Goal: Information Seeking & Learning: Learn about a topic

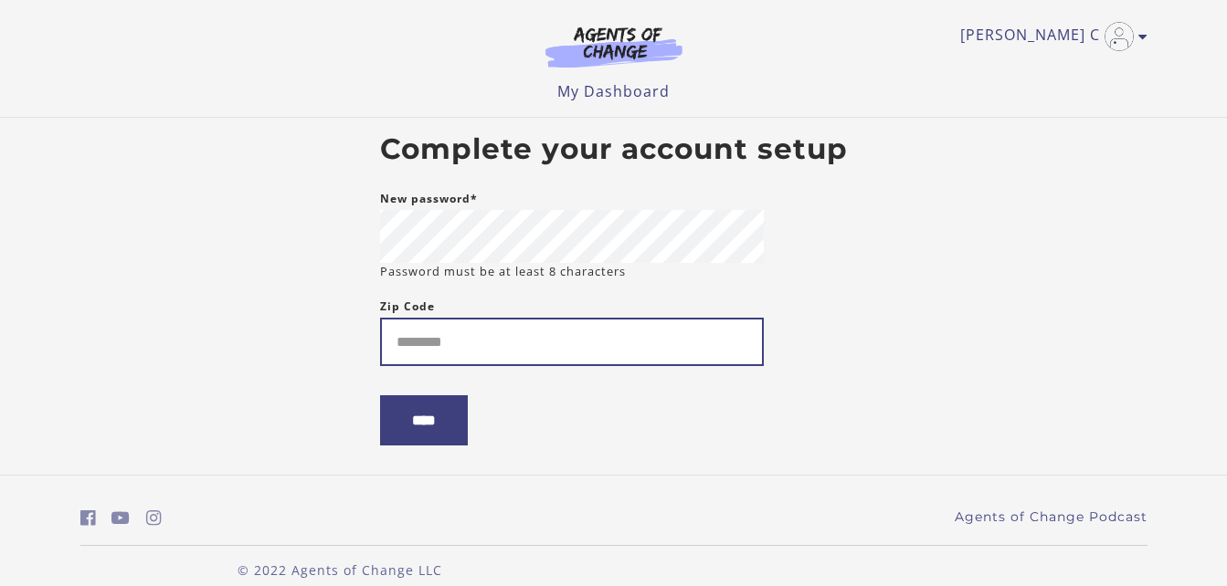
click at [457, 353] on input "Zip Code" at bounding box center [572, 342] width 384 height 48
type input "*****"
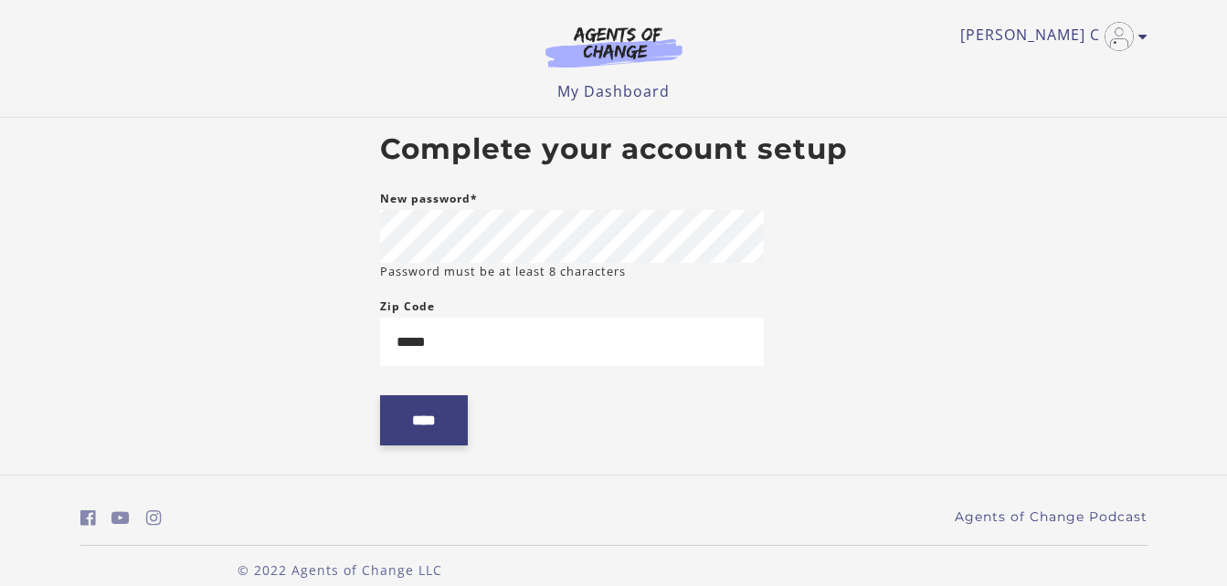
click at [439, 426] on input "****" at bounding box center [424, 420] width 88 height 50
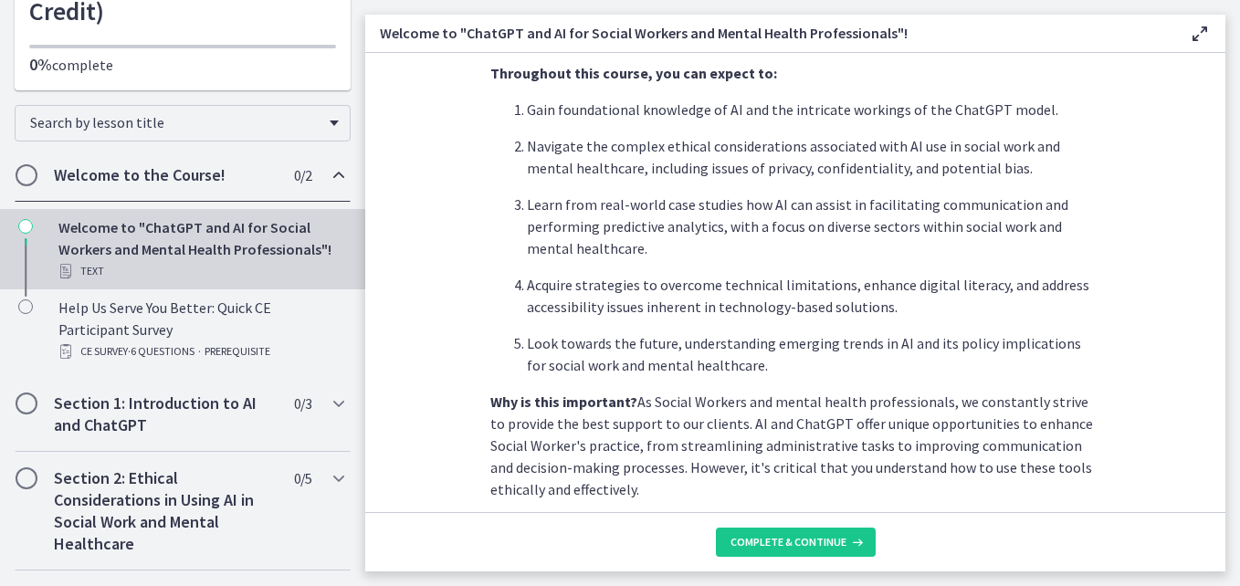
scroll to position [263, 0]
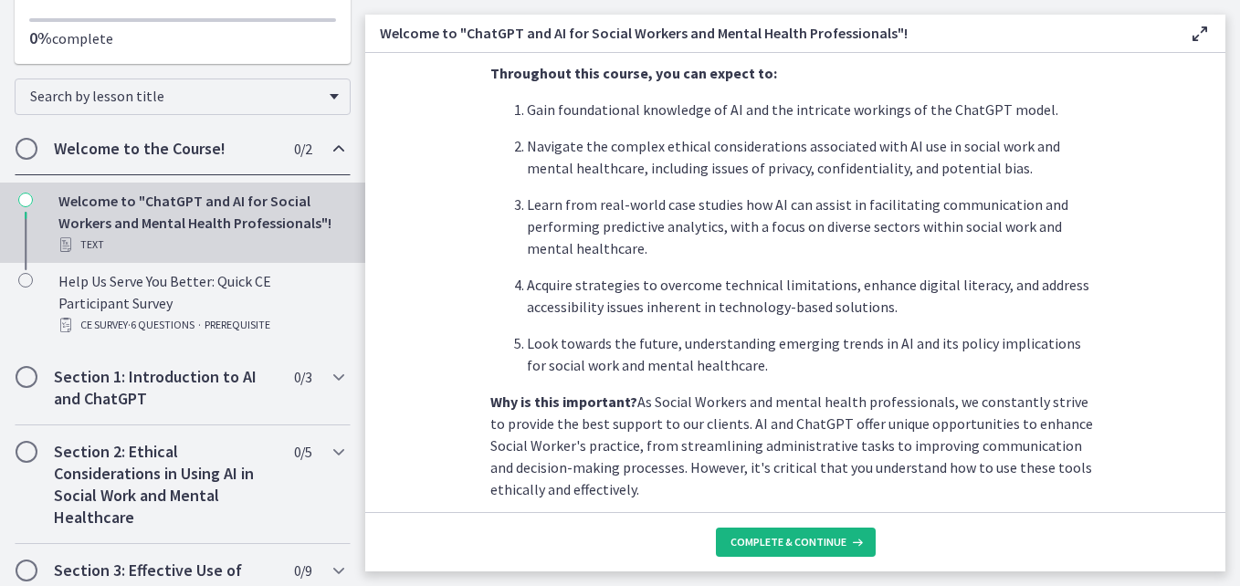
click at [832, 541] on span "Complete & continue" at bounding box center [789, 542] width 116 height 15
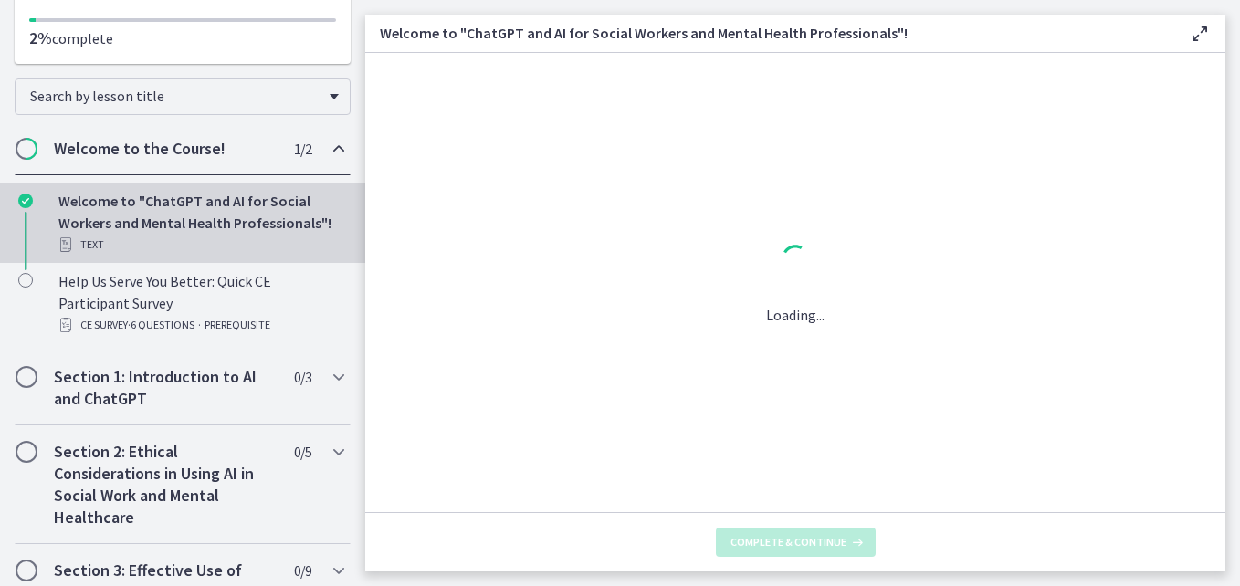
scroll to position [0, 0]
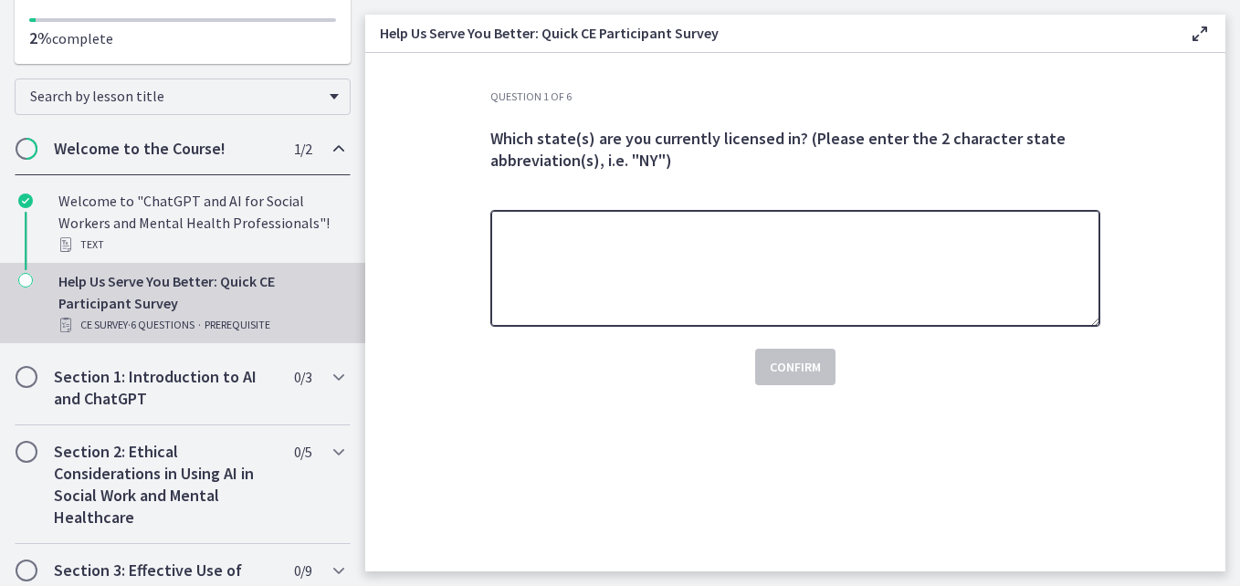
click at [823, 312] on textarea at bounding box center [795, 268] width 610 height 117
type textarea "*********"
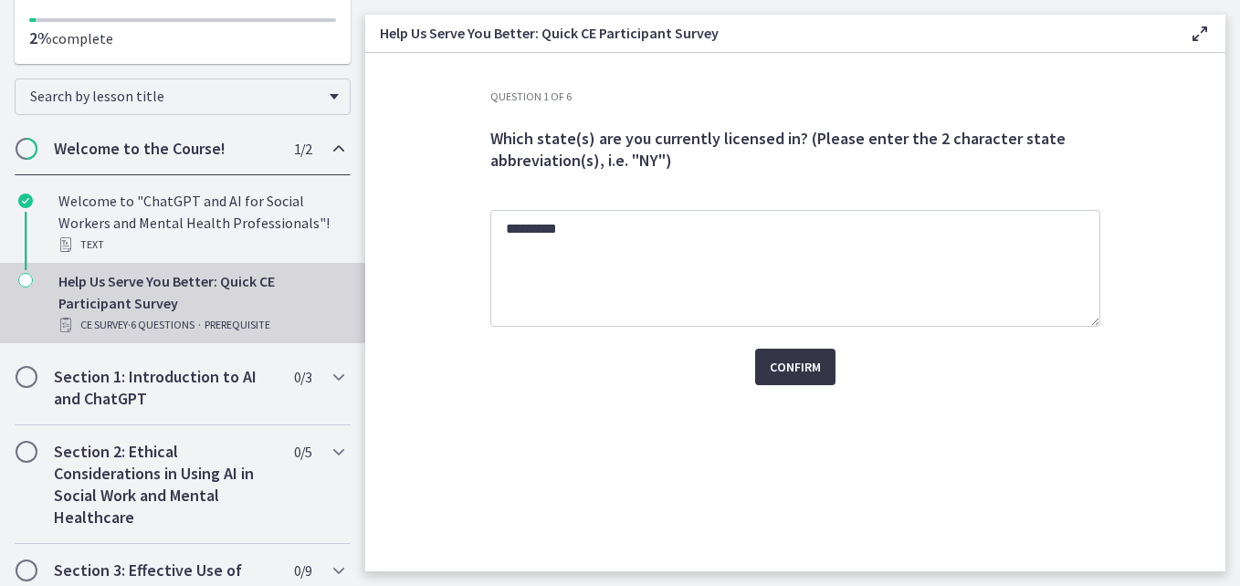
click at [795, 352] on button "Confirm" at bounding box center [795, 367] width 80 height 37
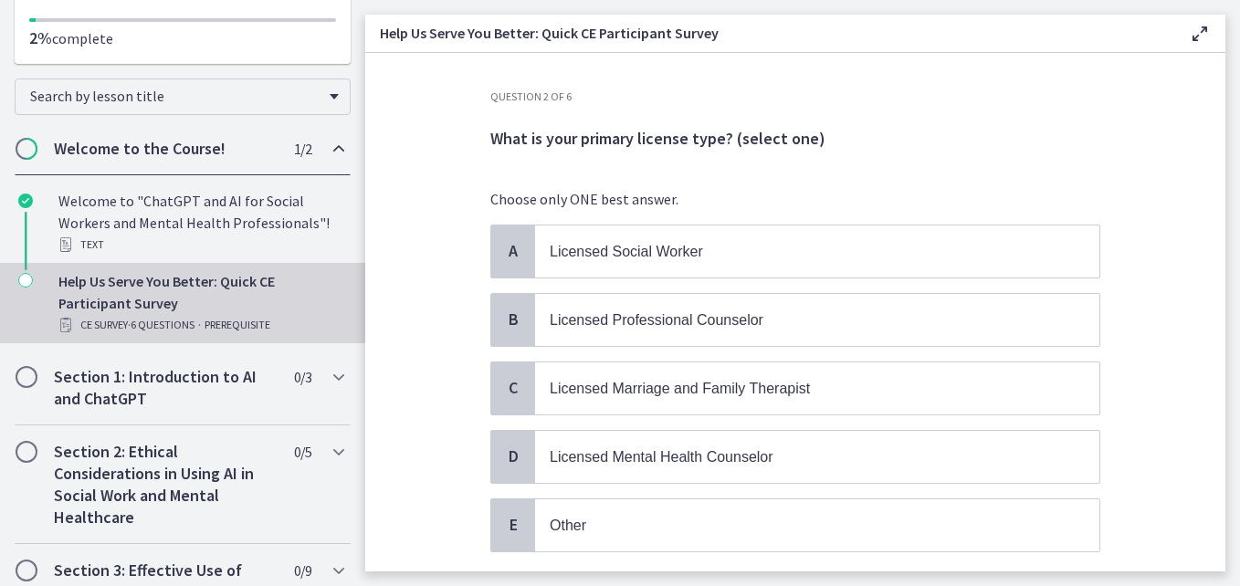
click at [538, 279] on div "A Licensed Social Worker B Licensed Professional Counselor C Licensed Marriage …" at bounding box center [795, 389] width 610 height 328
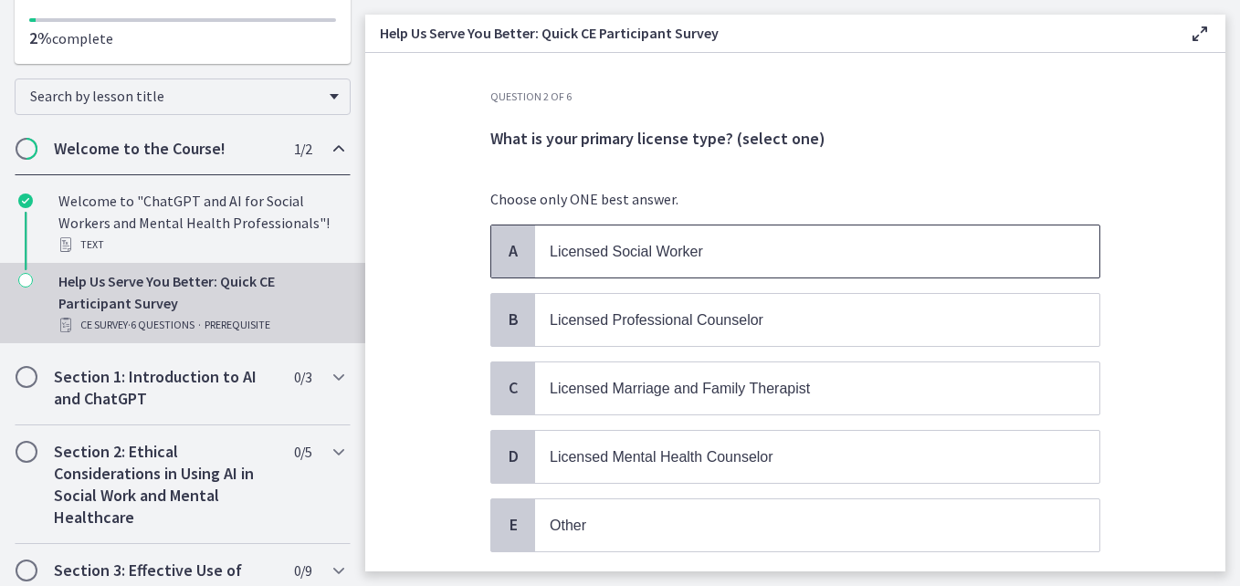
click at [496, 263] on div "A" at bounding box center [513, 252] width 44 height 52
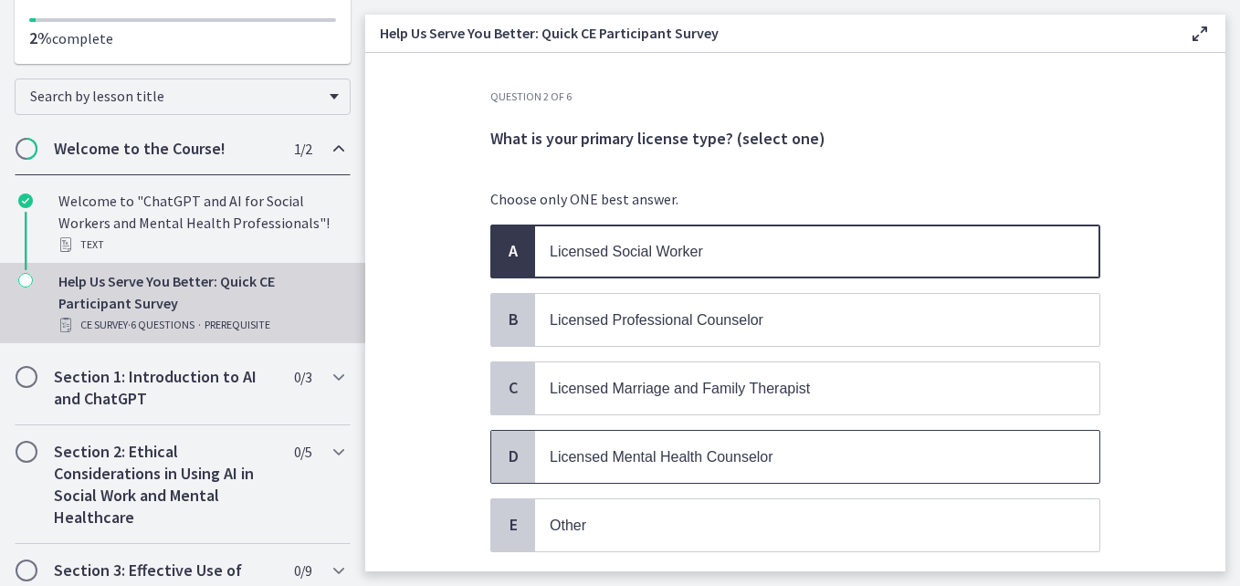
scroll to position [127, 0]
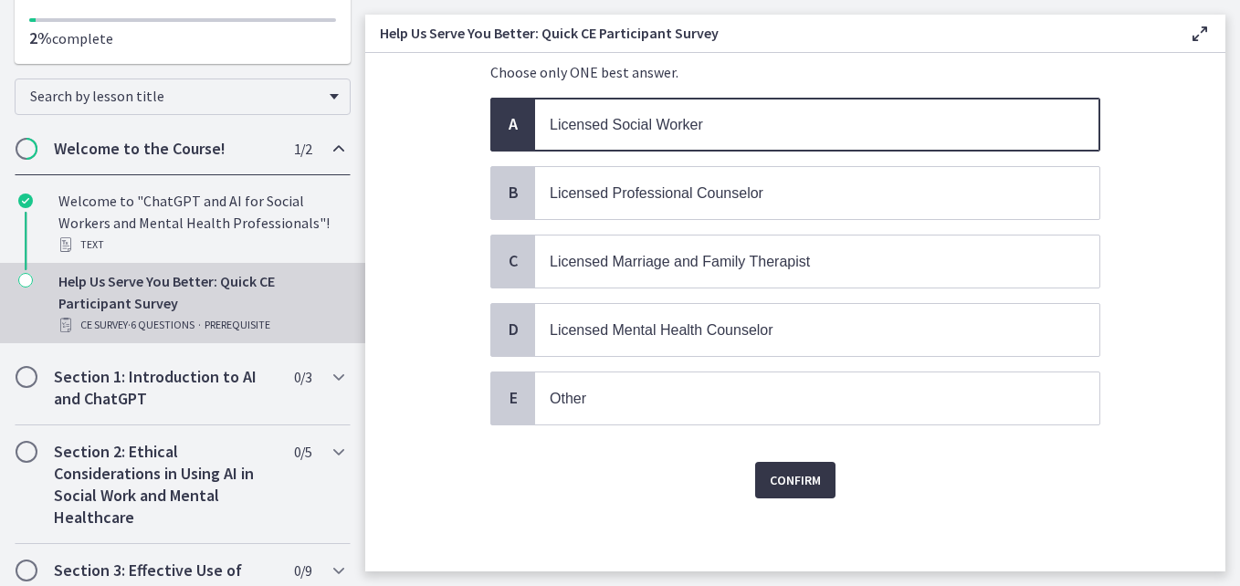
click at [798, 478] on span "Confirm" at bounding box center [795, 480] width 51 height 22
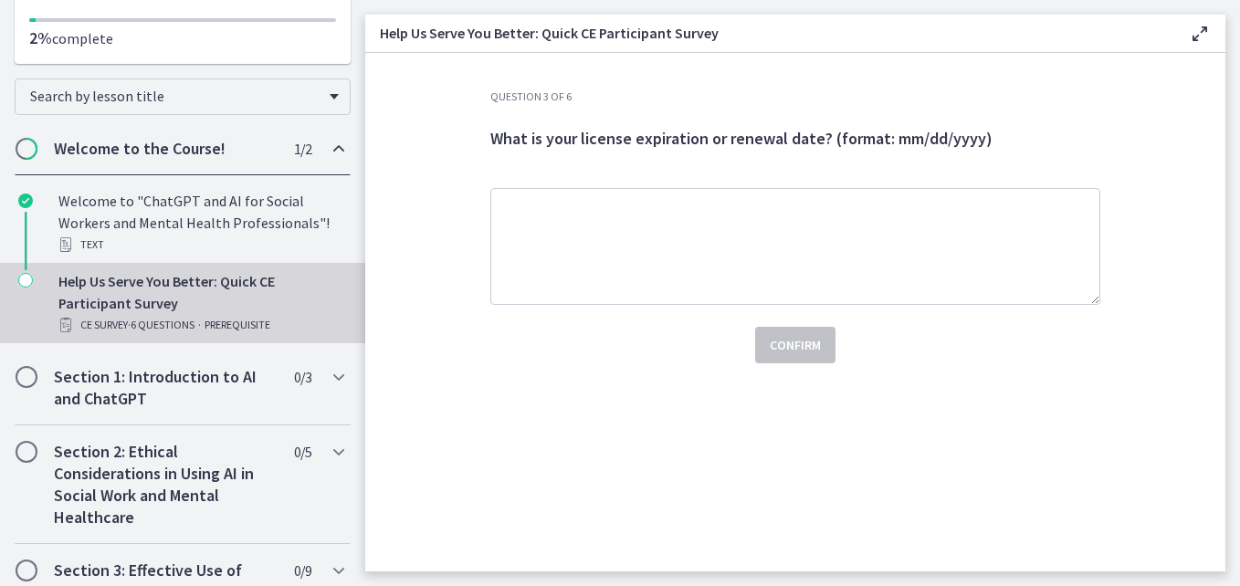
scroll to position [0, 0]
click at [798, 478] on div "Question 3 of 6 What is your license expiration or renewal date? (format: mm/dd…" at bounding box center [795, 330] width 639 height 482
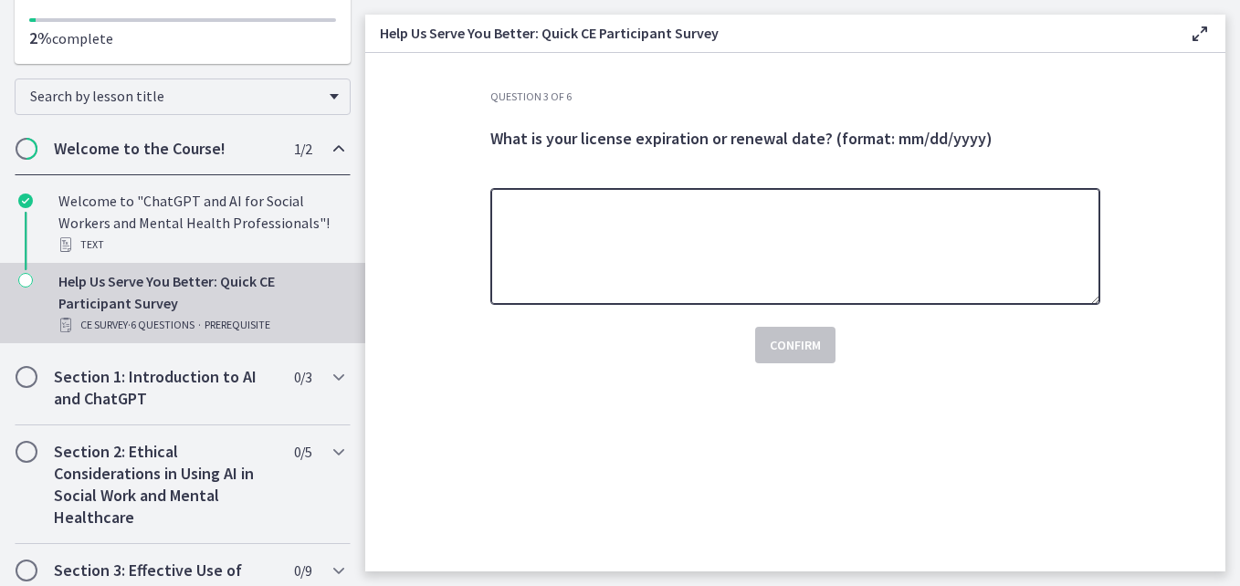
click at [802, 263] on textarea at bounding box center [795, 246] width 610 height 117
type textarea "*"
type textarea "**********"
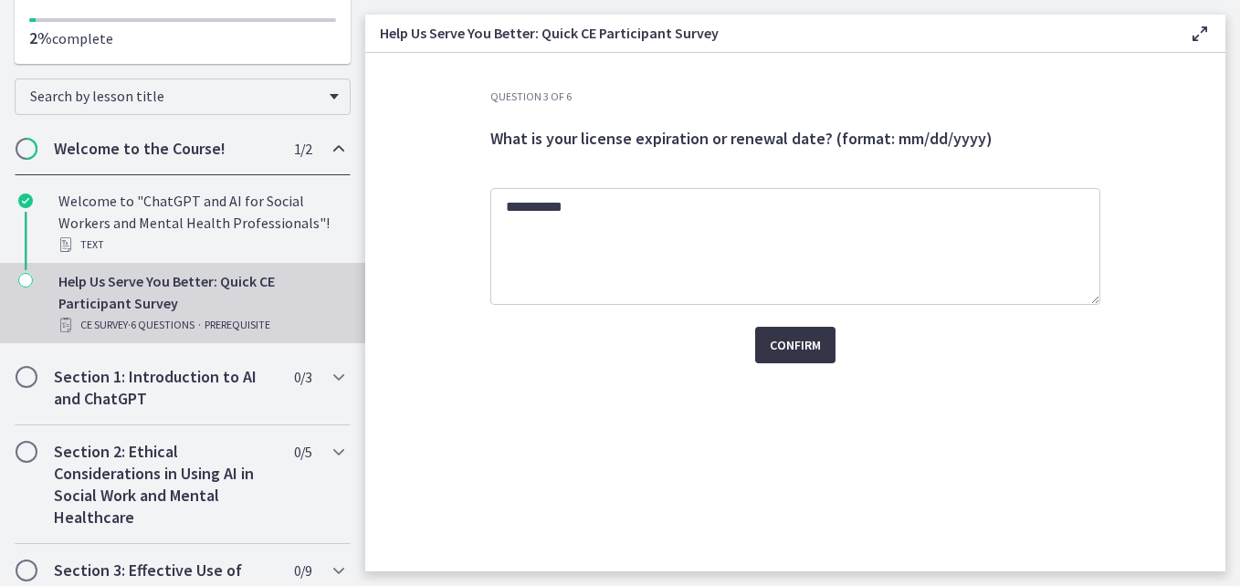
click at [804, 347] on span "Confirm" at bounding box center [795, 345] width 51 height 22
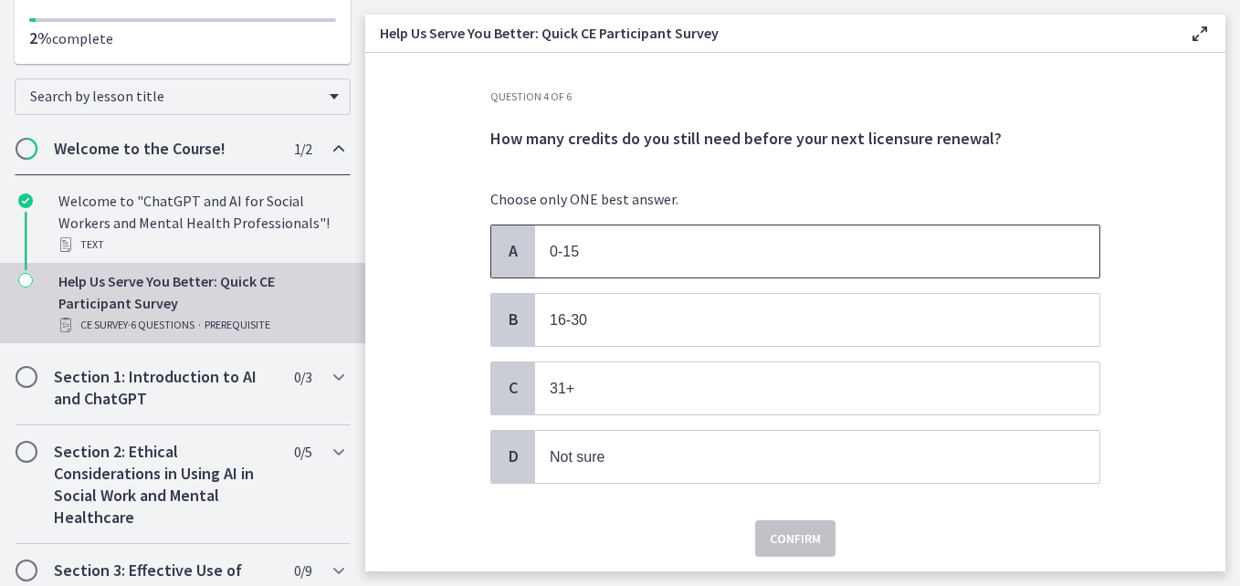
click at [535, 246] on span "0-15" at bounding box center [817, 252] width 564 height 52
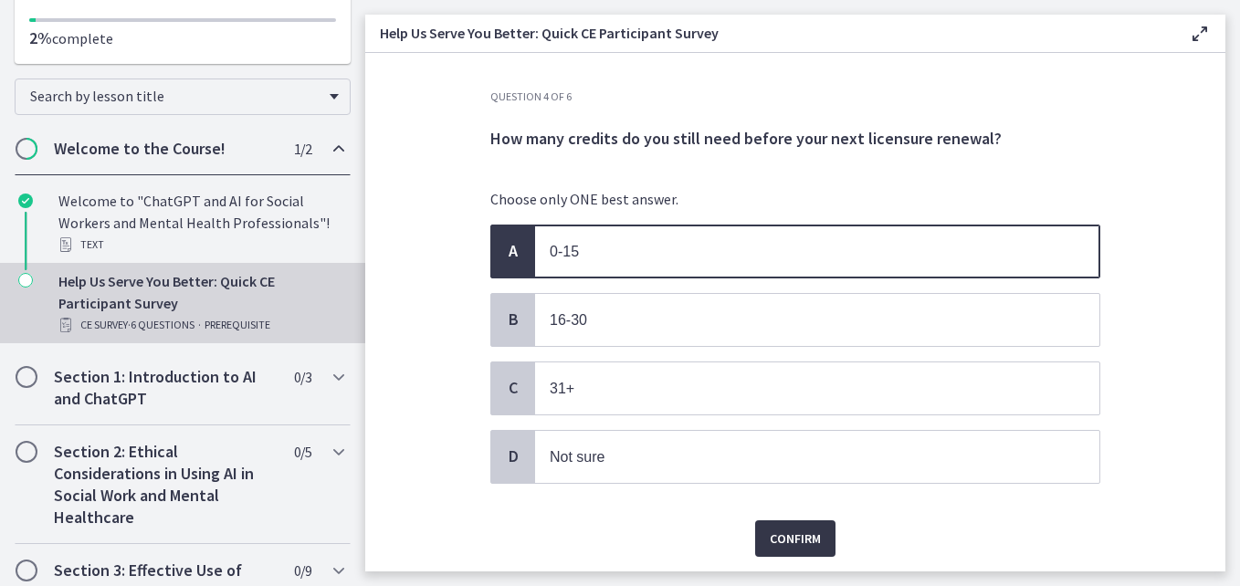
click at [814, 531] on span "Confirm" at bounding box center [795, 539] width 51 height 22
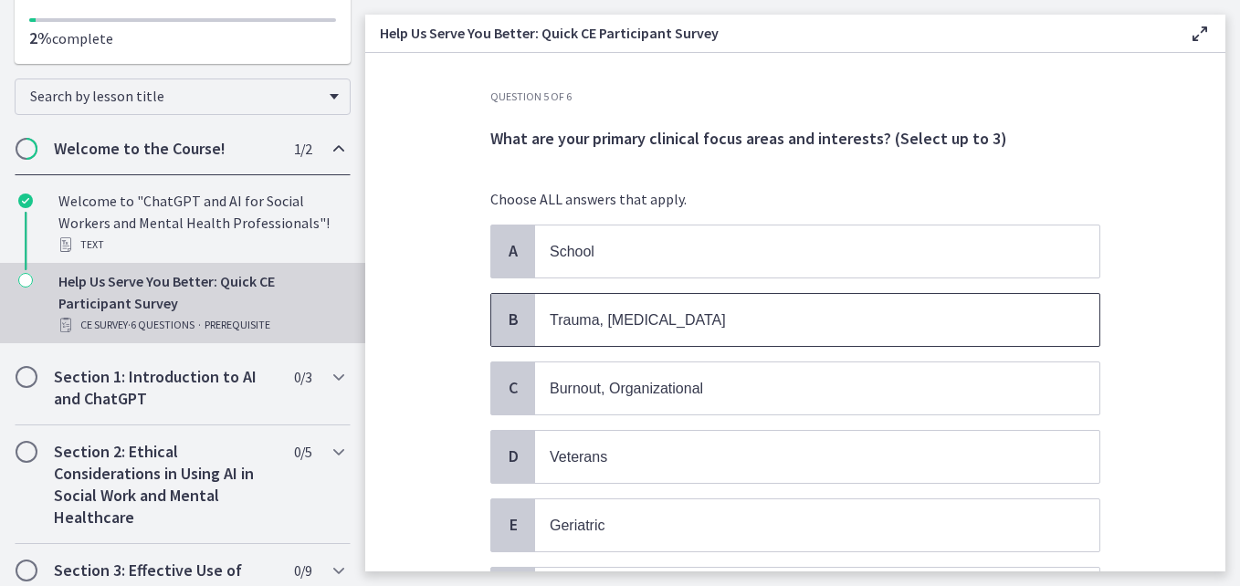
click at [622, 303] on span "Trauma, PTSD" at bounding box center [817, 320] width 564 height 52
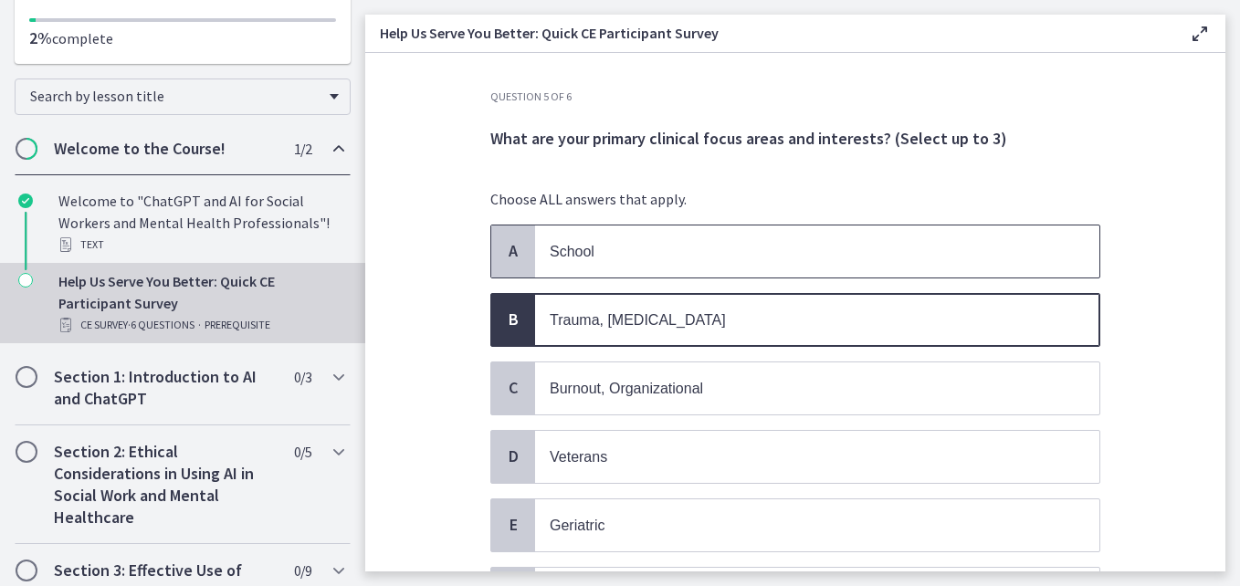
click at [584, 269] on span "School" at bounding box center [817, 252] width 564 height 52
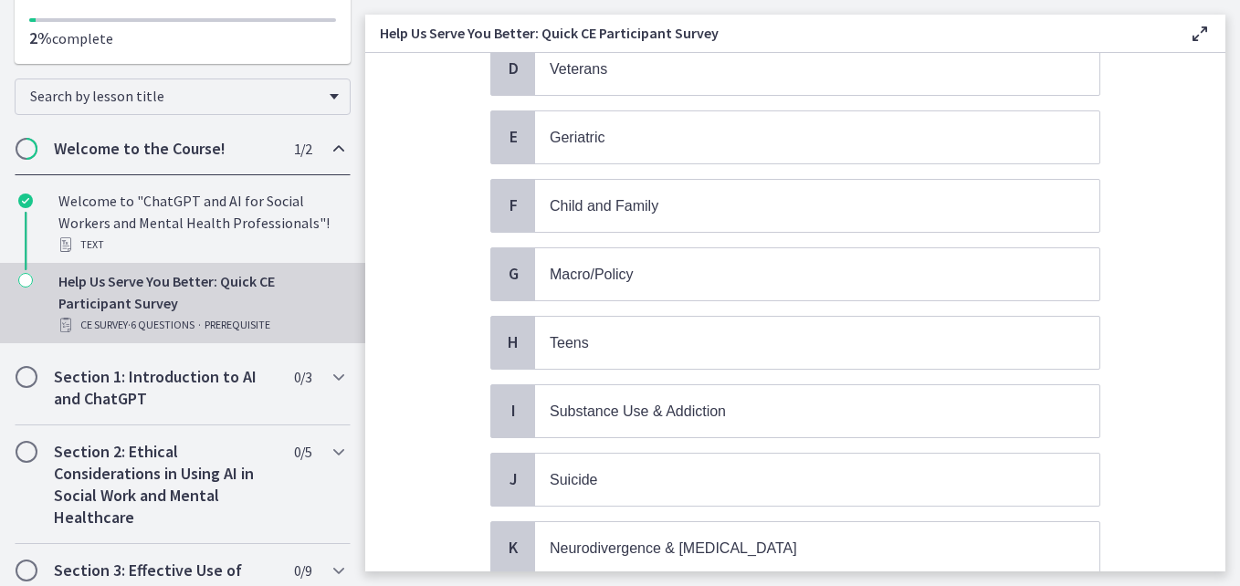
scroll to position [389, 0]
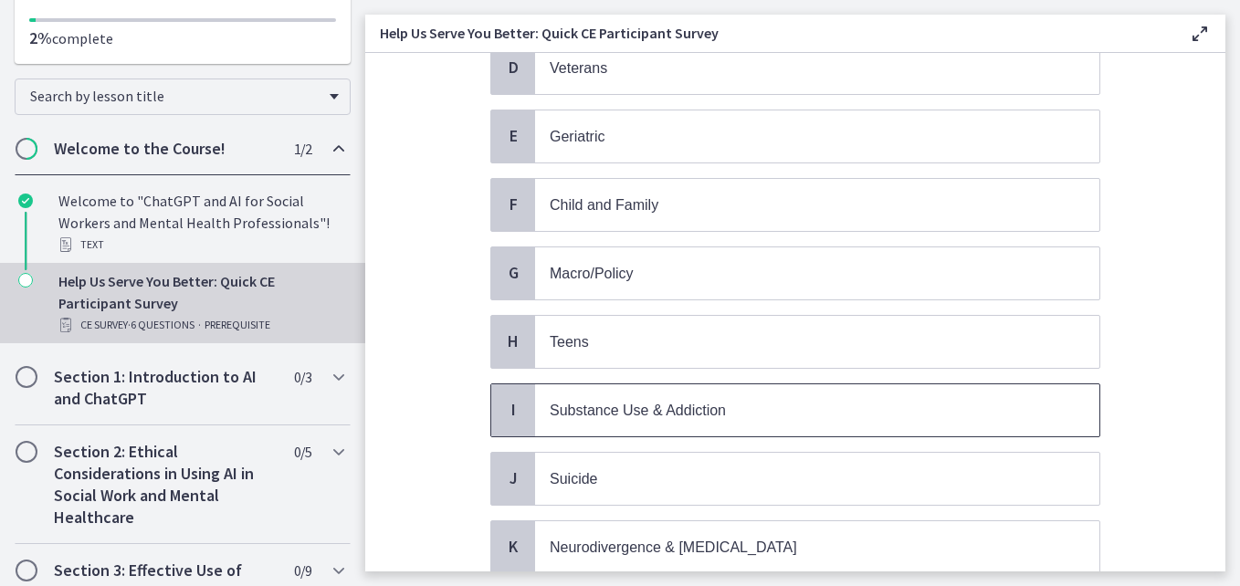
click at [610, 412] on span "Substance Use & Addiction" at bounding box center [638, 411] width 176 height 16
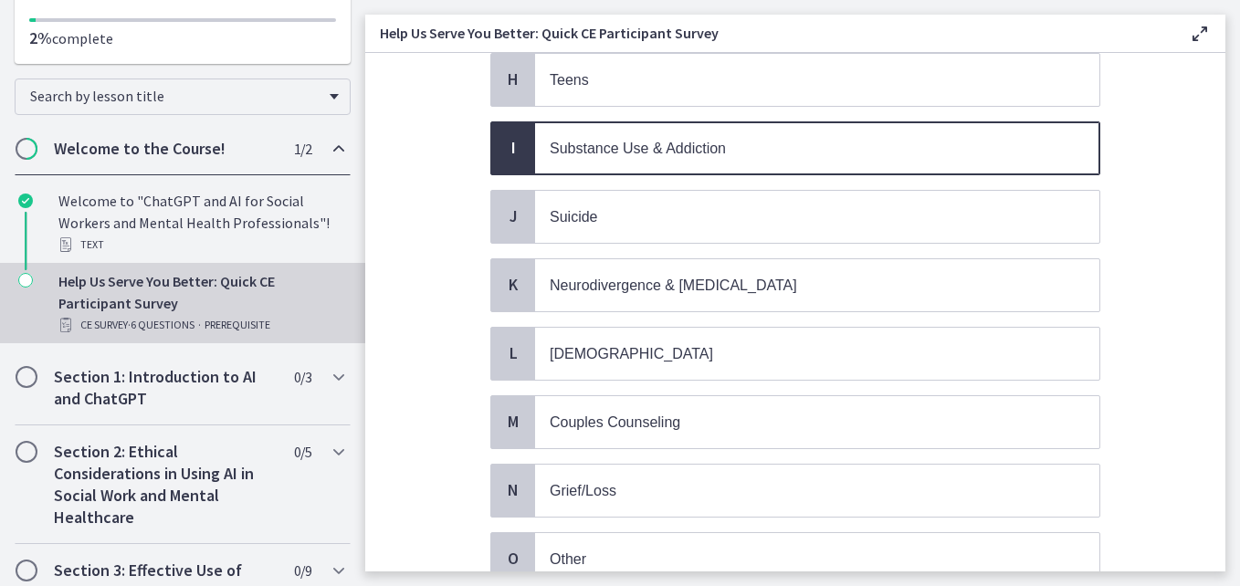
scroll to position [812, 0]
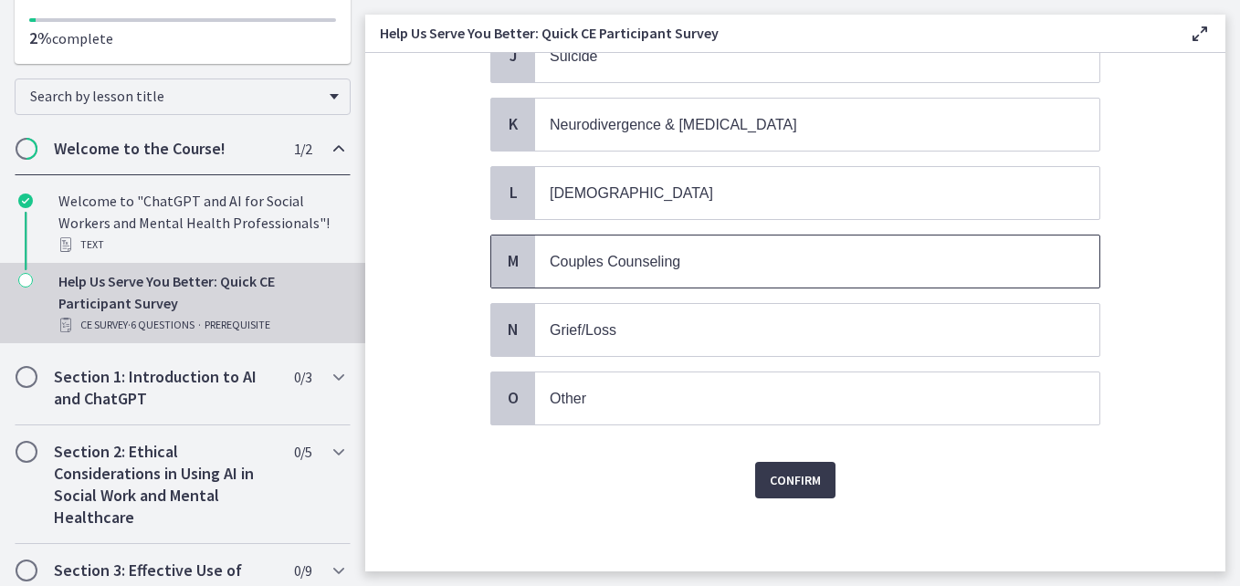
click at [672, 264] on span "Couples Counseling" at bounding box center [615, 262] width 131 height 16
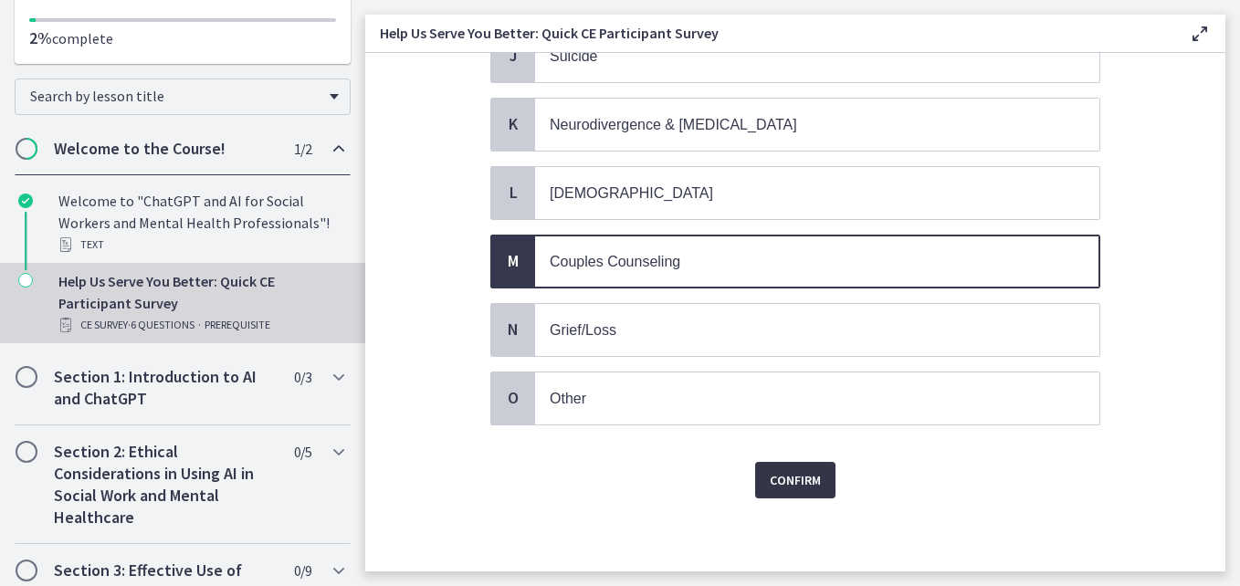
click at [792, 473] on span "Confirm" at bounding box center [795, 480] width 51 height 22
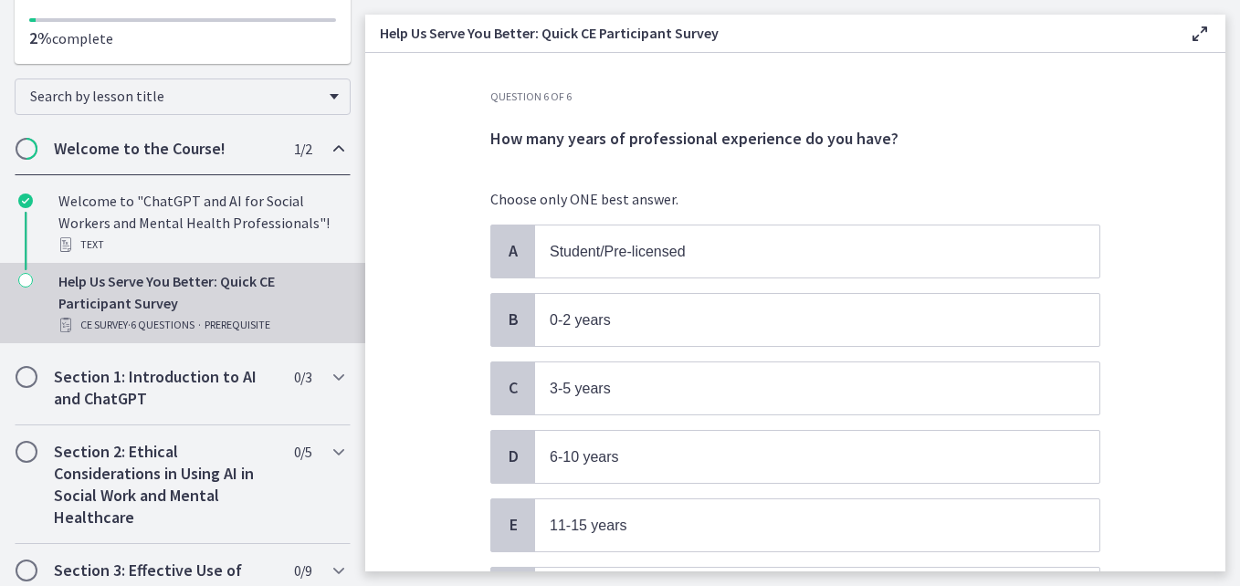
scroll to position [195, 0]
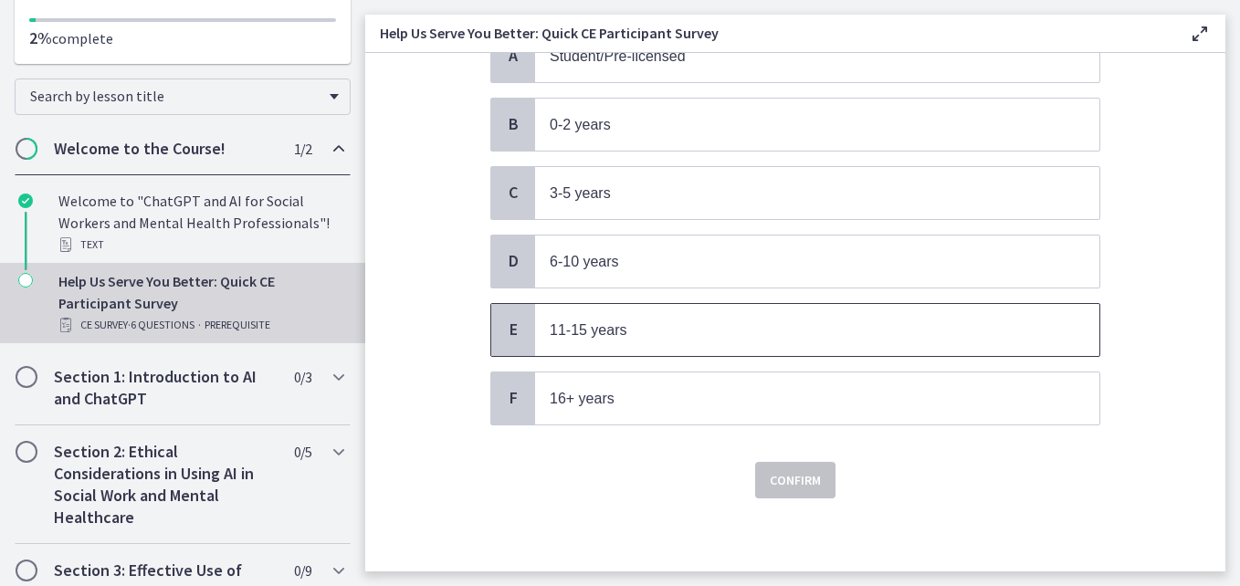
click at [594, 321] on p "11-15 years" at bounding box center [799, 330] width 499 height 23
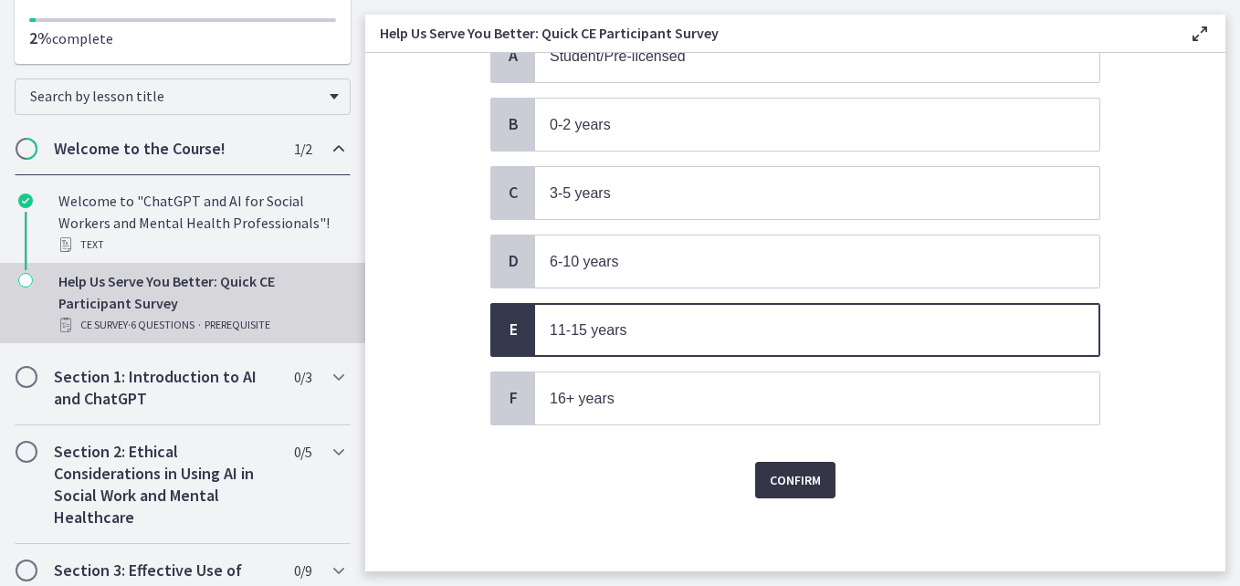
click at [807, 481] on span "Confirm" at bounding box center [795, 480] width 51 height 22
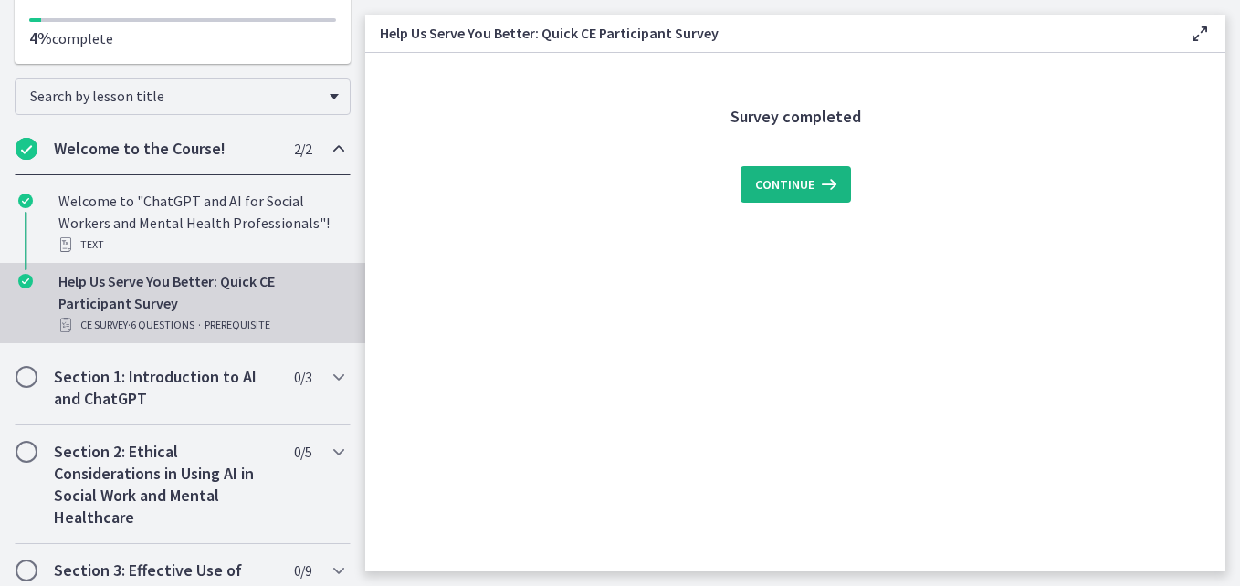
scroll to position [0, 0]
click at [809, 183] on span "Continue" at bounding box center [784, 185] width 59 height 22
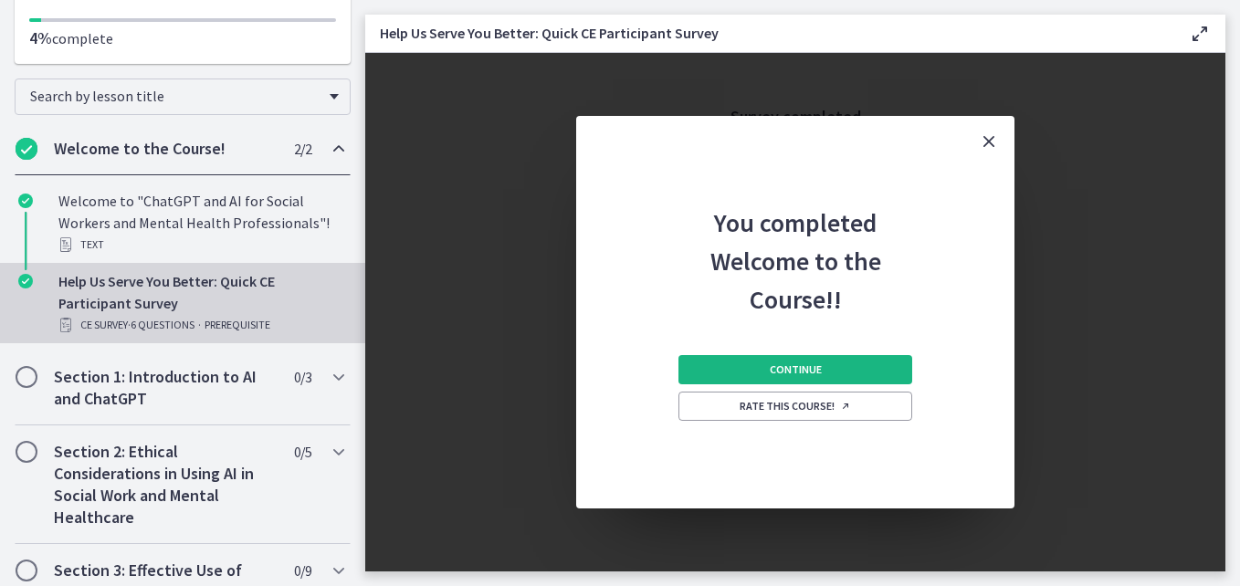
click at [795, 371] on span "Continue" at bounding box center [796, 370] width 52 height 15
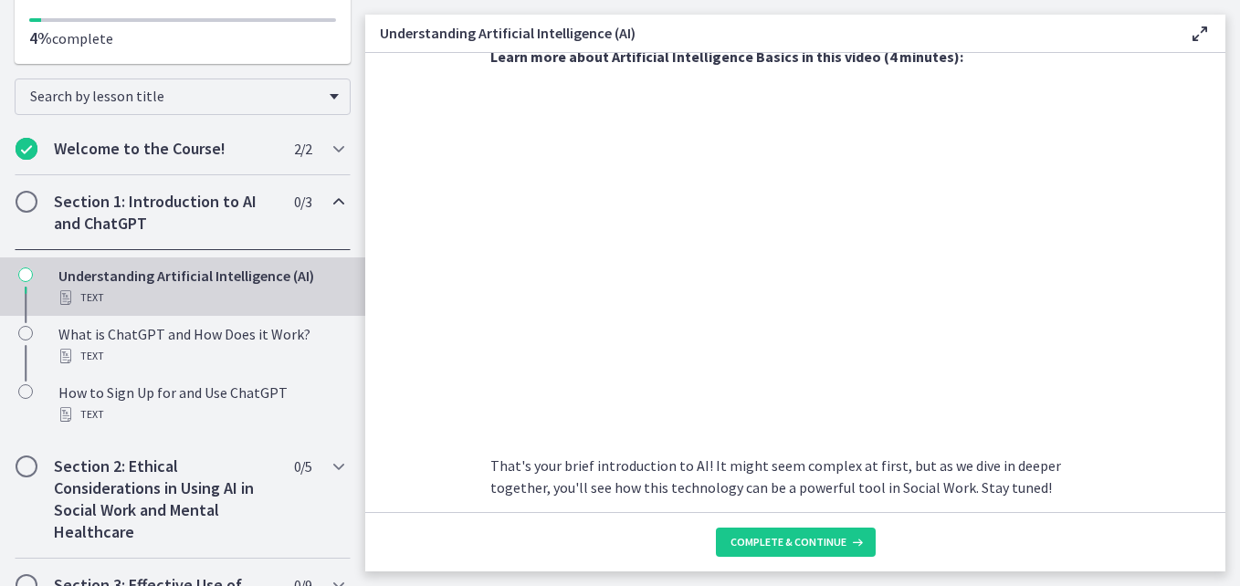
scroll to position [883, 0]
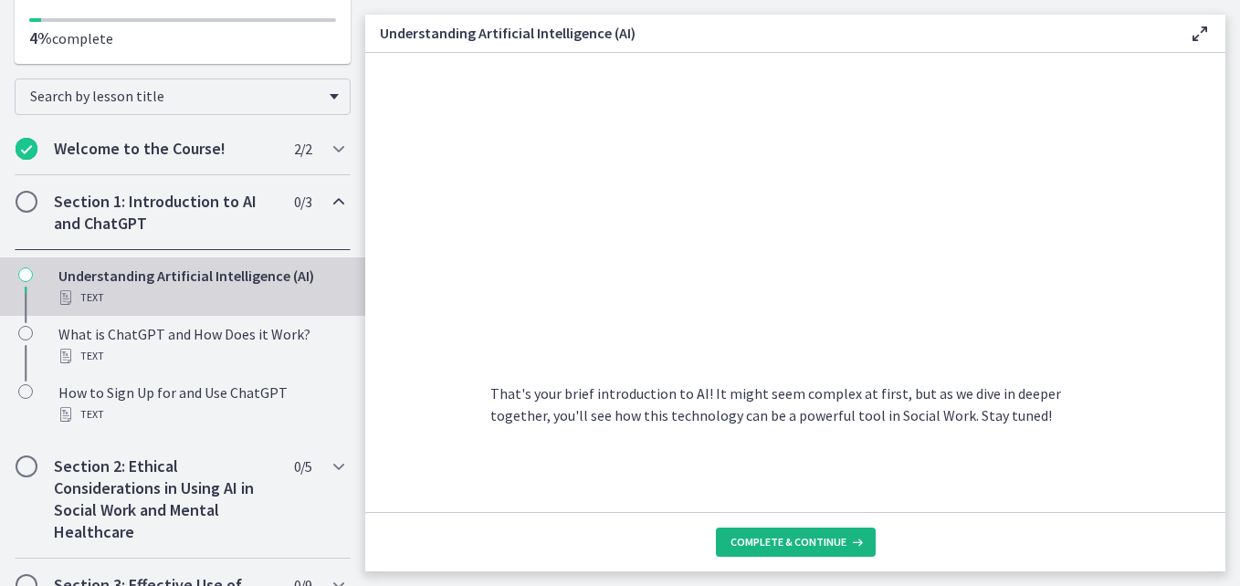
click at [794, 538] on span "Complete & continue" at bounding box center [789, 542] width 116 height 15
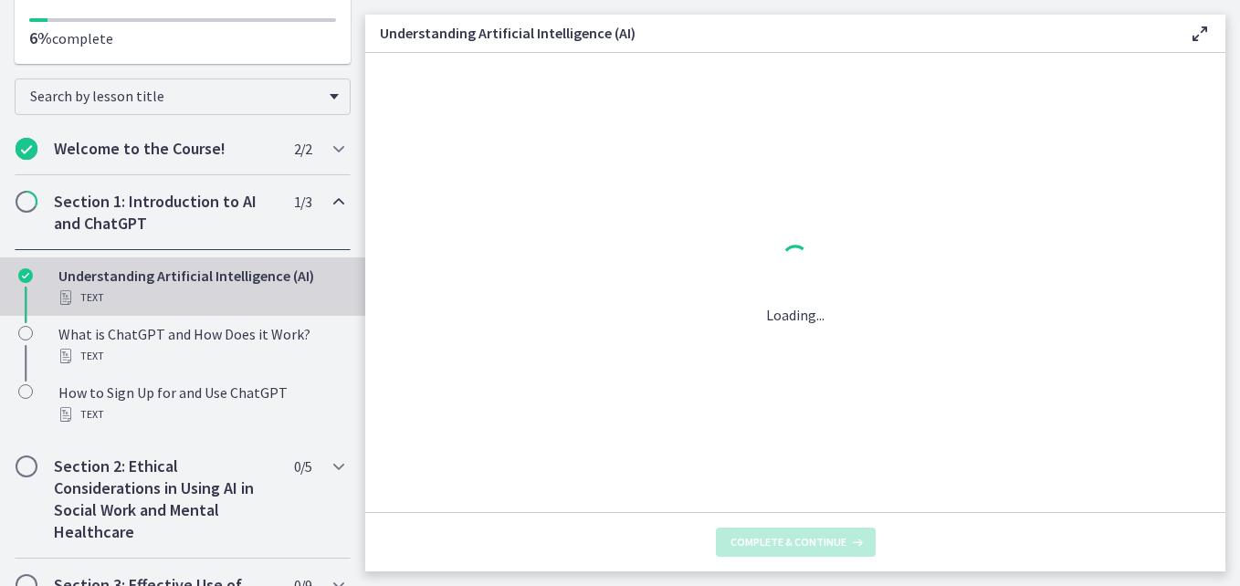
scroll to position [0, 0]
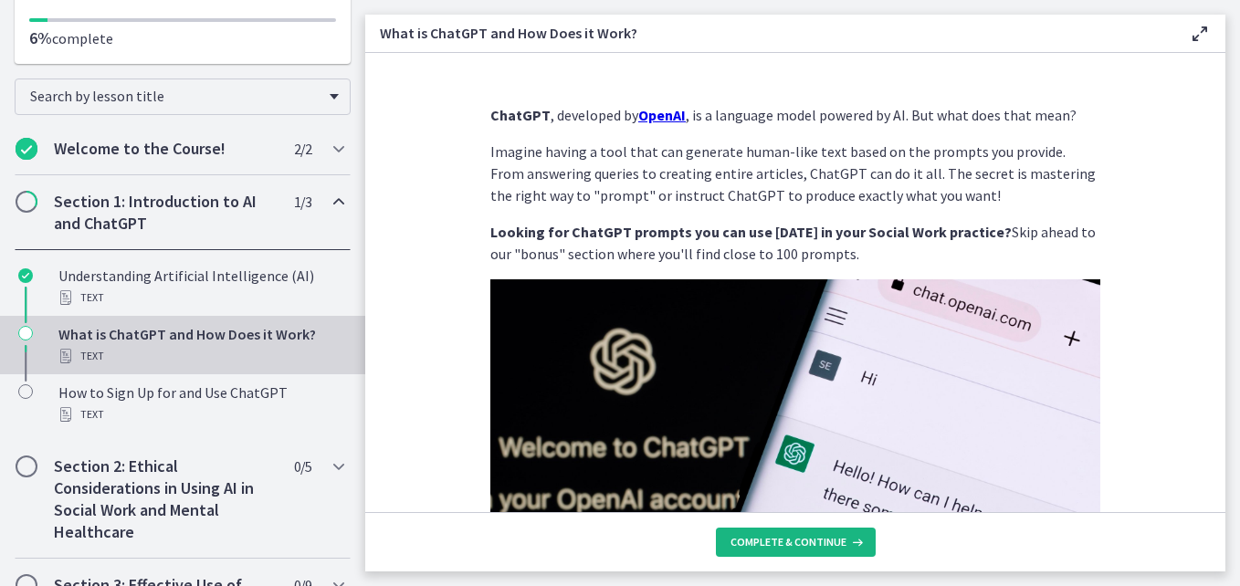
click at [784, 545] on span "Complete & continue" at bounding box center [789, 542] width 116 height 15
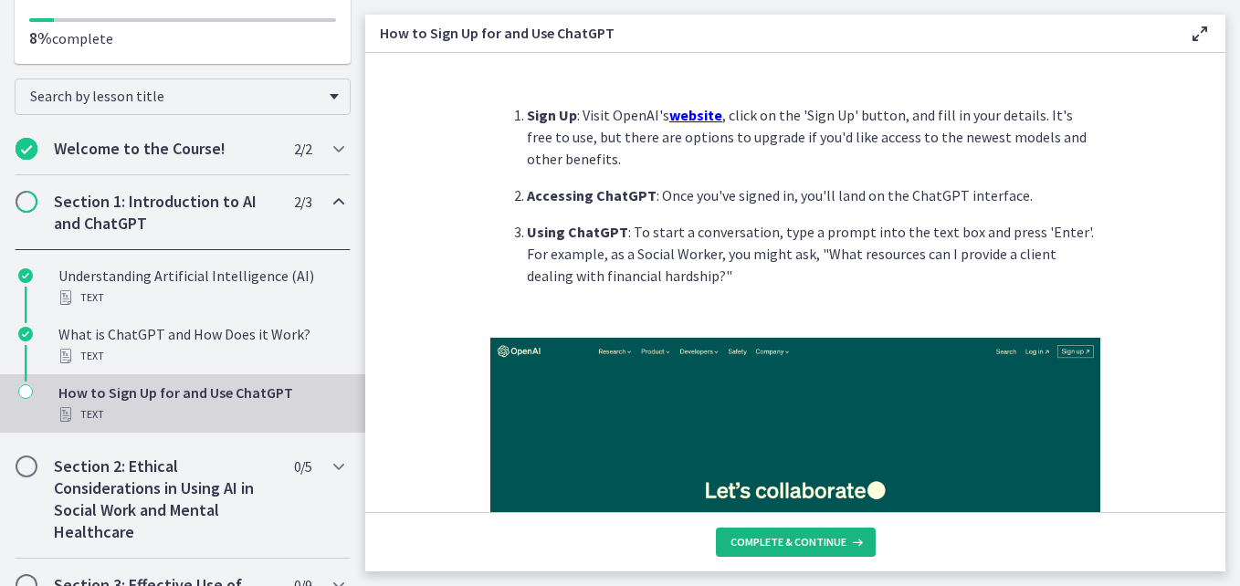
click at [784, 545] on span "Complete & continue" at bounding box center [789, 542] width 116 height 15
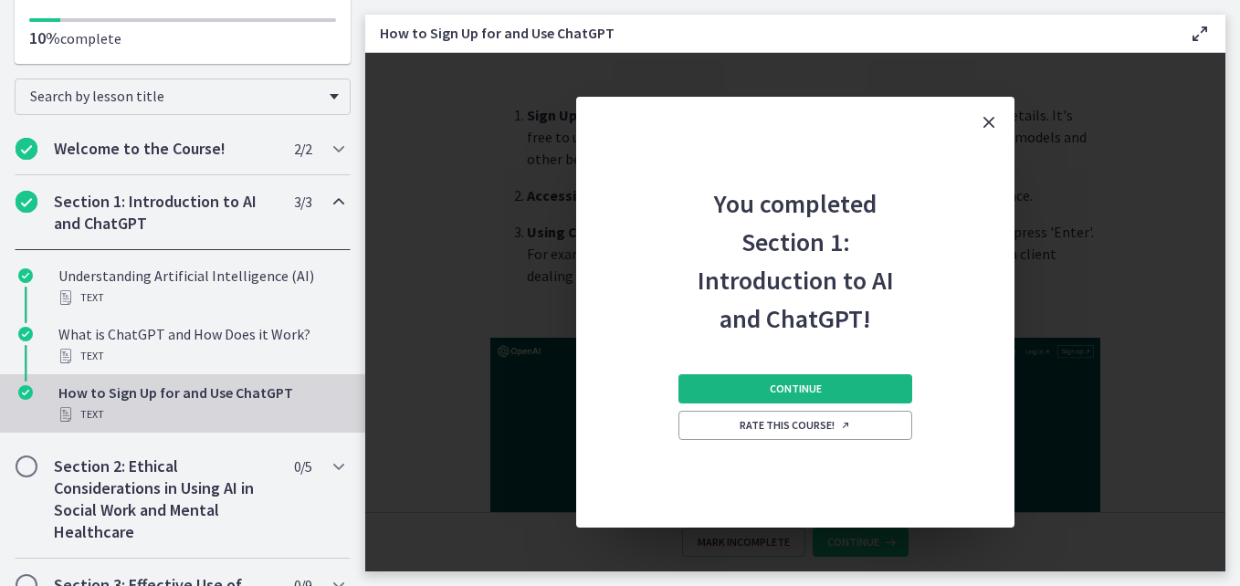
click at [780, 398] on button "Continue" at bounding box center [796, 388] width 234 height 29
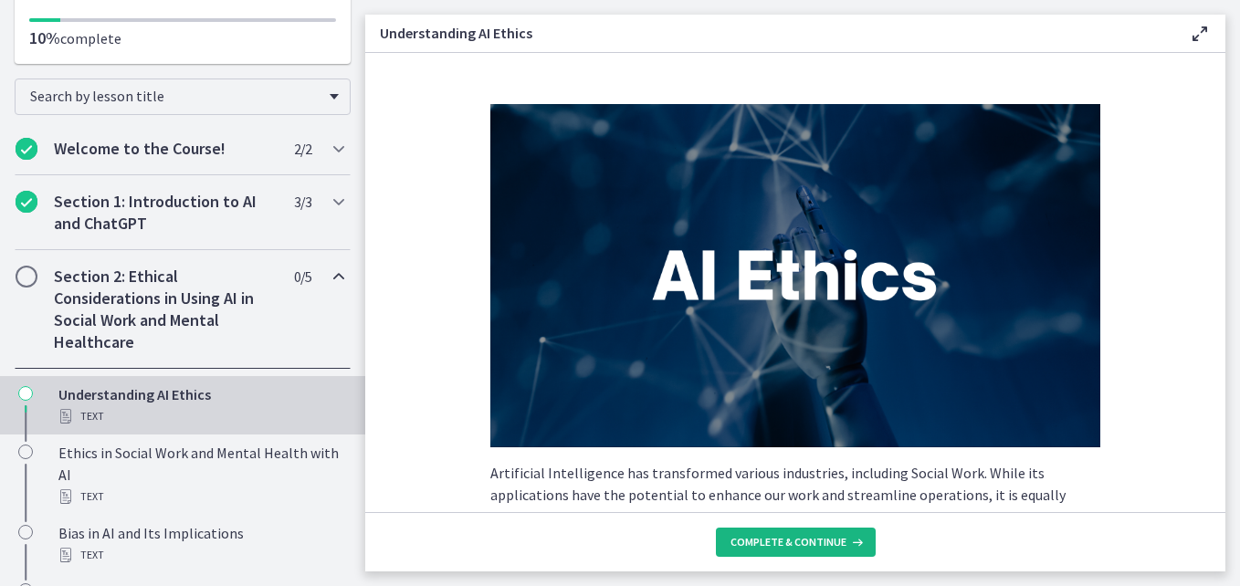
click at [816, 543] on span "Complete & continue" at bounding box center [789, 542] width 116 height 15
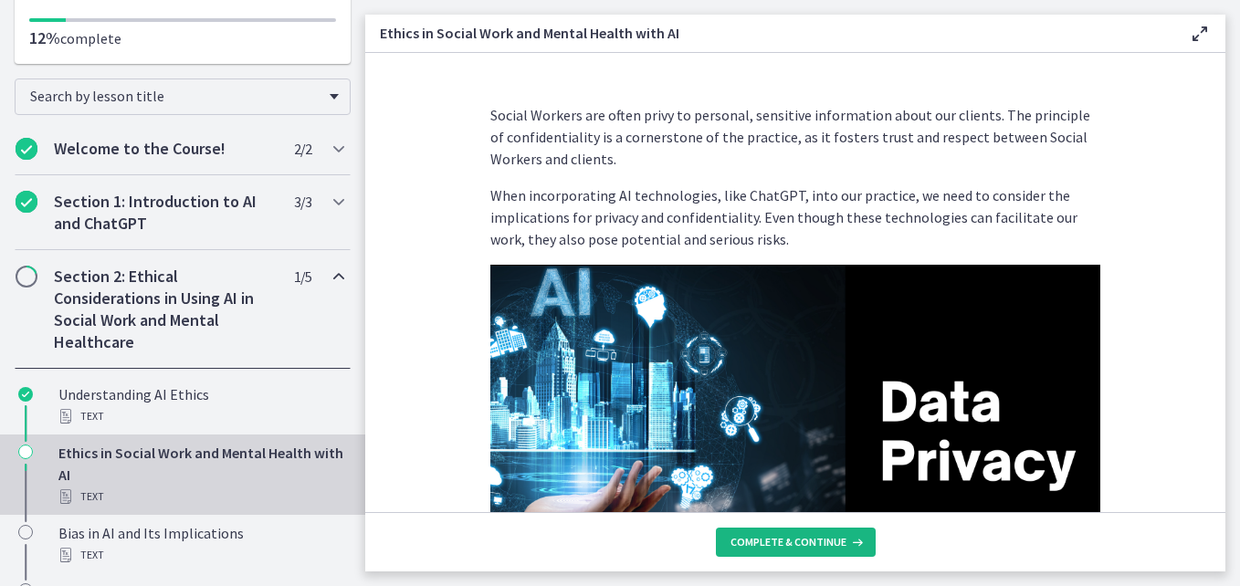
click at [816, 543] on span "Complete & continue" at bounding box center [789, 542] width 116 height 15
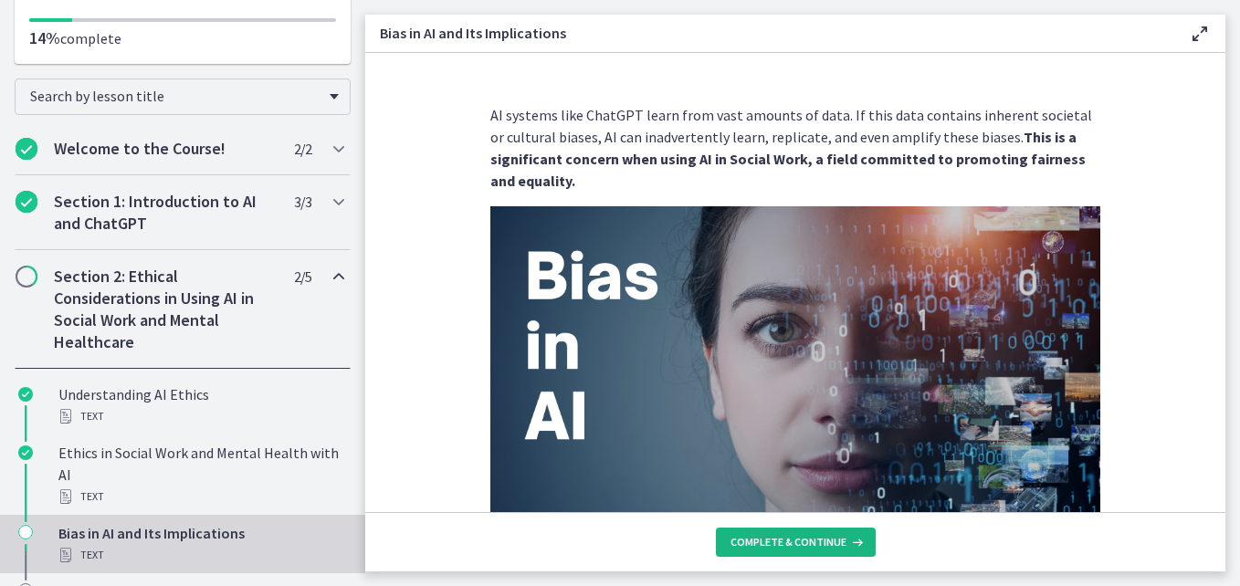
click at [816, 543] on span "Complete & continue" at bounding box center [789, 542] width 116 height 15
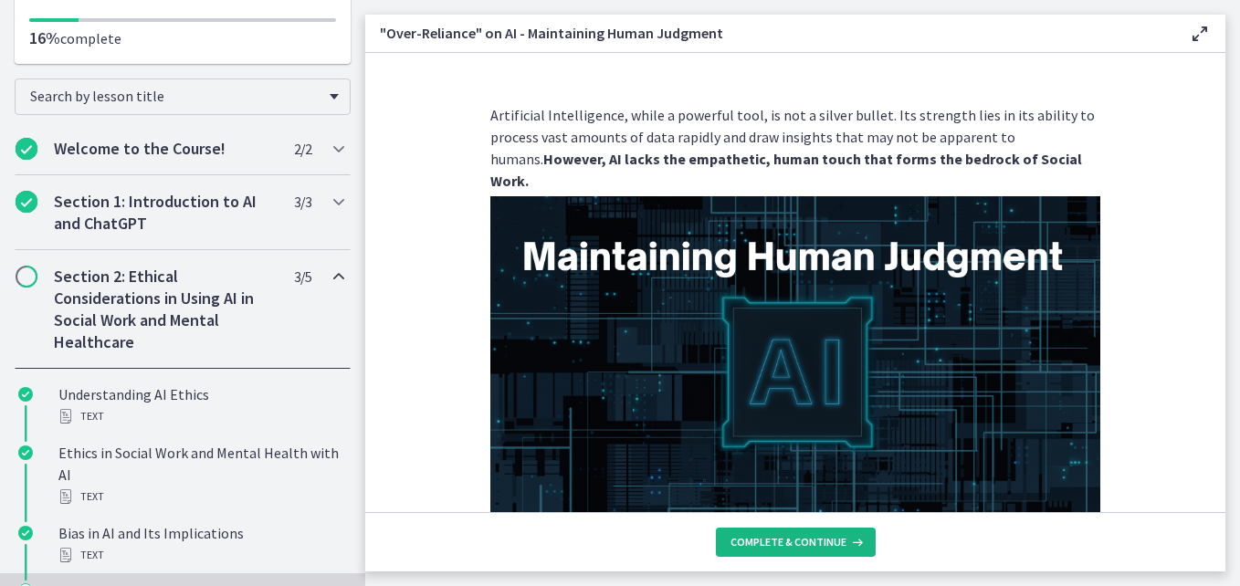
click at [816, 544] on span "Complete & continue" at bounding box center [789, 542] width 116 height 15
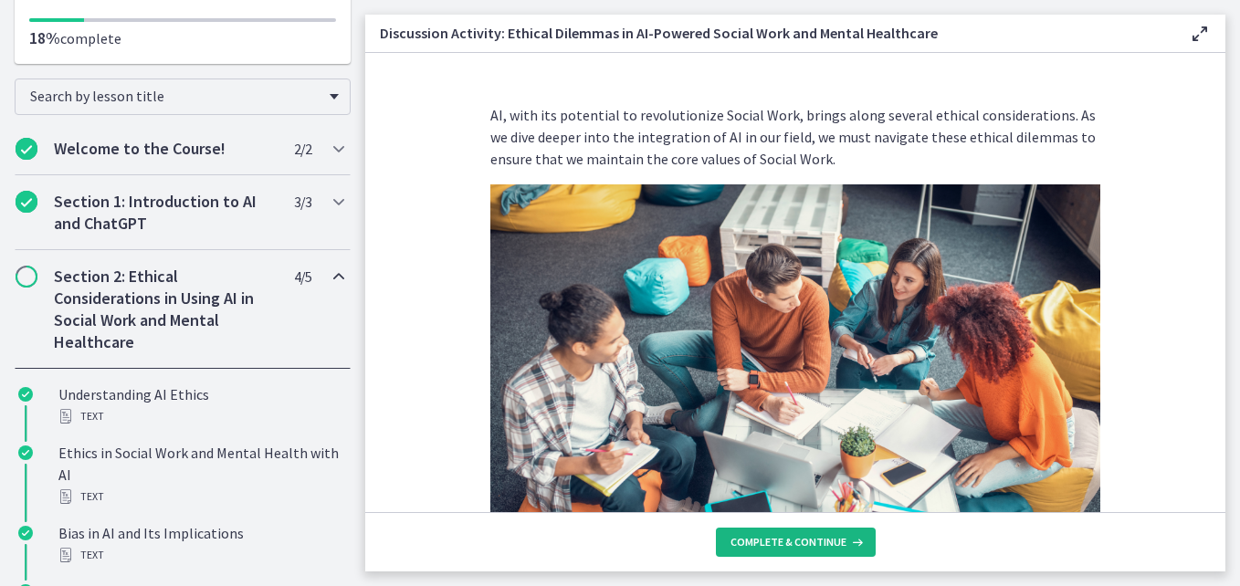
click at [816, 540] on span "Complete & continue" at bounding box center [789, 542] width 116 height 15
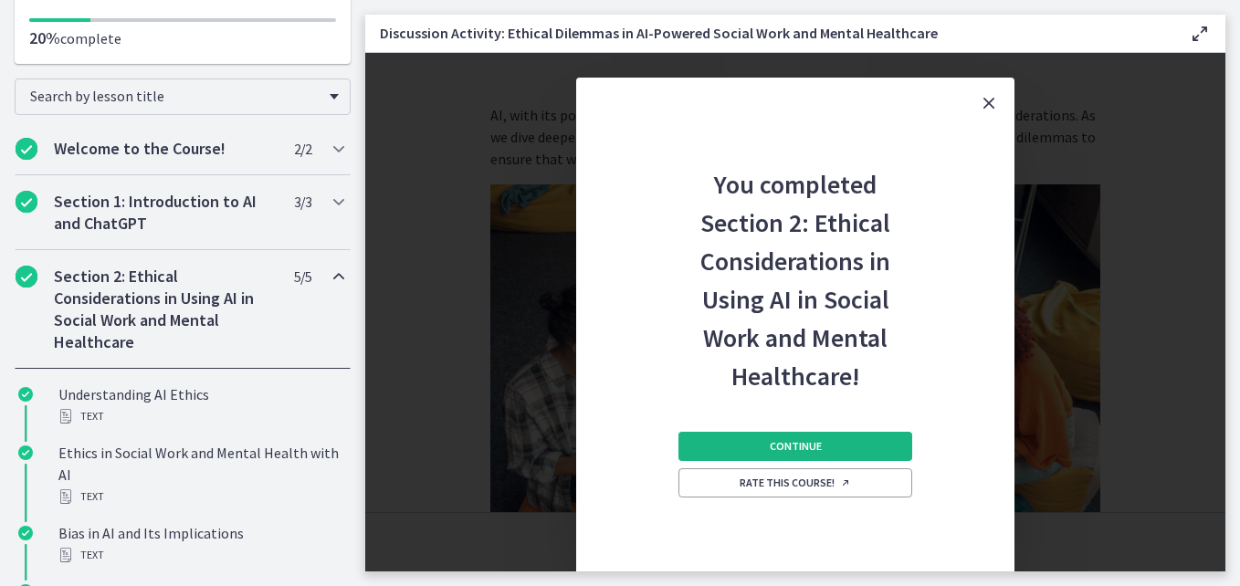
click at [797, 458] on button "Continue" at bounding box center [796, 446] width 234 height 29
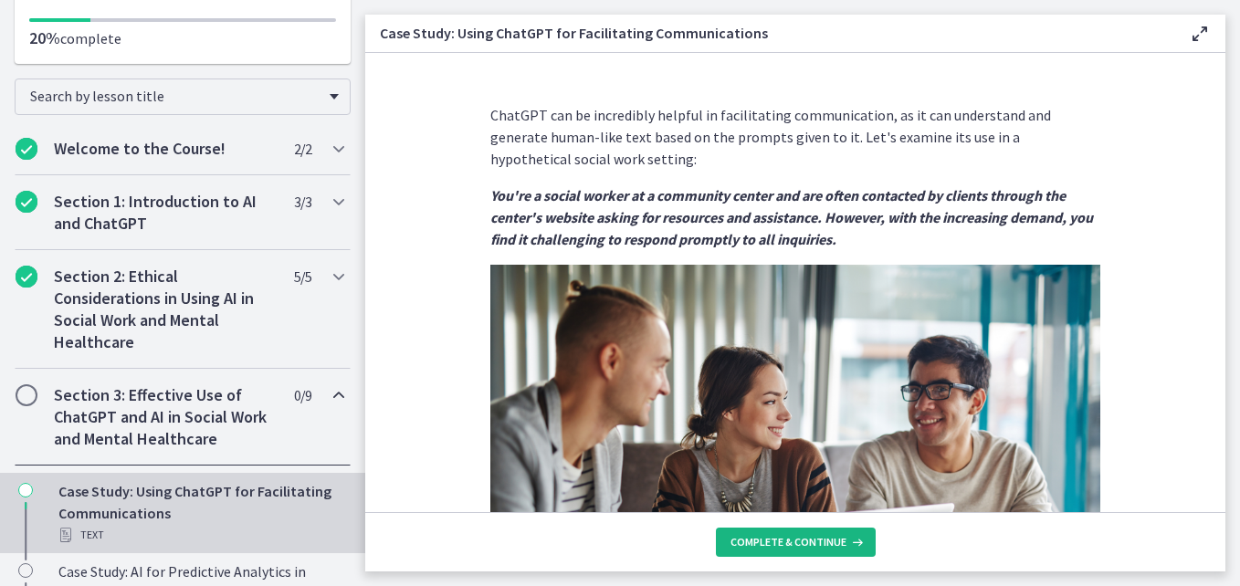
click at [794, 540] on span "Complete & continue" at bounding box center [789, 542] width 116 height 15
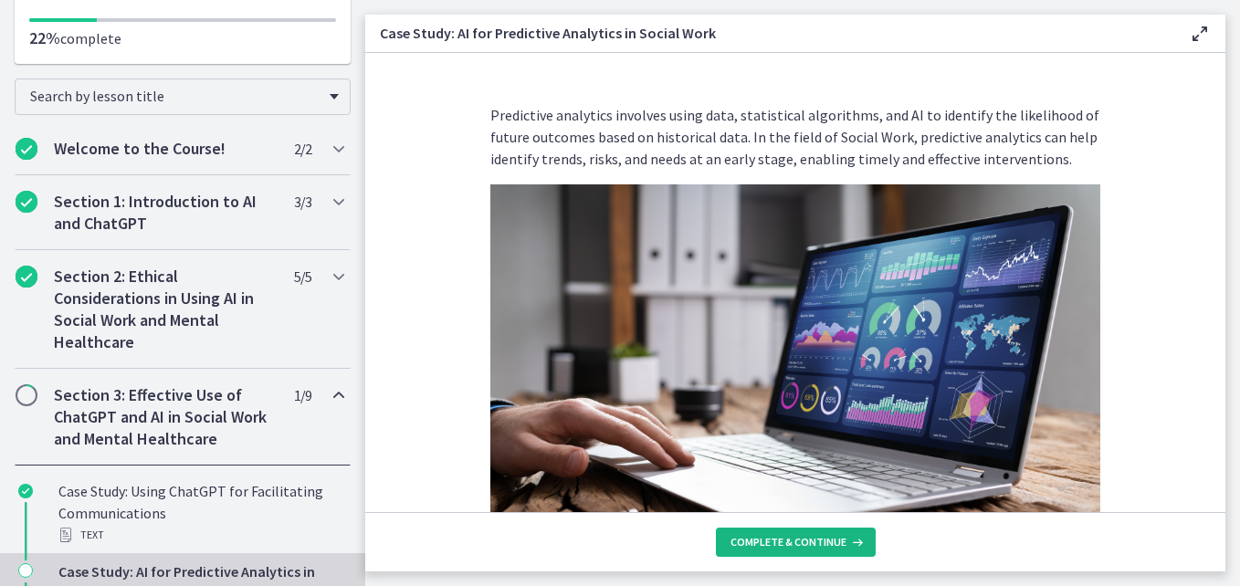
click at [794, 539] on span "Complete & continue" at bounding box center [789, 542] width 116 height 15
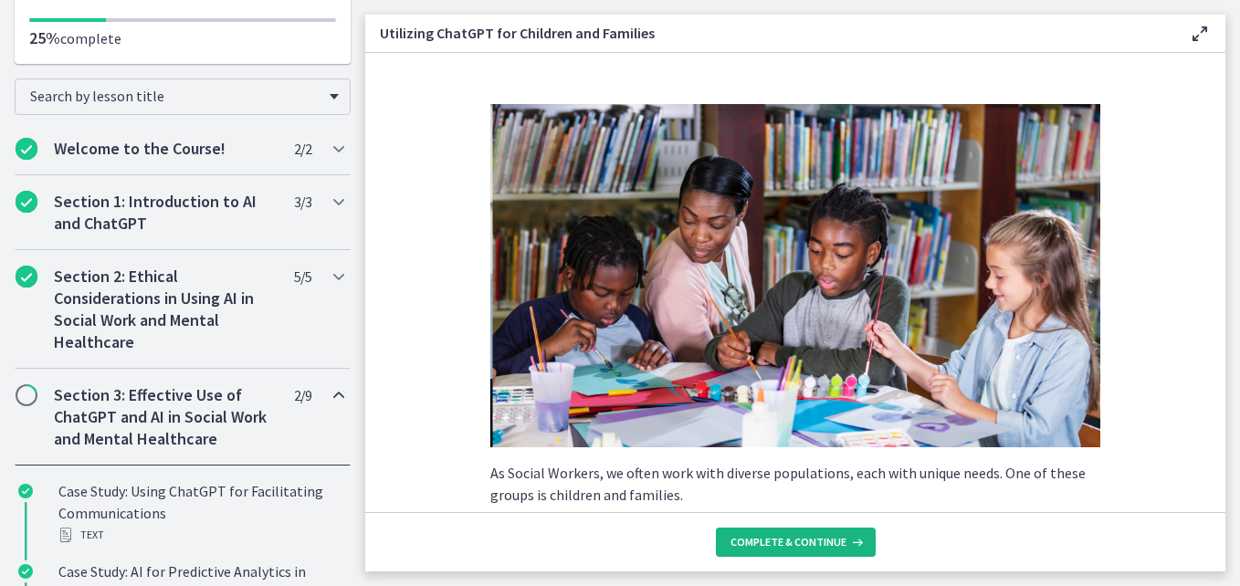
click at [794, 538] on span "Complete & continue" at bounding box center [789, 542] width 116 height 15
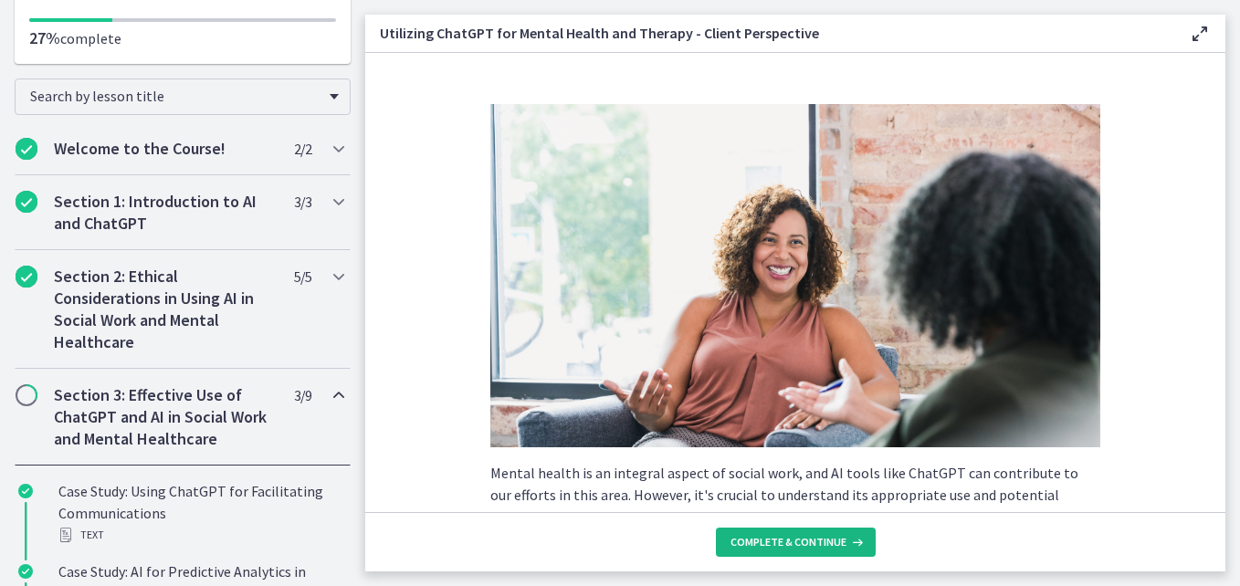
click at [794, 538] on span "Complete & continue" at bounding box center [789, 542] width 116 height 15
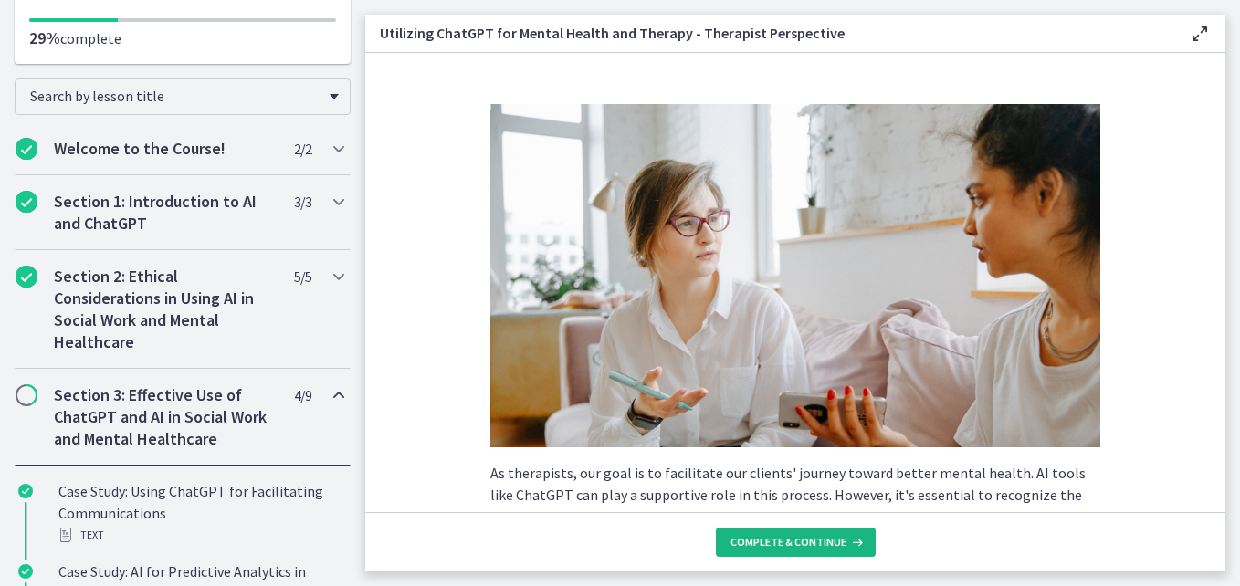
click at [794, 538] on span "Complete & continue" at bounding box center [789, 542] width 116 height 15
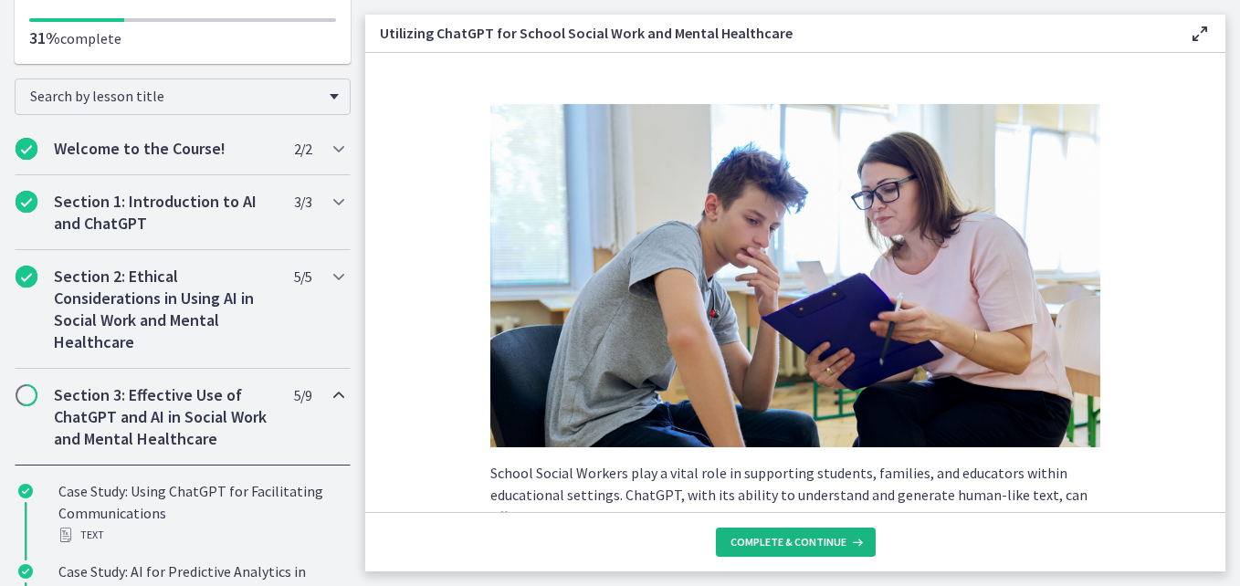
click at [794, 538] on span "Complete & continue" at bounding box center [789, 542] width 116 height 15
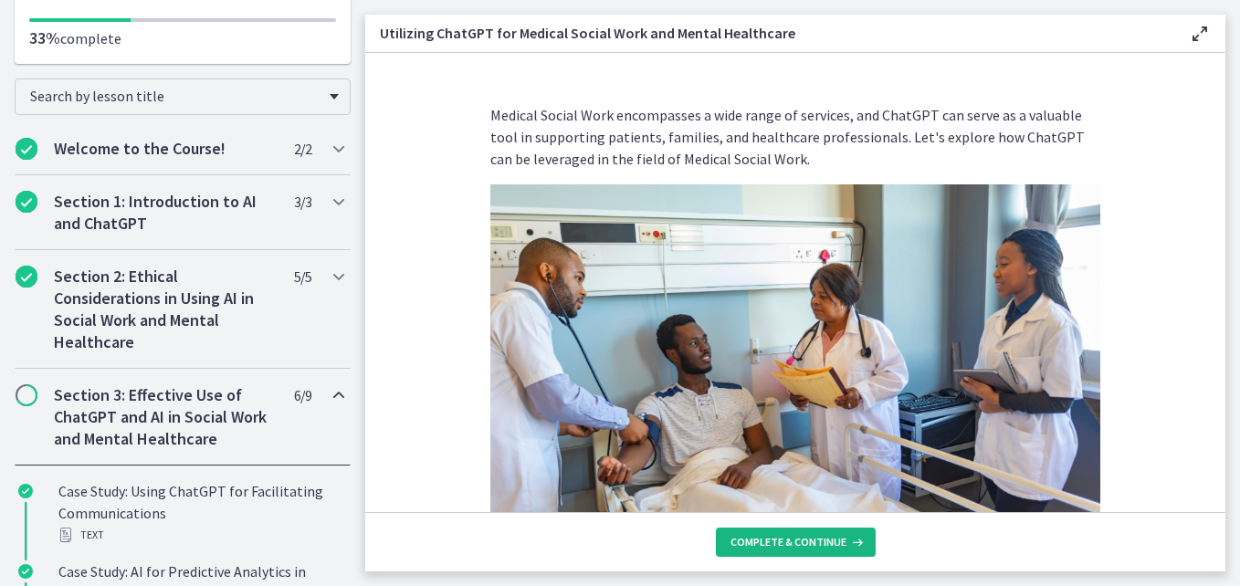
click at [794, 538] on span "Complete & continue" at bounding box center [789, 542] width 116 height 15
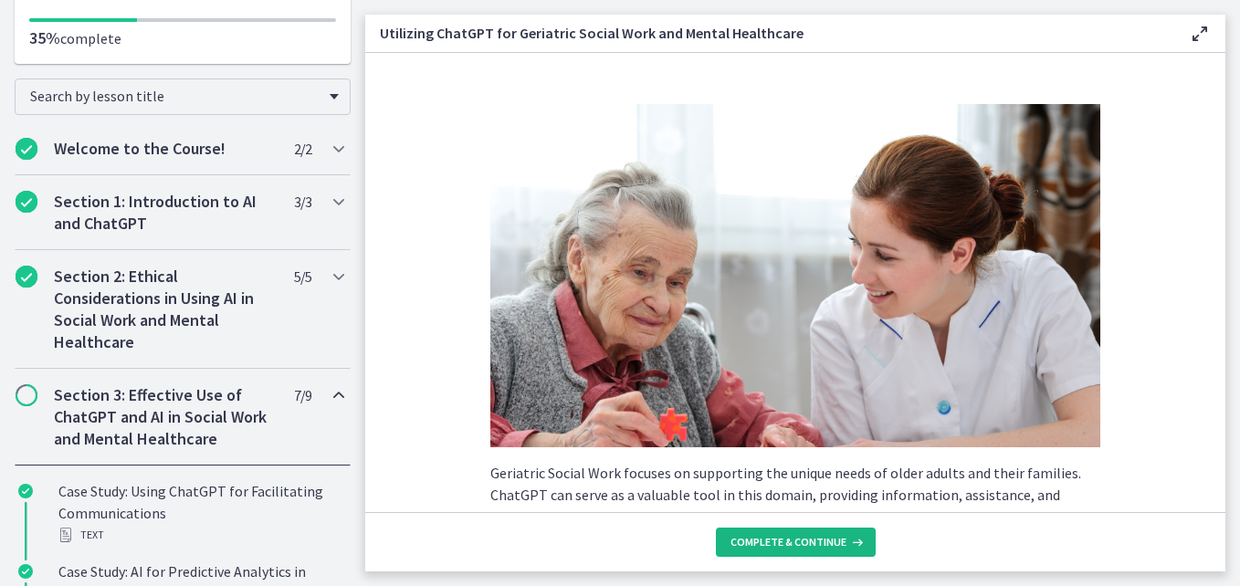
click at [794, 538] on span "Complete & continue" at bounding box center [789, 542] width 116 height 15
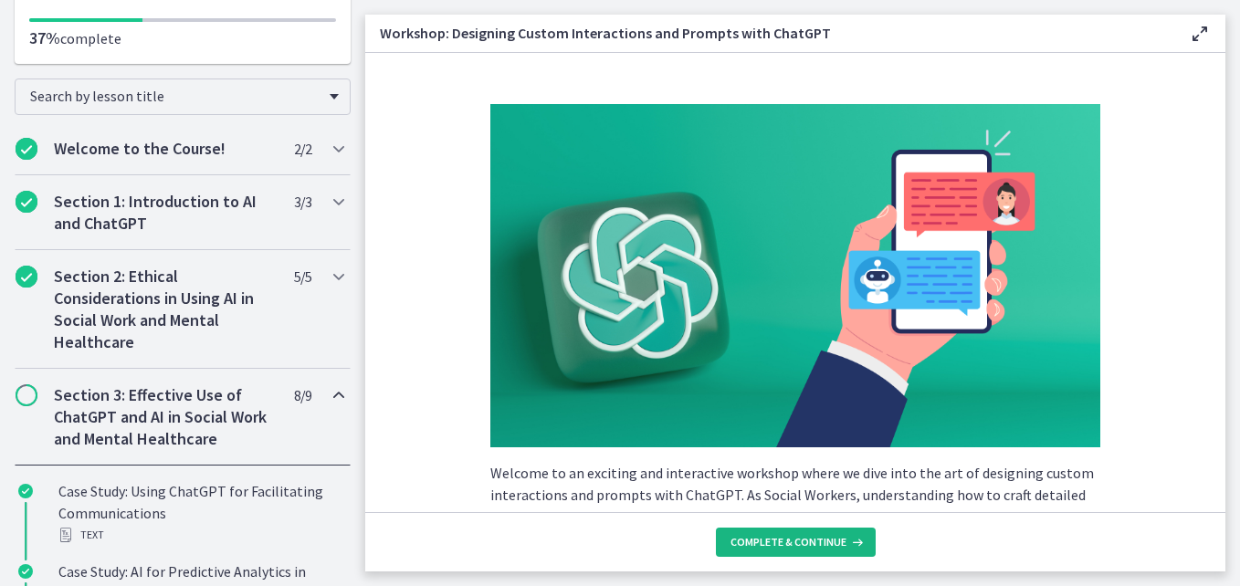
click at [794, 539] on span "Complete & continue" at bounding box center [789, 542] width 116 height 15
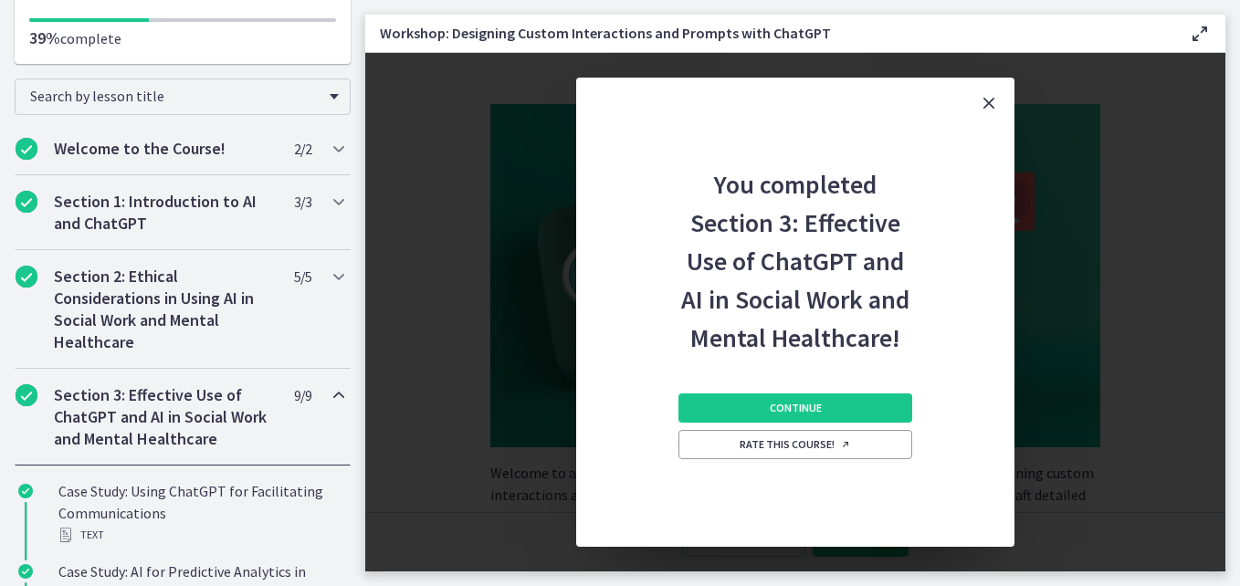
click at [794, 539] on div "Continue Rate this course!" at bounding box center [796, 452] width 234 height 190
click at [808, 409] on span "Continue" at bounding box center [796, 408] width 52 height 15
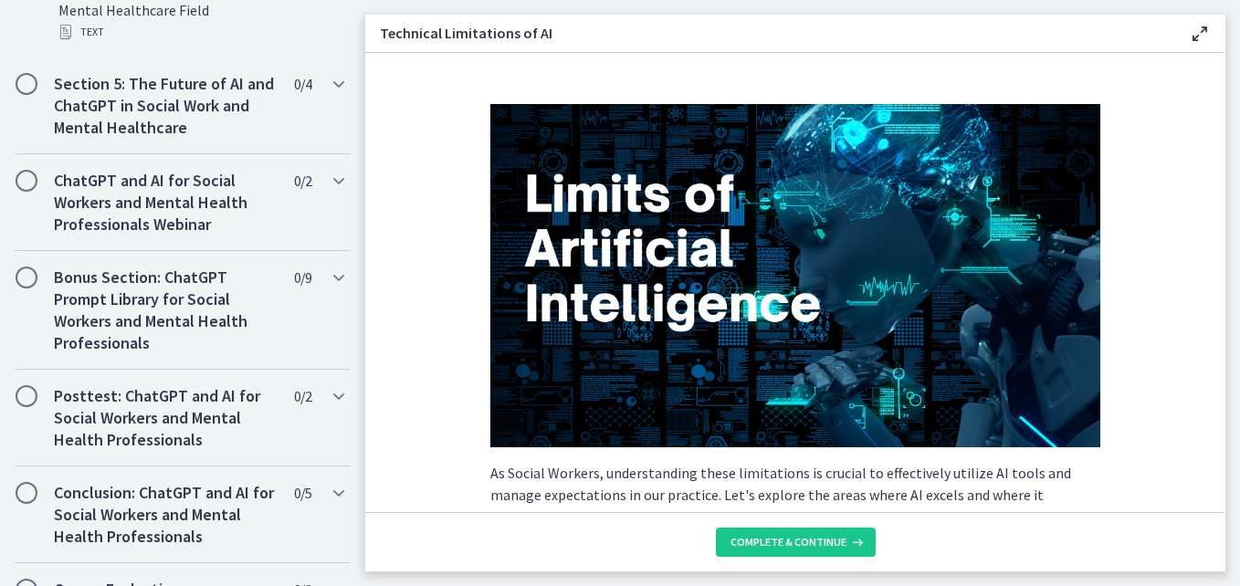
scroll to position [1215, 0]
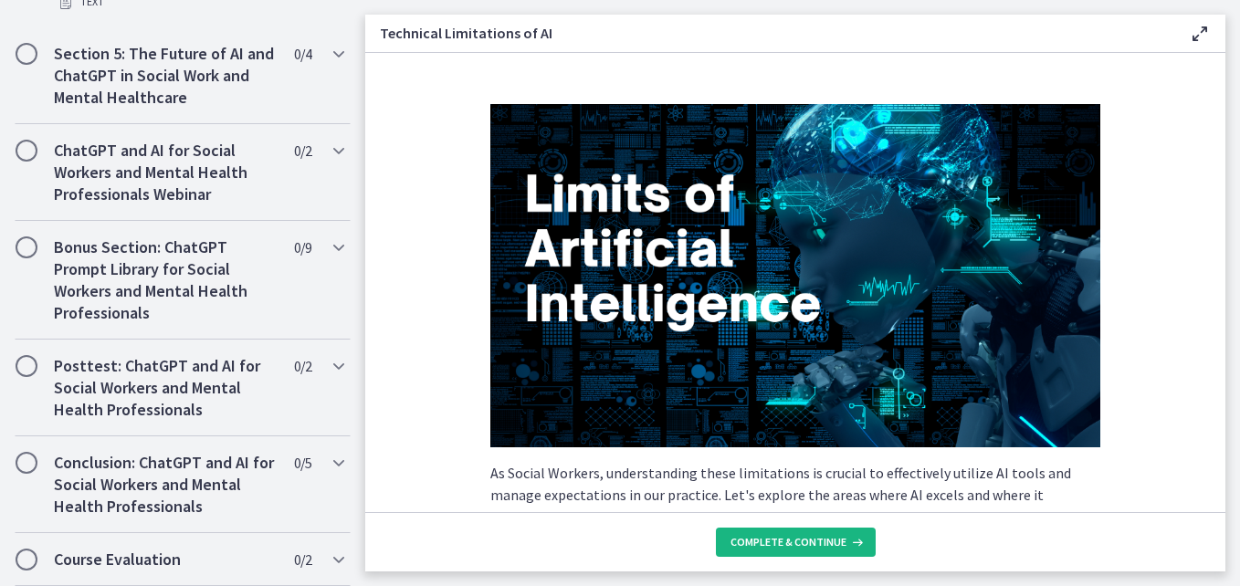
click at [764, 540] on span "Complete & continue" at bounding box center [789, 542] width 116 height 15
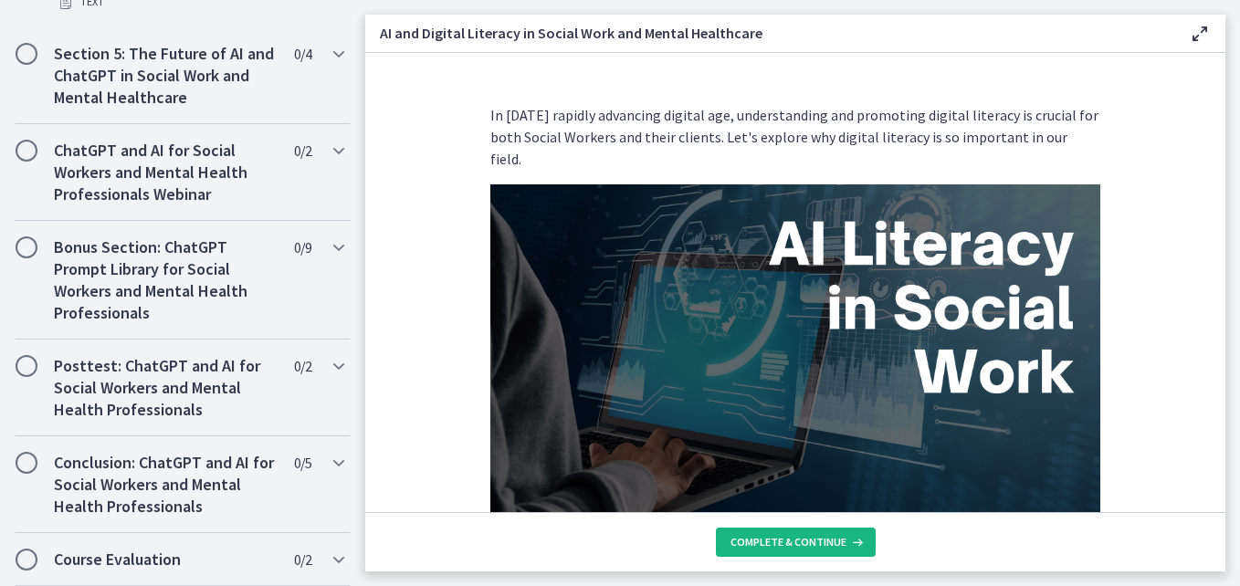
click at [764, 540] on span "Complete & continue" at bounding box center [789, 542] width 116 height 15
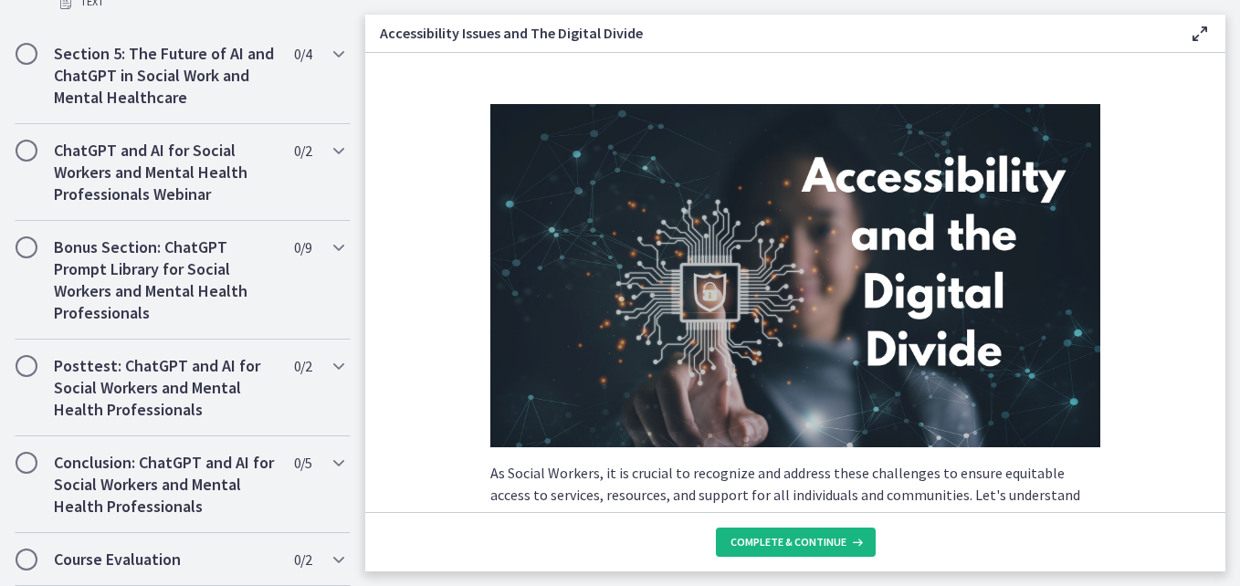
click at [767, 542] on span "Complete & continue" at bounding box center [789, 542] width 116 height 15
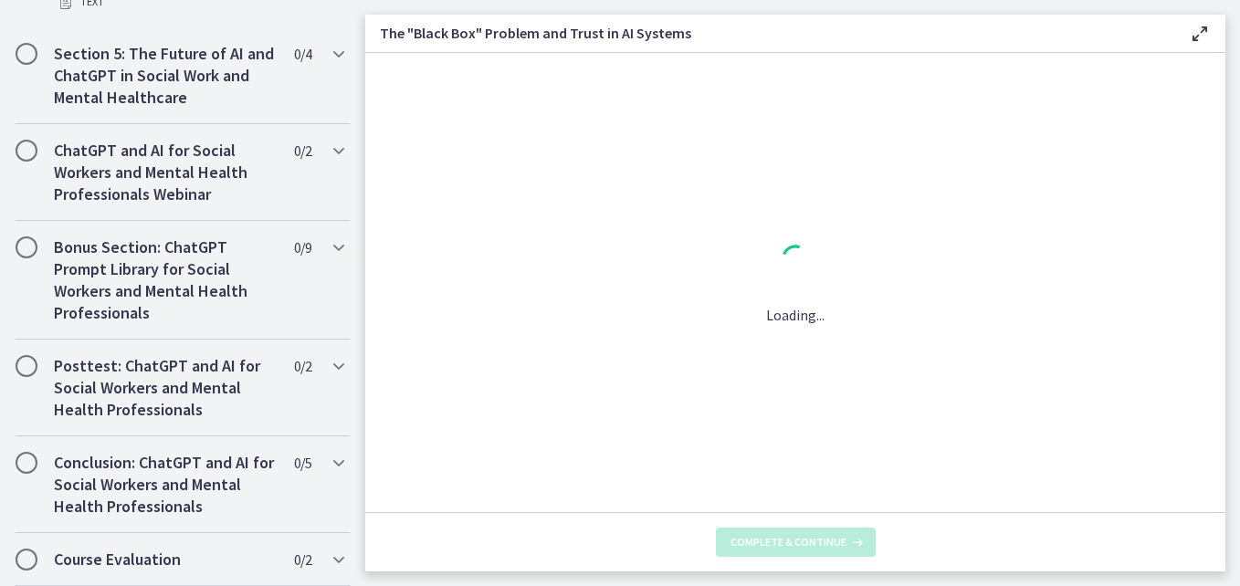
click at [767, 542] on span "Complete & continue" at bounding box center [789, 542] width 116 height 15
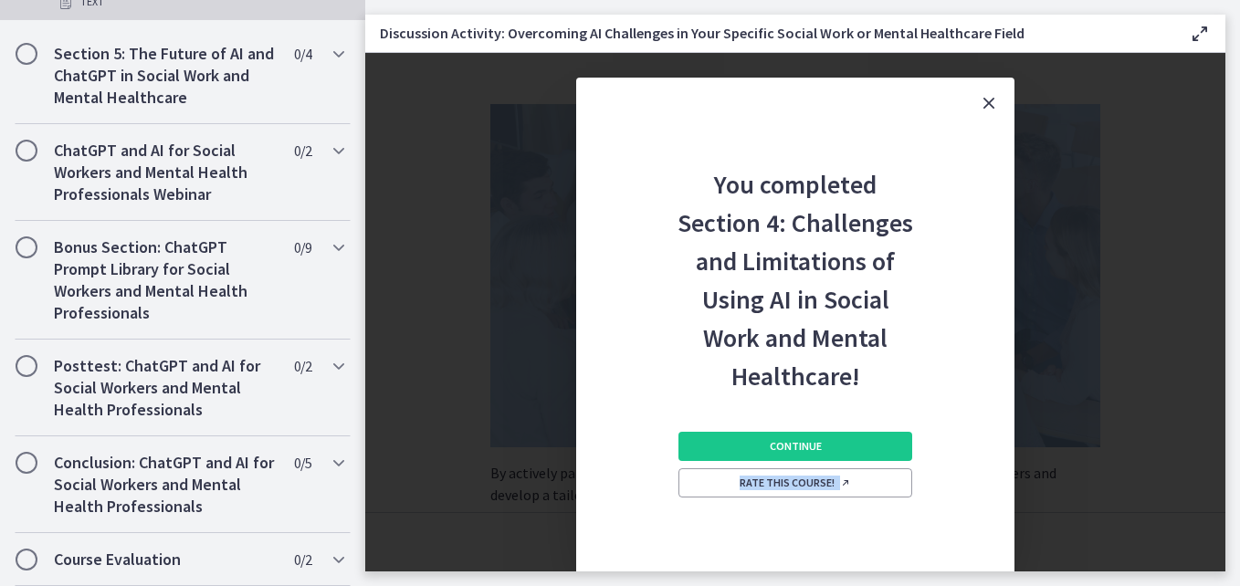
click at [767, 542] on div "Continue Rate this course!" at bounding box center [796, 490] width 234 height 190
drag, startPoint x: 767, startPoint y: 542, endPoint x: 748, endPoint y: 435, distance: 109.5
click at [748, 435] on button "Continue" at bounding box center [796, 446] width 234 height 29
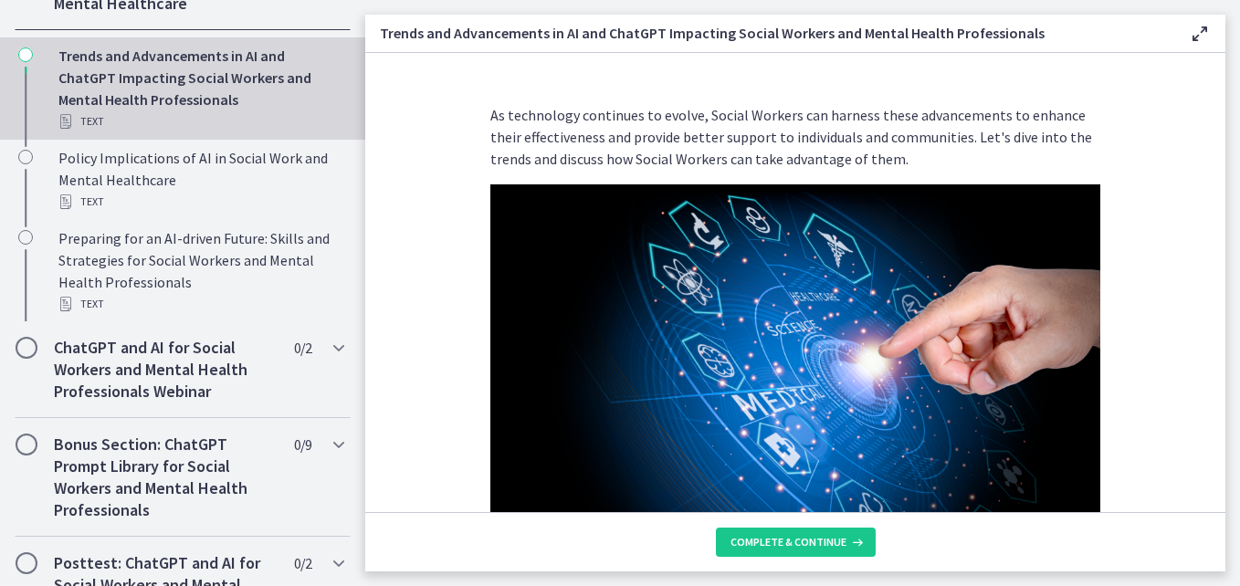
scroll to position [848, 0]
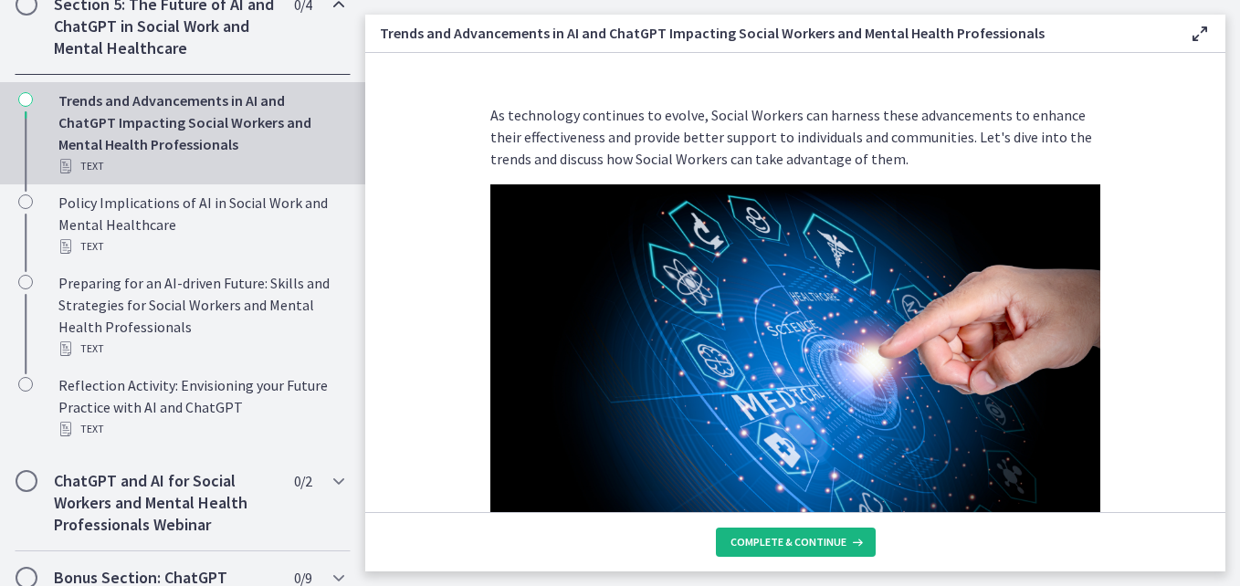
click at [768, 544] on span "Complete & continue" at bounding box center [789, 542] width 116 height 15
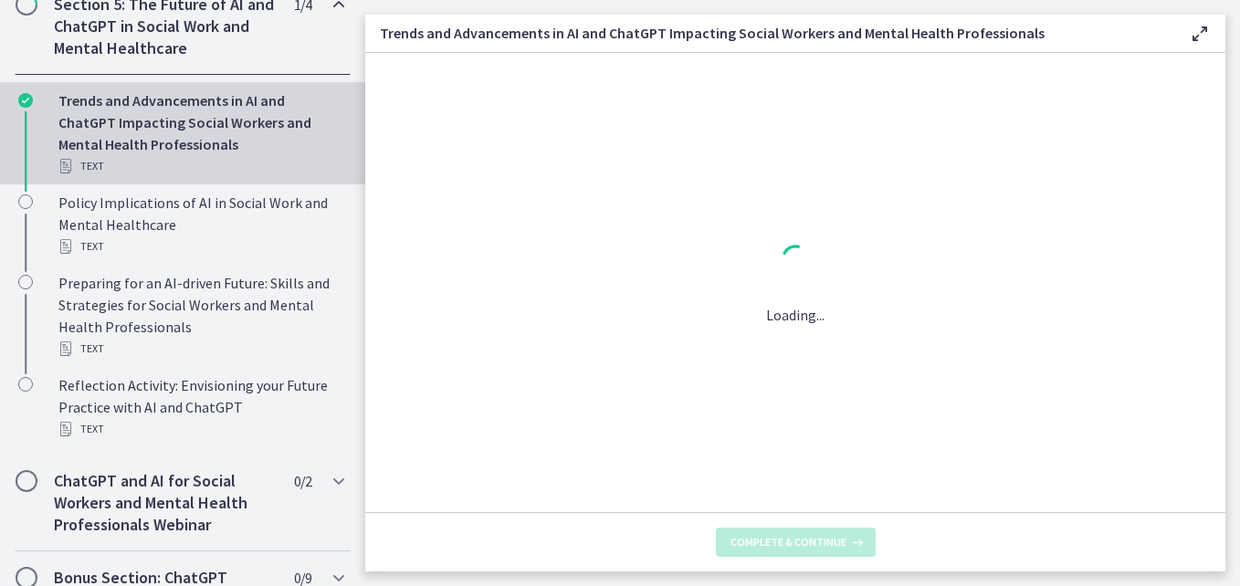
click at [768, 544] on span "Complete & continue" at bounding box center [789, 542] width 116 height 15
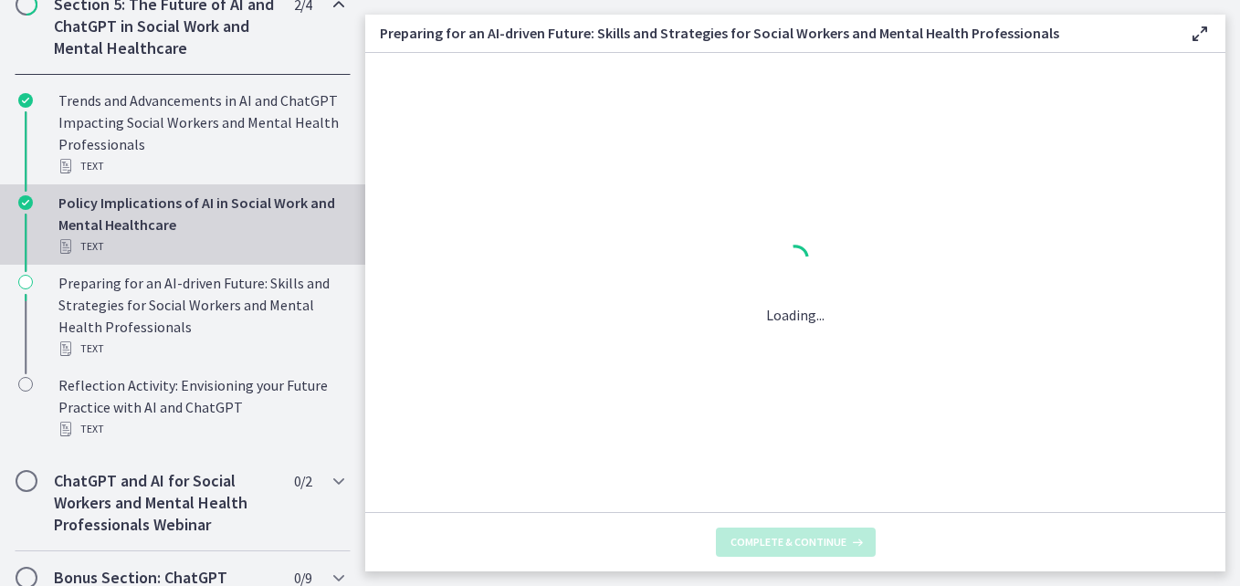
click at [768, 544] on span "Complete & continue" at bounding box center [789, 542] width 116 height 15
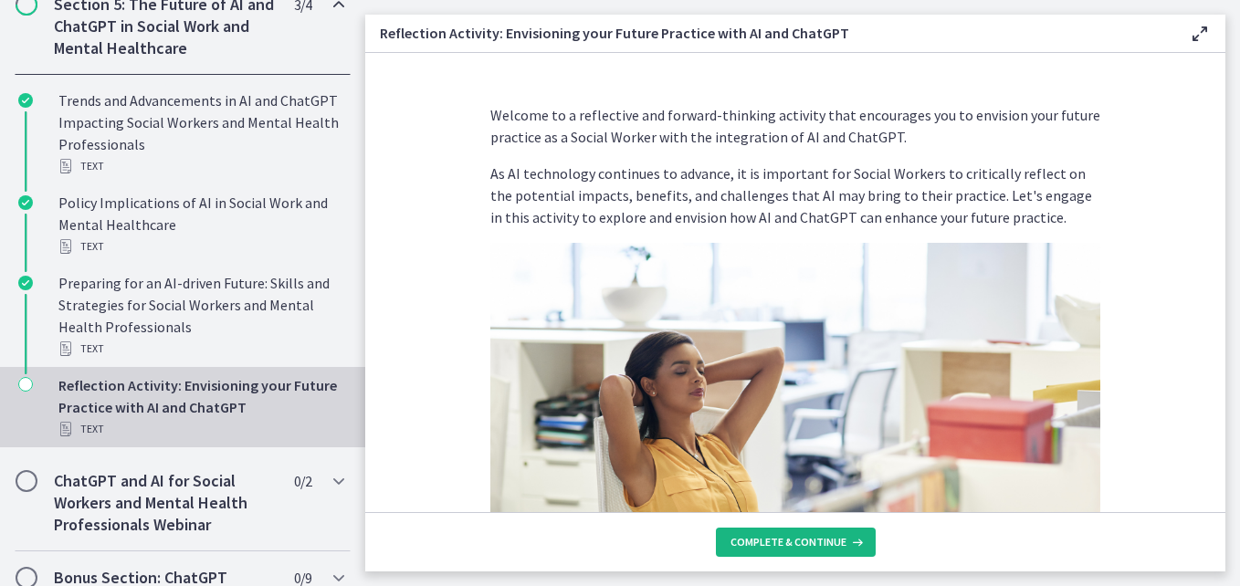
click at [768, 544] on span "Complete & continue" at bounding box center [789, 542] width 116 height 15
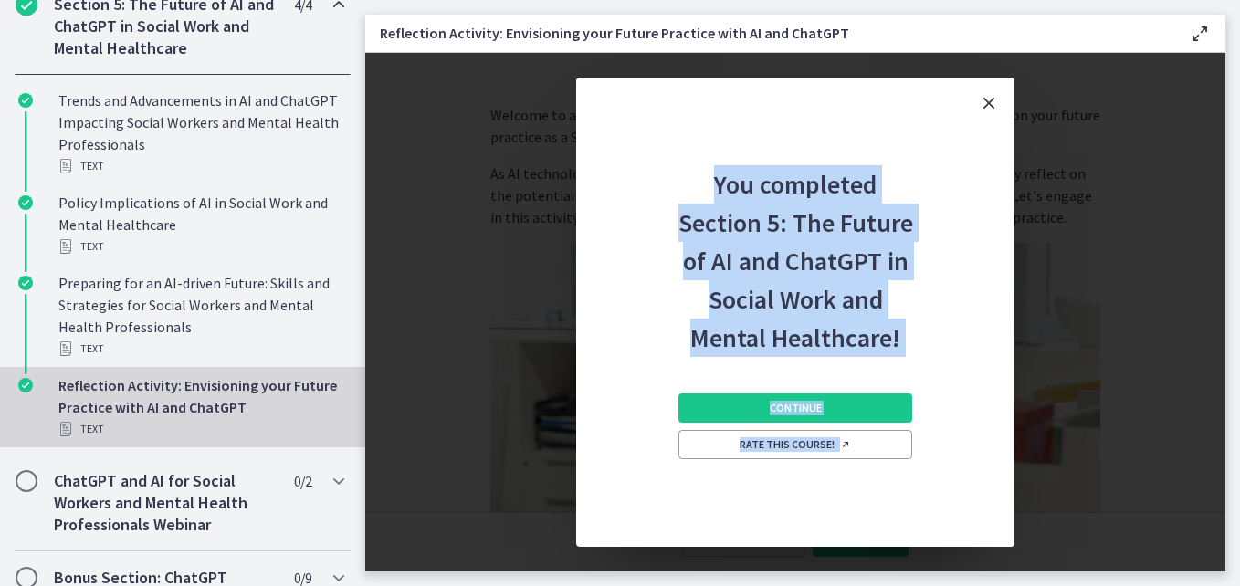
click at [768, 544] on div "Continue Rate this course!" at bounding box center [796, 452] width 234 height 190
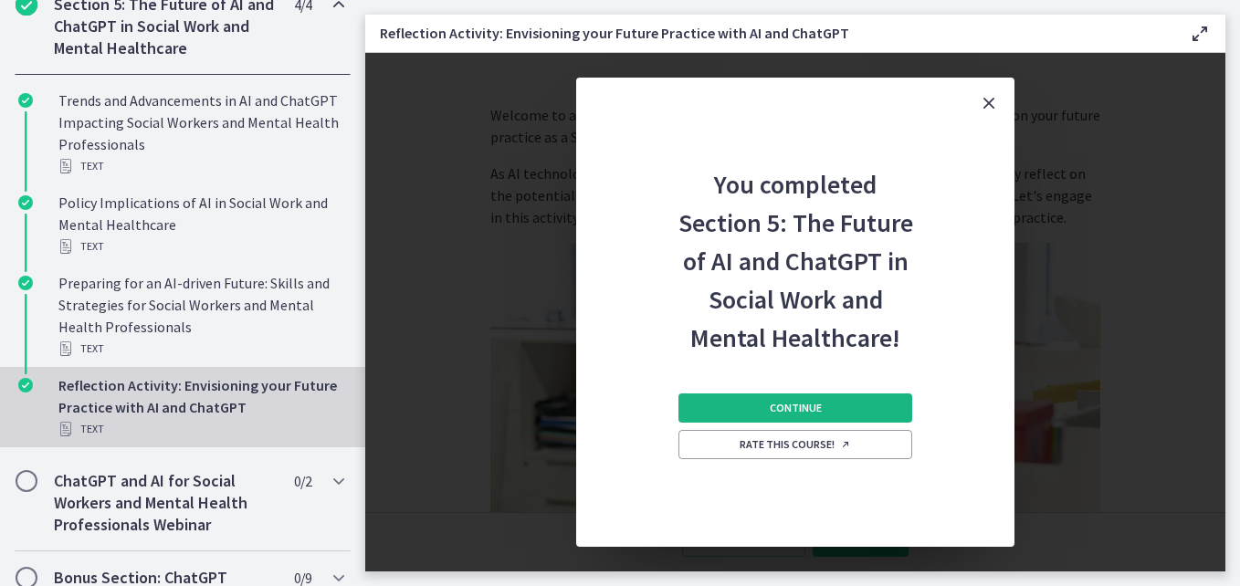
click at [742, 401] on button "Continue" at bounding box center [796, 408] width 234 height 29
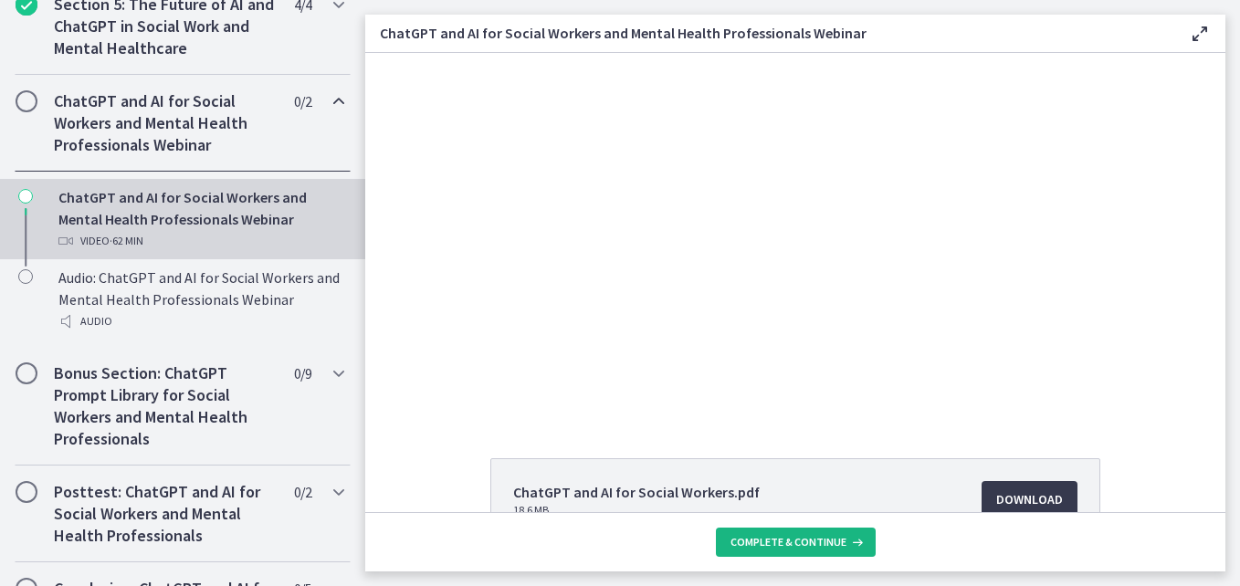
click at [786, 547] on span "Complete & continue" at bounding box center [789, 542] width 116 height 15
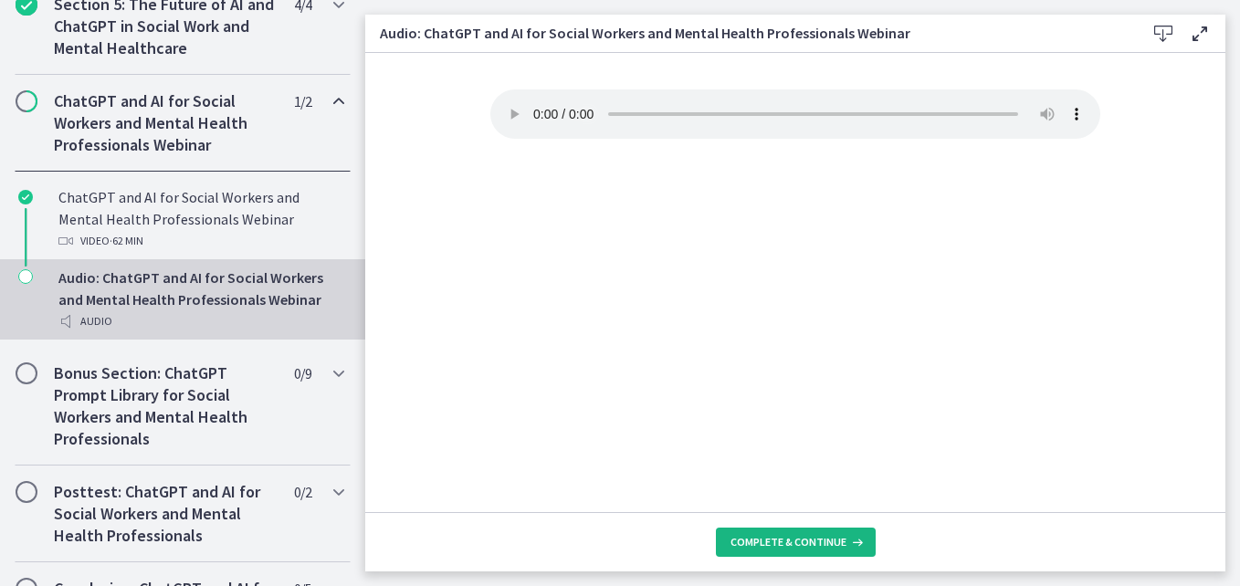
click at [786, 547] on span "Complete & continue" at bounding box center [789, 542] width 116 height 15
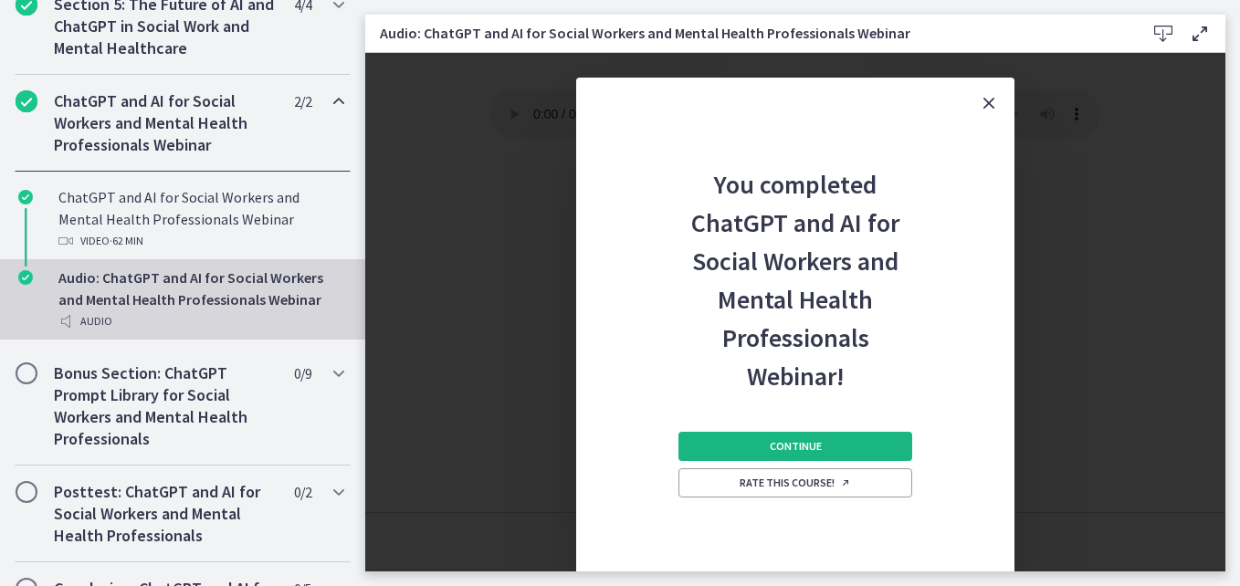
click at [790, 439] on span "Continue" at bounding box center [796, 446] width 52 height 15
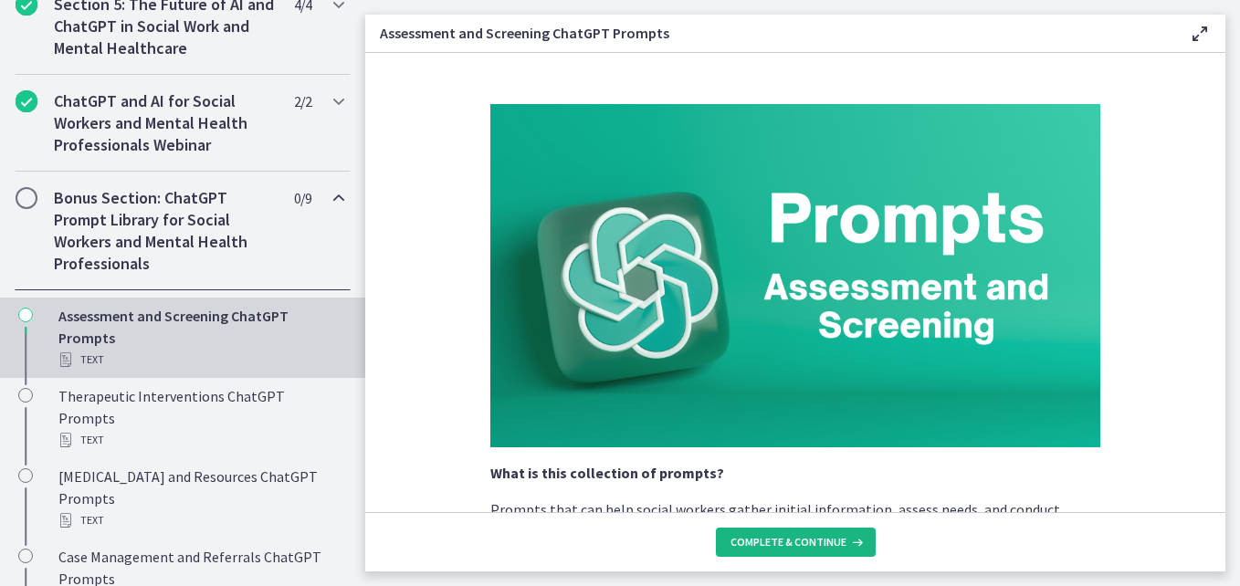
click at [782, 539] on span "Complete & continue" at bounding box center [789, 542] width 116 height 15
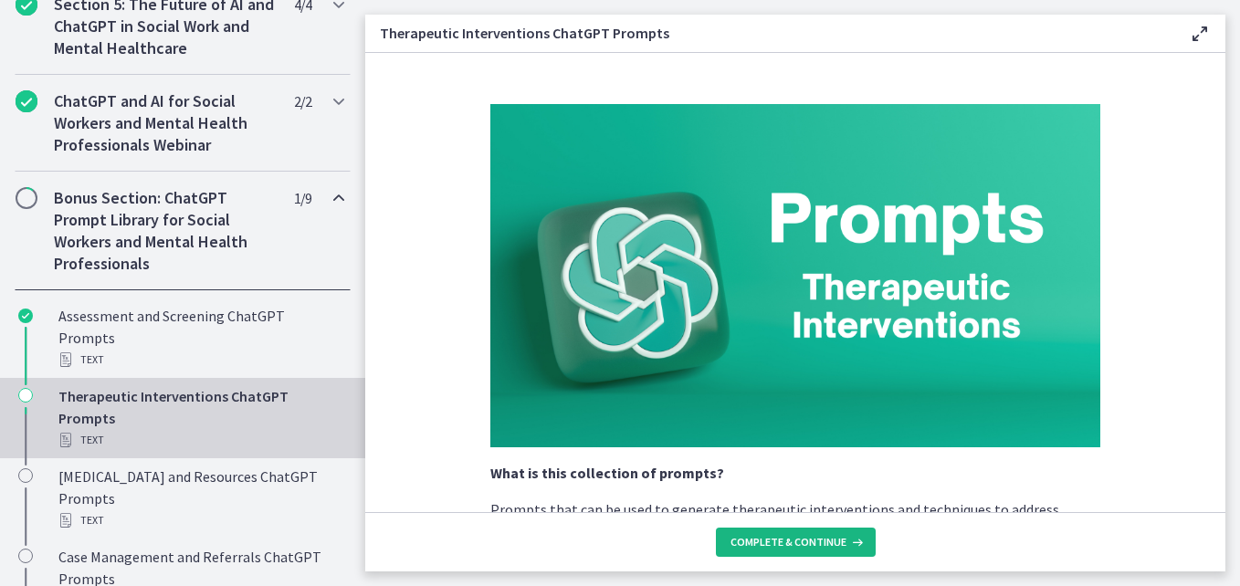
click at [782, 540] on span "Complete & continue" at bounding box center [789, 542] width 116 height 15
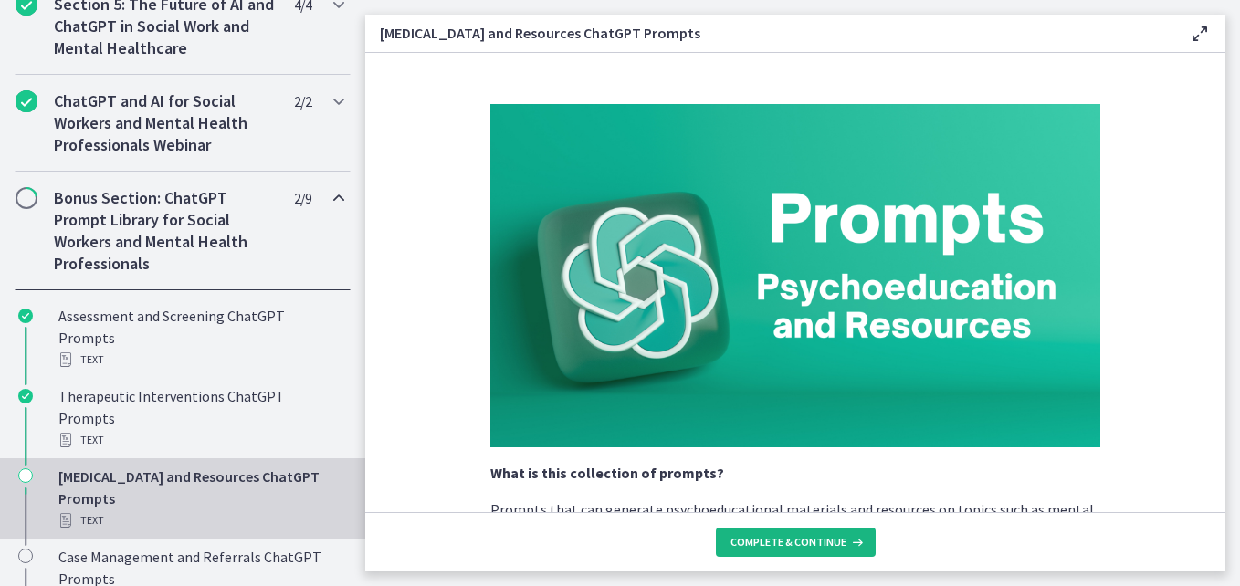
click at [782, 540] on span "Complete & continue" at bounding box center [789, 542] width 116 height 15
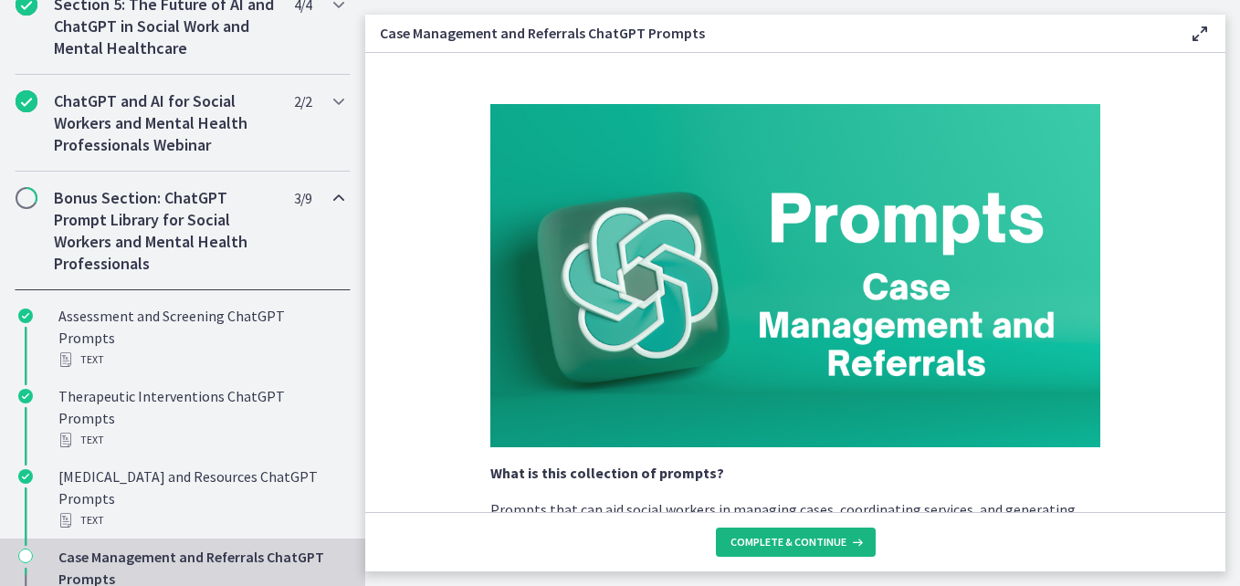
click at [782, 540] on span "Complete & continue" at bounding box center [789, 542] width 116 height 15
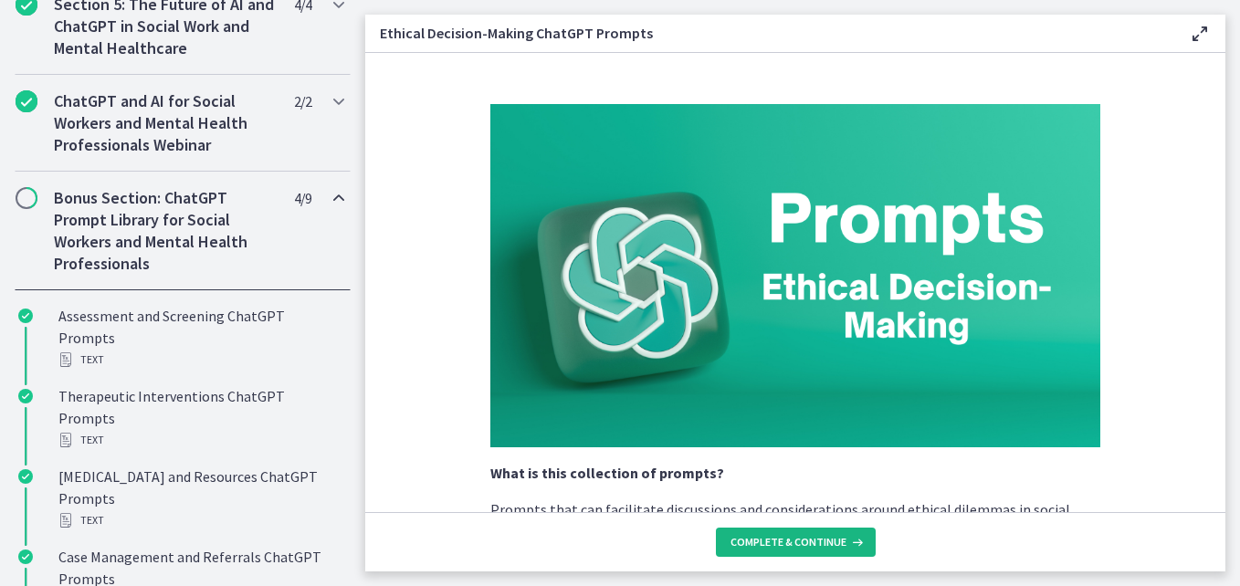
click at [782, 540] on span "Complete & continue" at bounding box center [789, 542] width 116 height 15
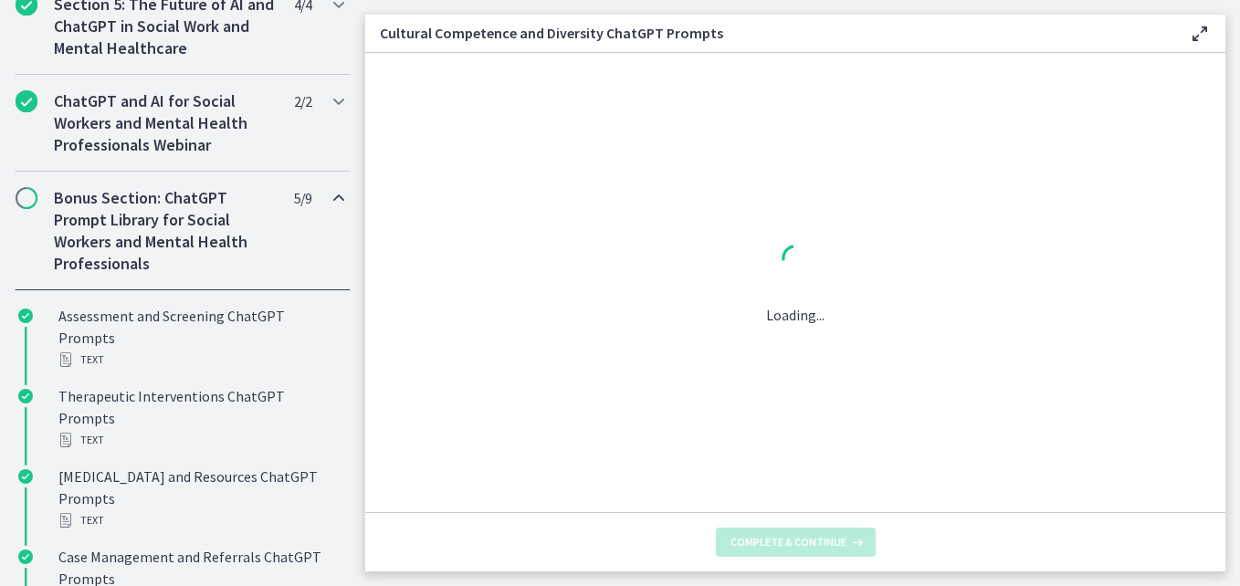
click at [782, 540] on span "Complete & continue" at bounding box center [789, 542] width 116 height 15
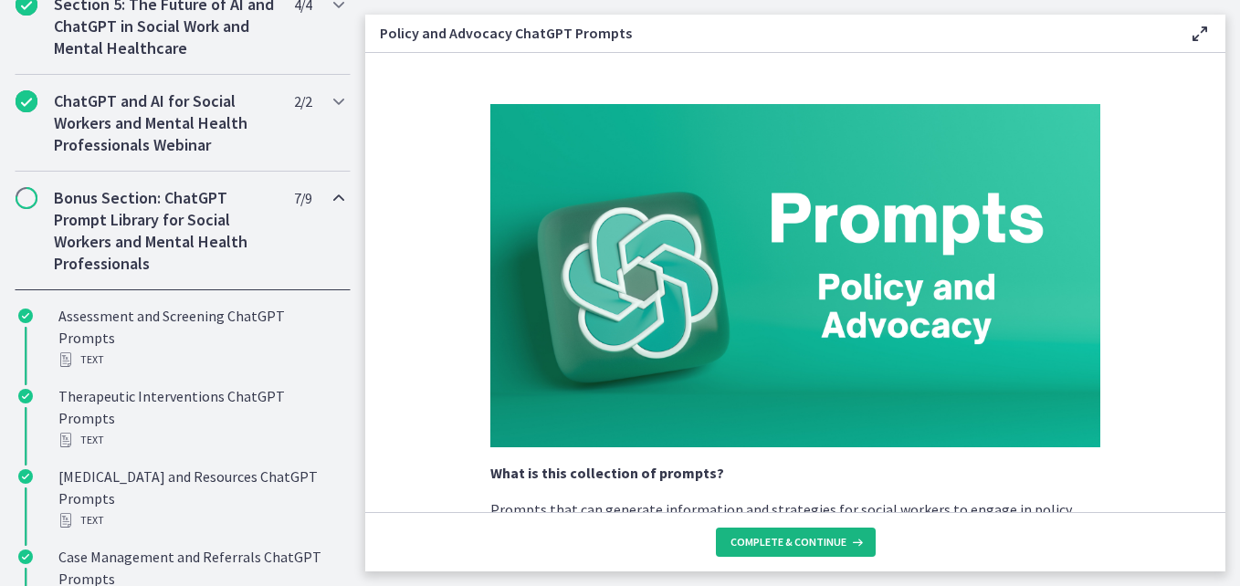
click at [786, 548] on span "Complete & continue" at bounding box center [789, 542] width 116 height 15
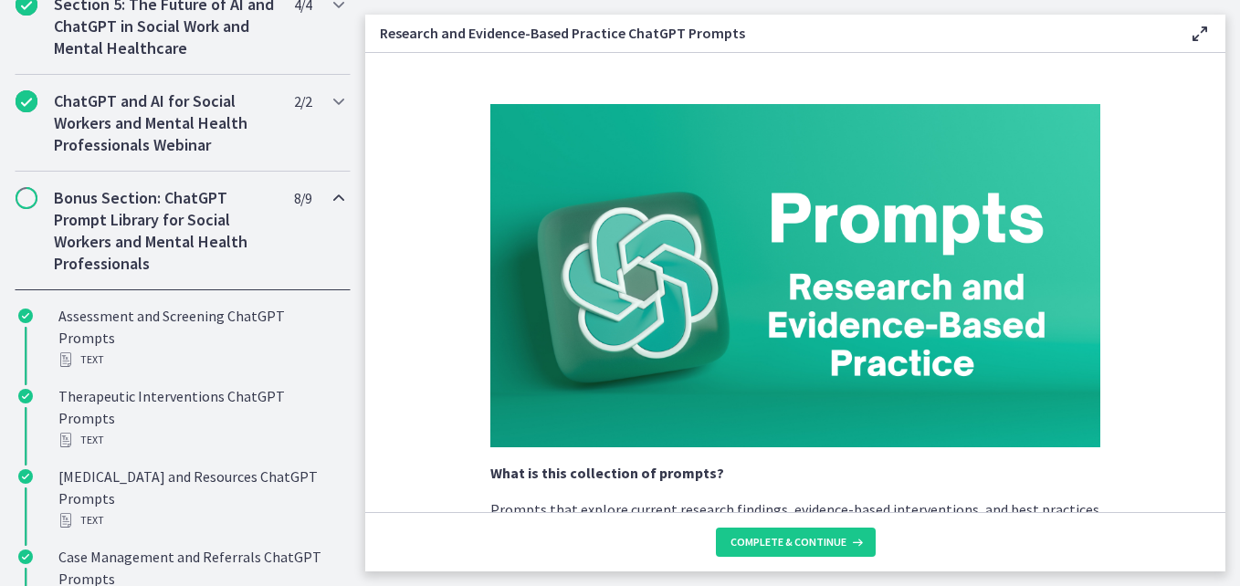
click at [786, 548] on span "Complete & continue" at bounding box center [789, 542] width 116 height 15
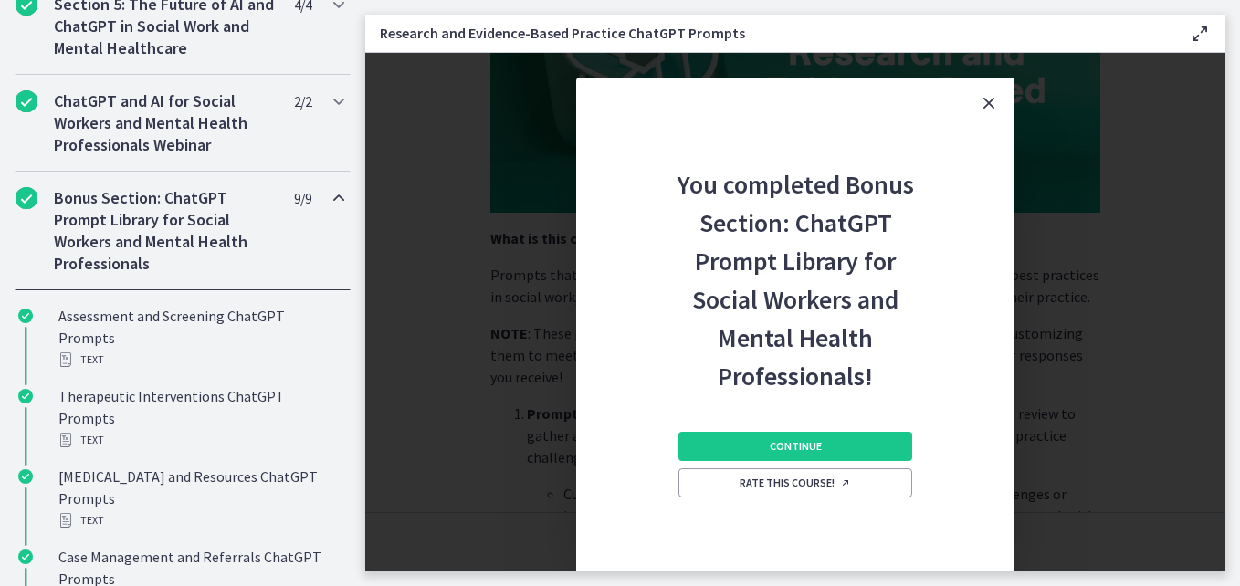
scroll to position [262, 0]
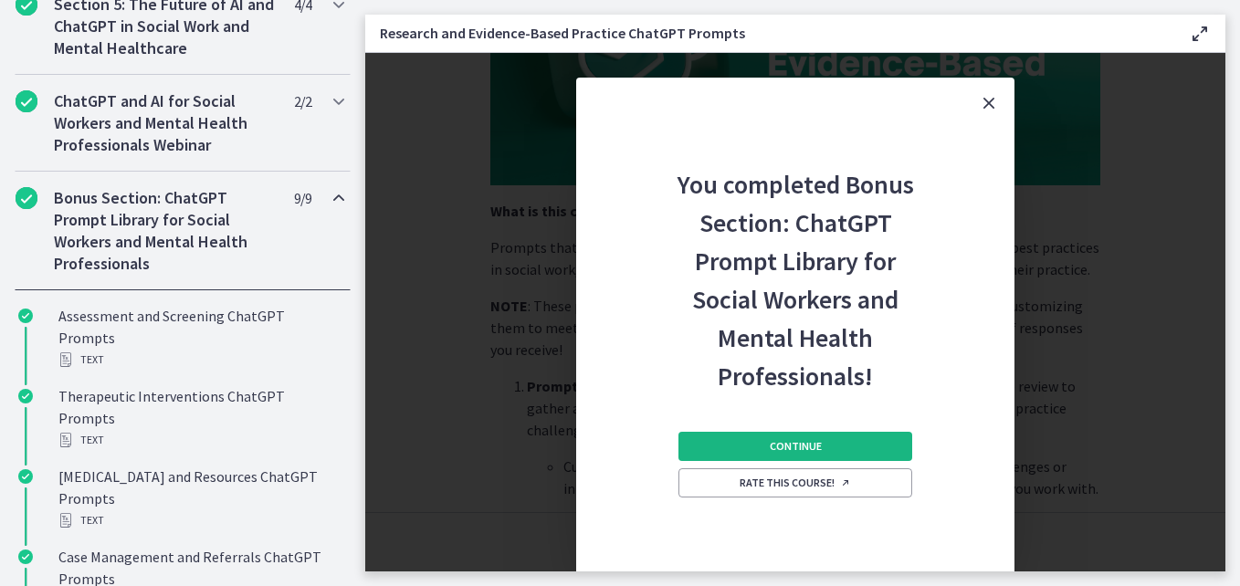
click at [811, 442] on span "Continue" at bounding box center [796, 446] width 52 height 15
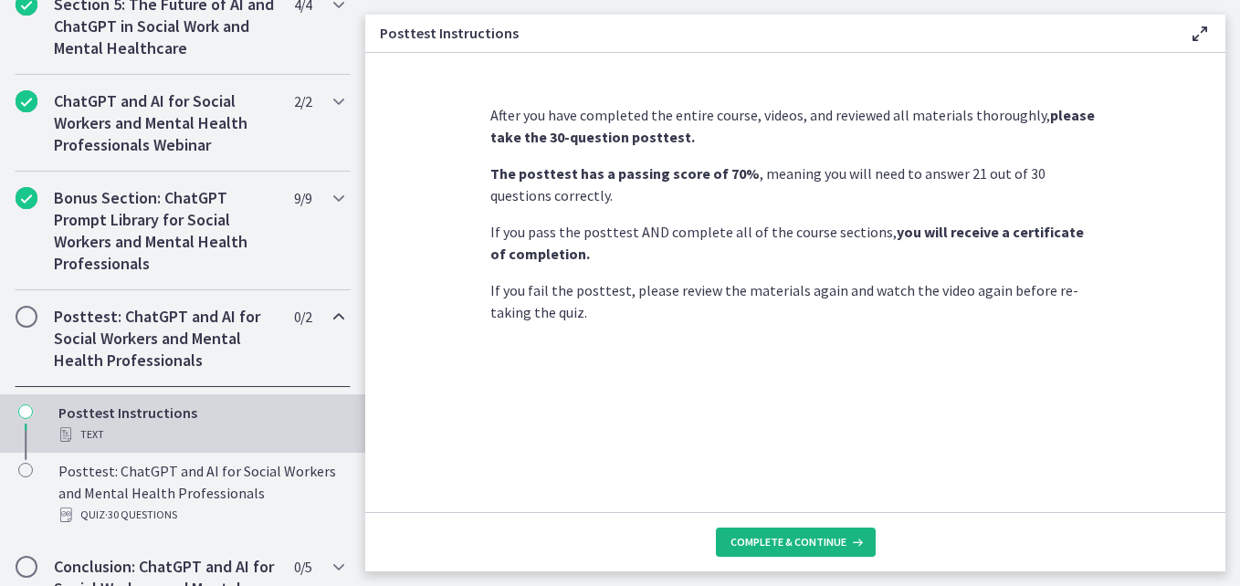
click at [786, 542] on span "Complete & continue" at bounding box center [789, 542] width 116 height 15
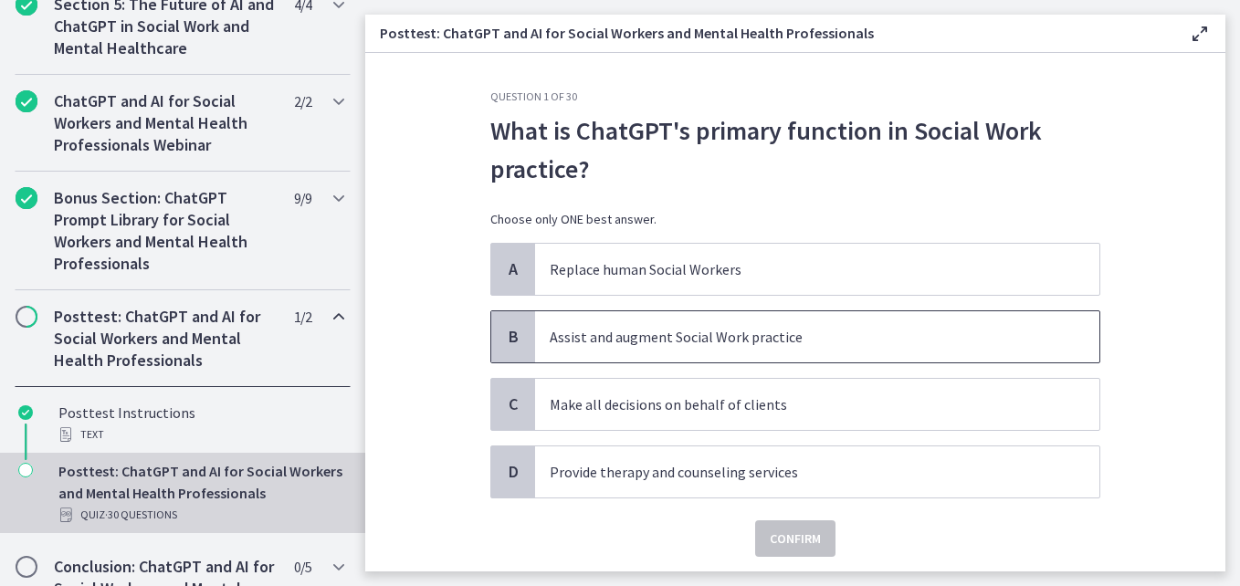
click at [520, 322] on div "B" at bounding box center [513, 336] width 44 height 51
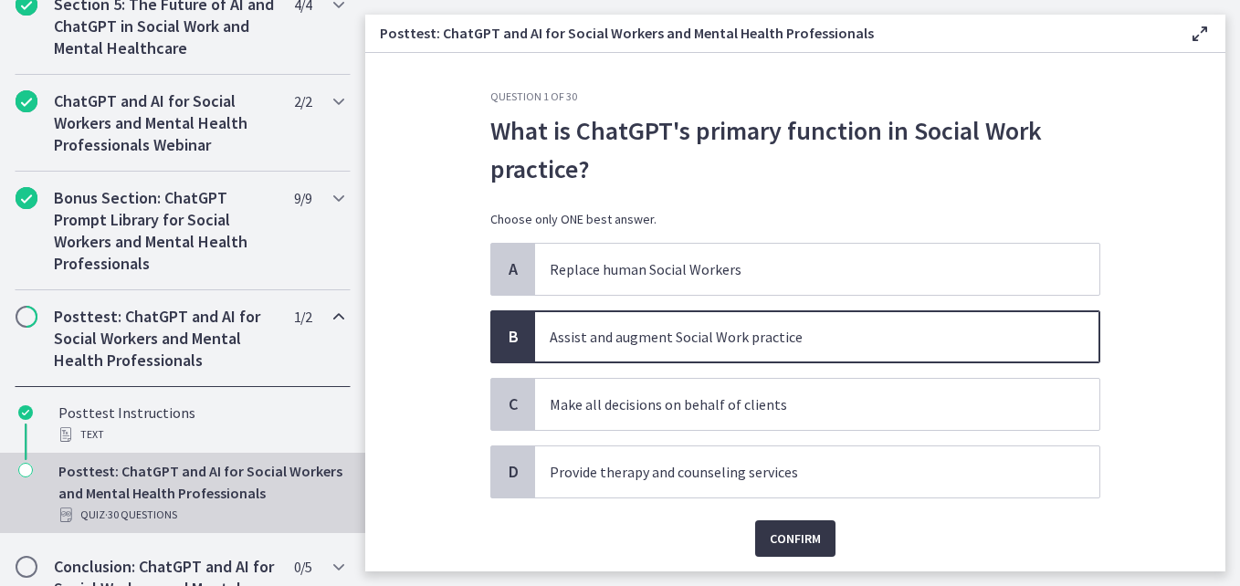
click at [787, 532] on span "Confirm" at bounding box center [795, 539] width 51 height 22
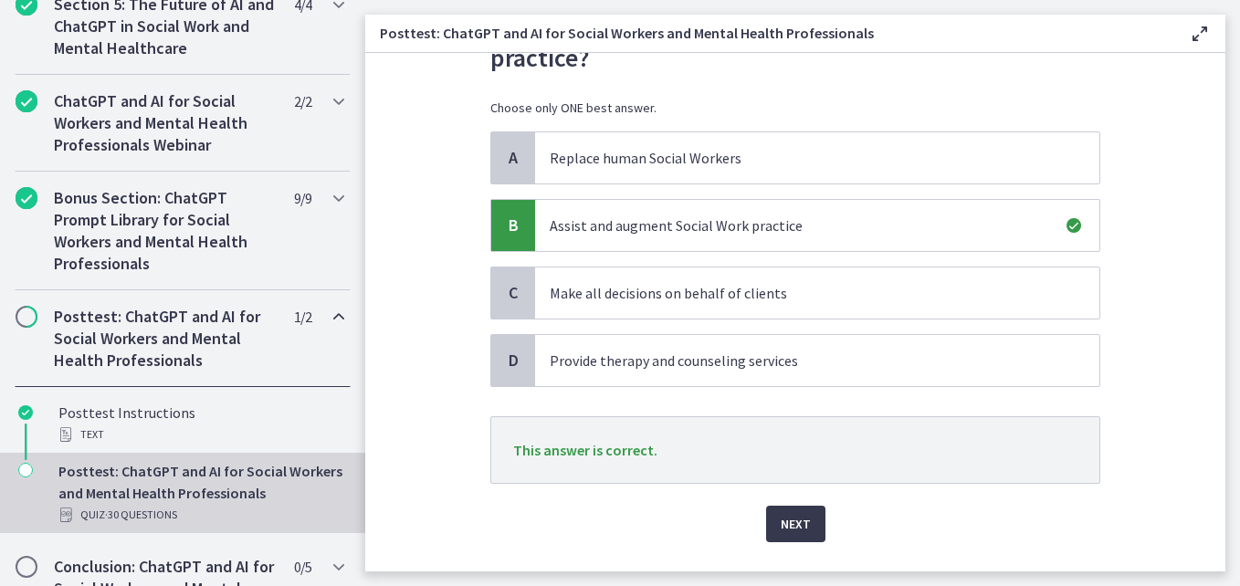
scroll to position [155, 0]
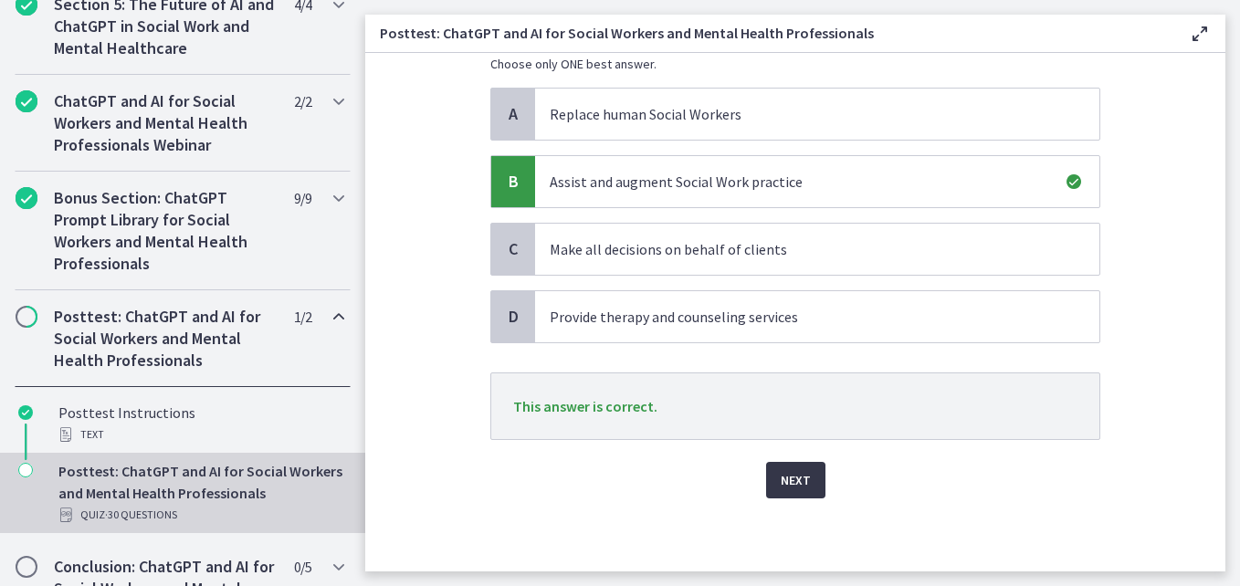
click at [785, 481] on span "Next" at bounding box center [796, 480] width 30 height 22
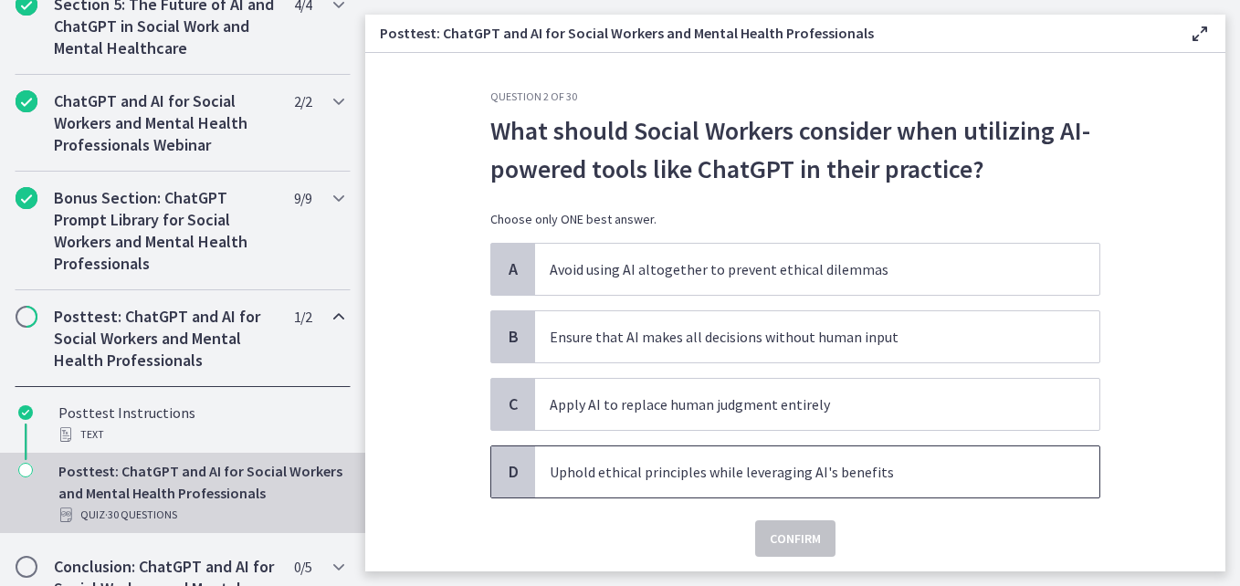
click at [515, 473] on span "D" at bounding box center [513, 472] width 22 height 22
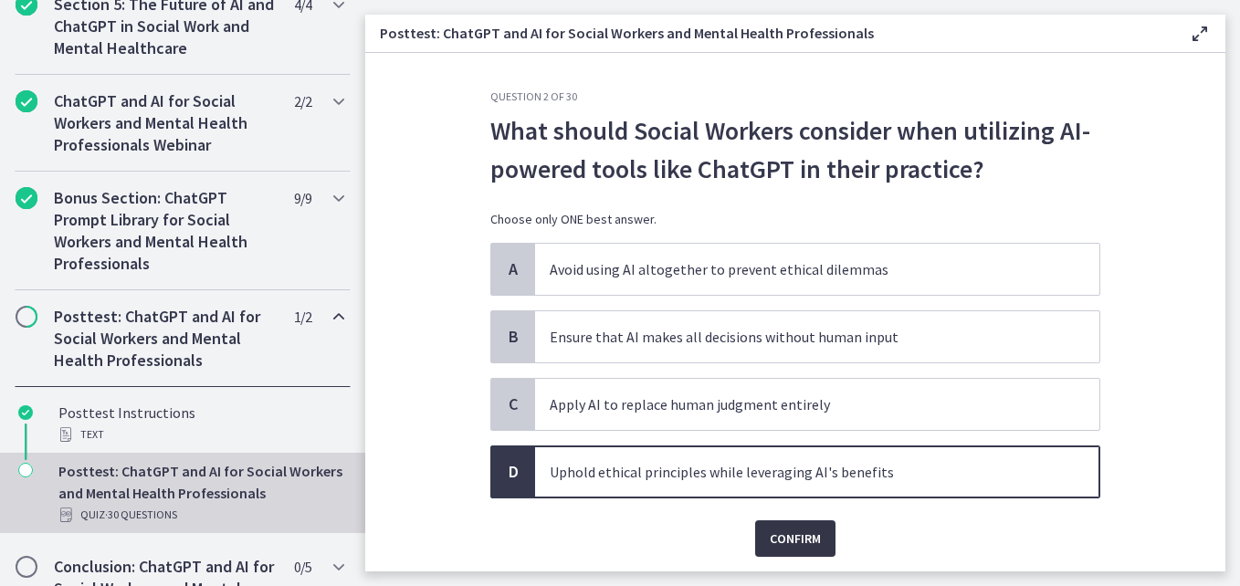
click at [770, 540] on span "Confirm" at bounding box center [795, 539] width 51 height 22
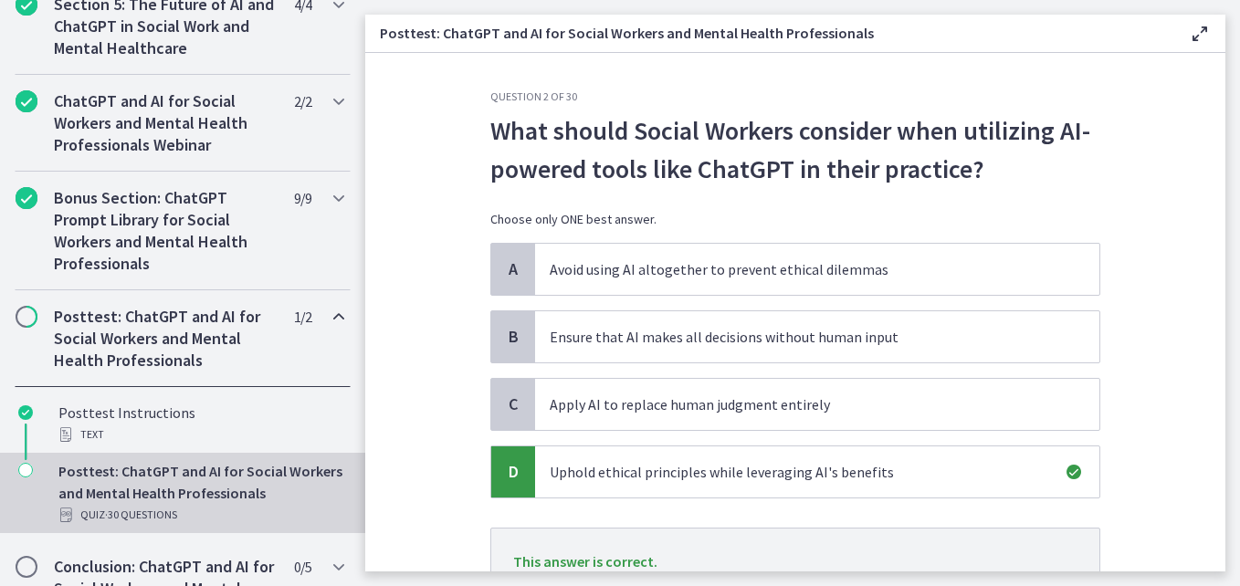
scroll to position [155, 0]
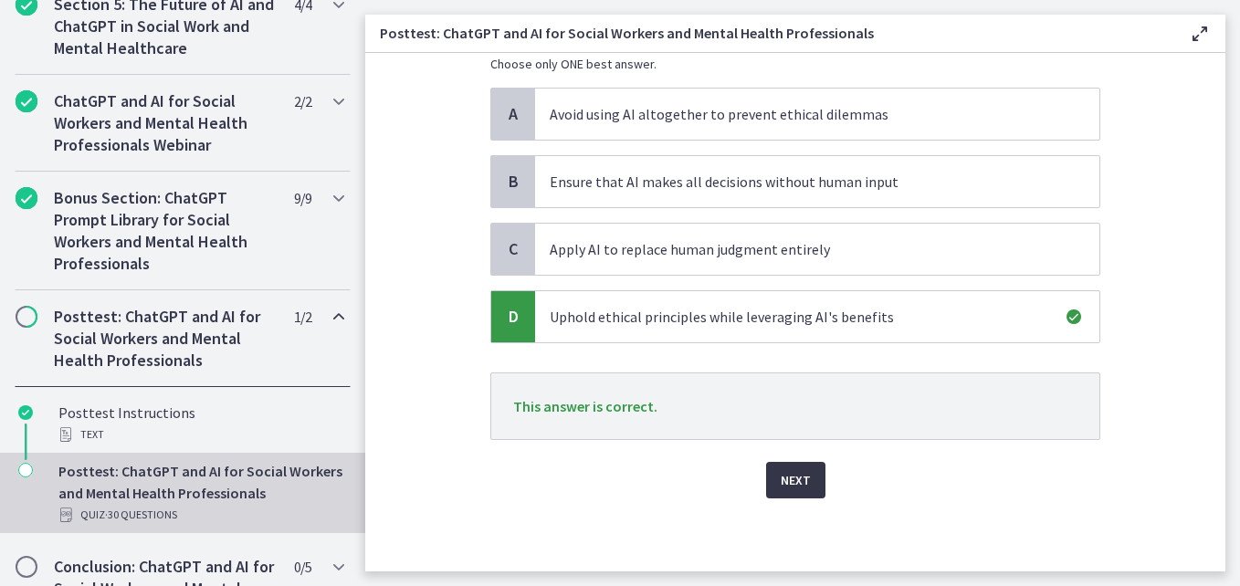
click at [796, 485] on span "Next" at bounding box center [796, 480] width 30 height 22
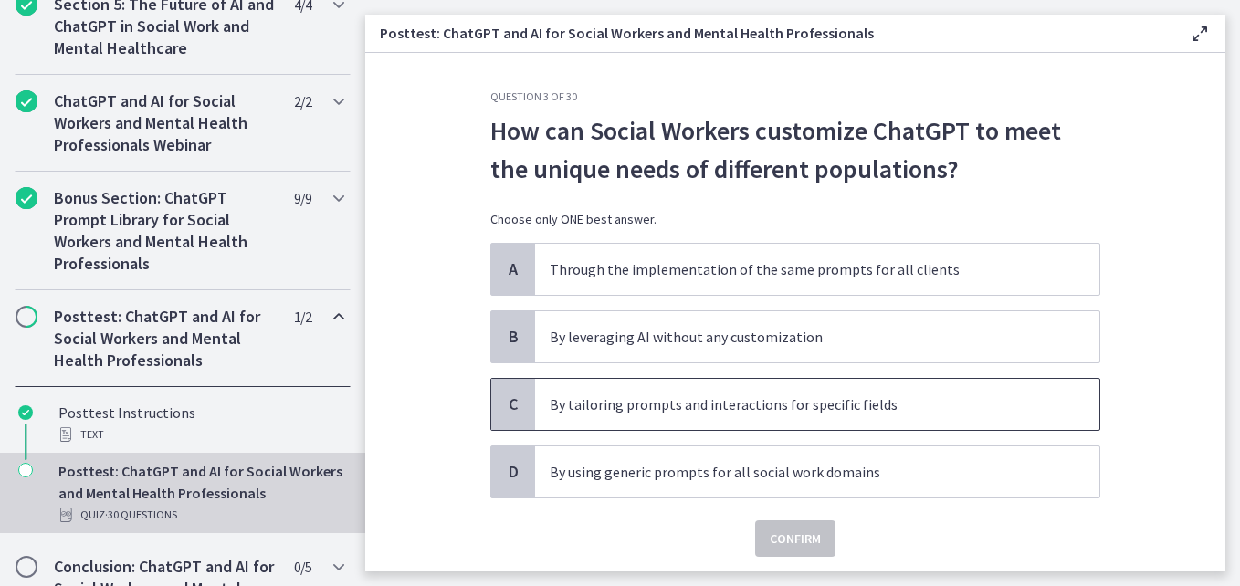
click at [502, 410] on span "C" at bounding box center [513, 405] width 22 height 22
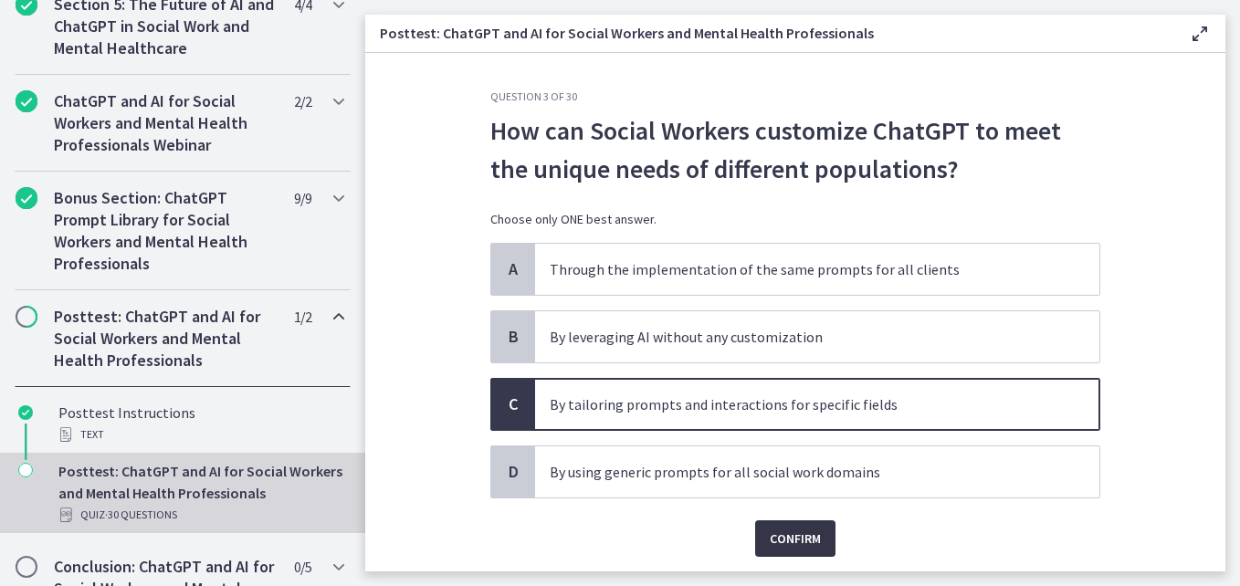
click at [799, 549] on span "Confirm" at bounding box center [795, 539] width 51 height 22
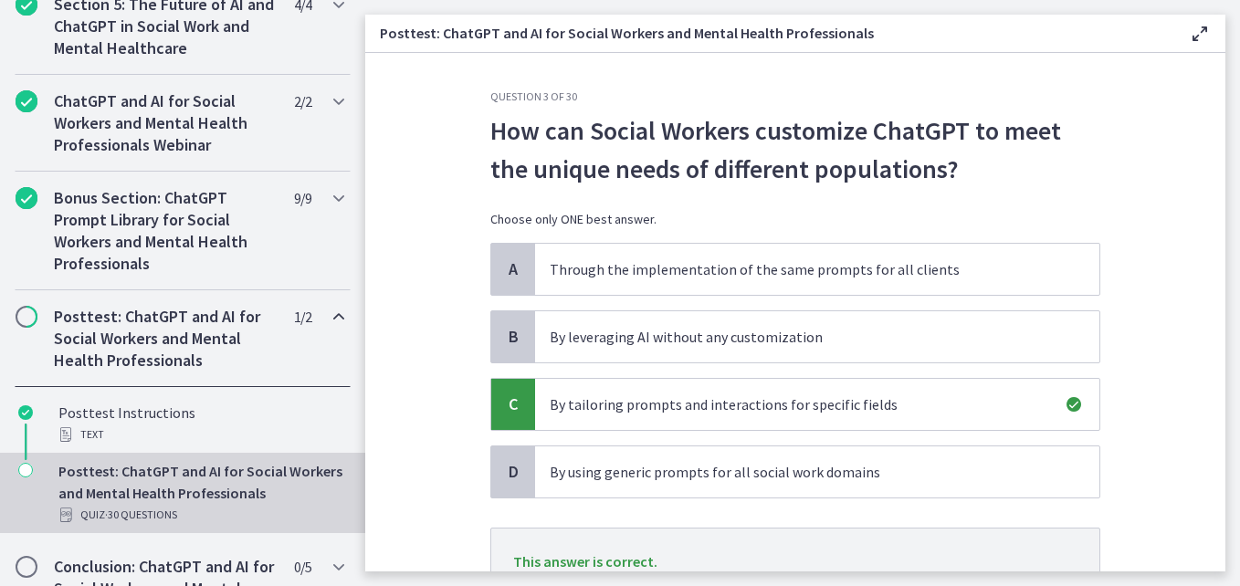
scroll to position [155, 0]
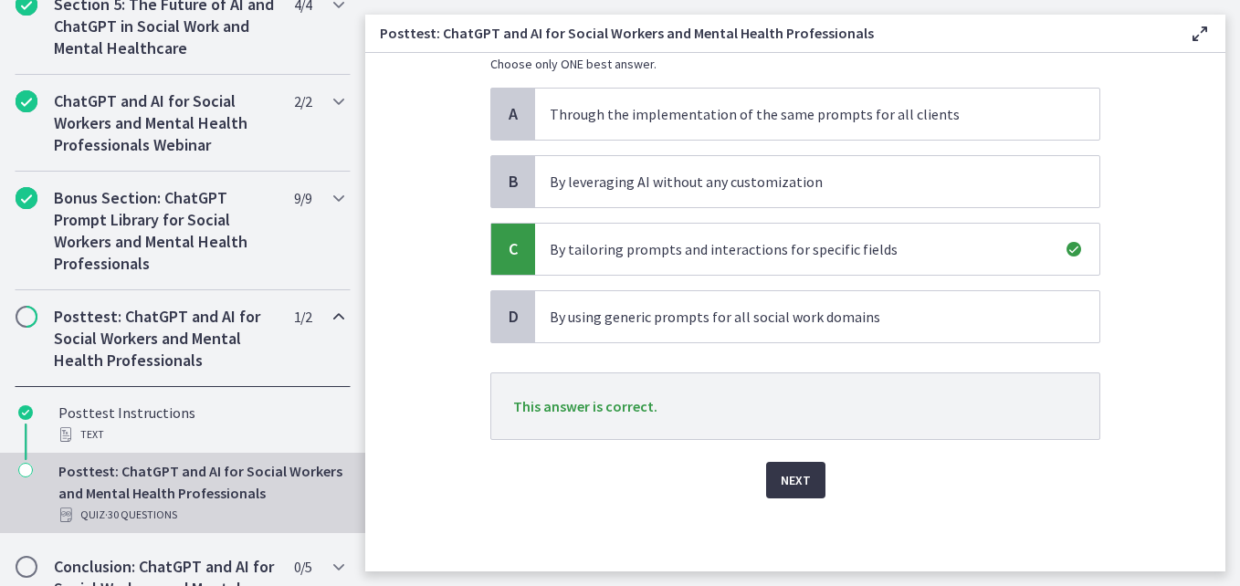
click at [789, 470] on span "Next" at bounding box center [796, 480] width 30 height 22
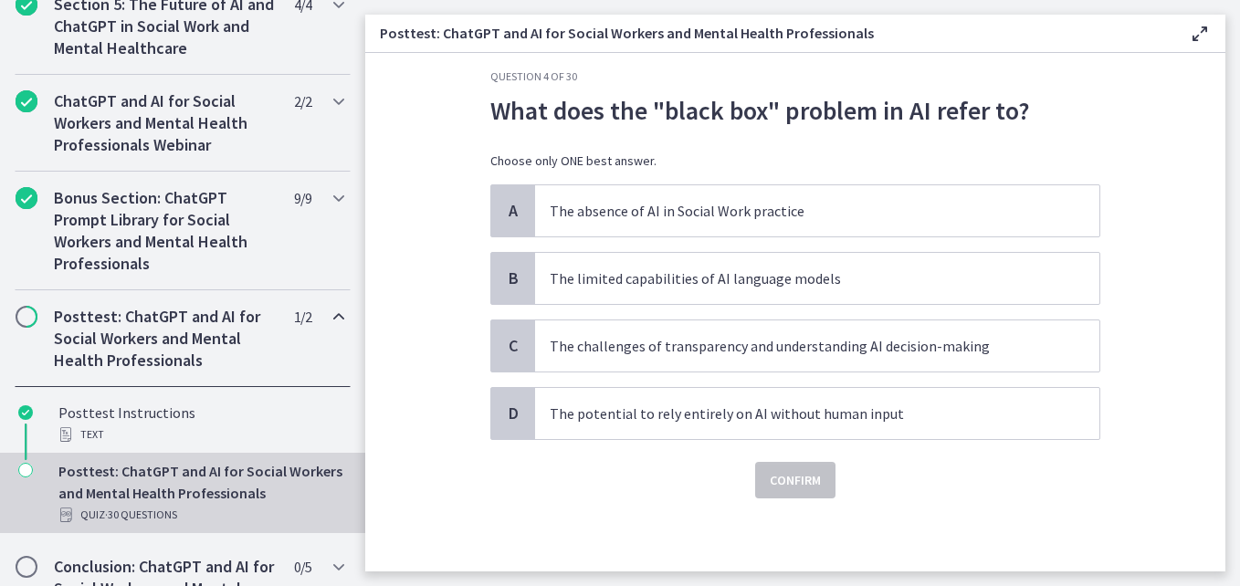
scroll to position [0, 0]
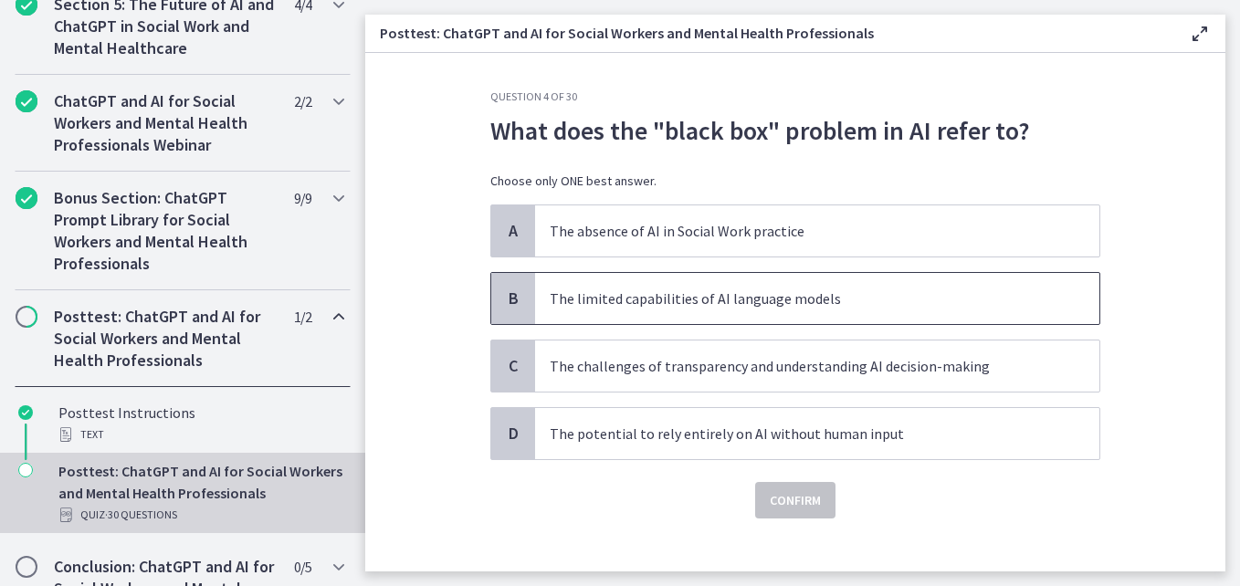
click at [511, 307] on span "B" at bounding box center [513, 299] width 22 height 22
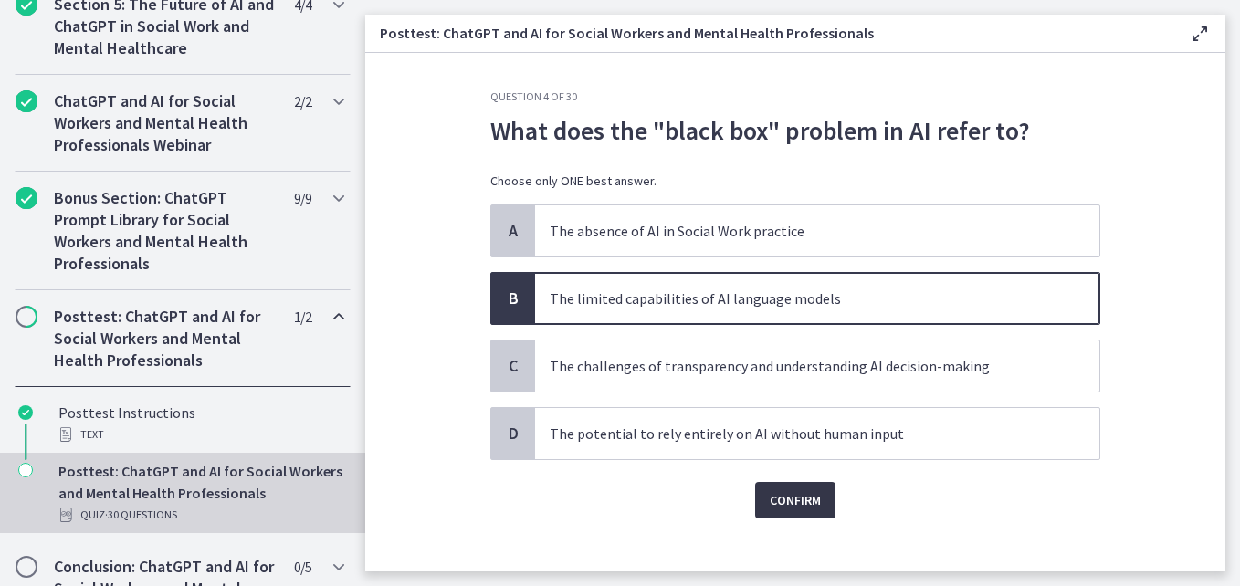
click at [790, 504] on span "Confirm" at bounding box center [795, 501] width 51 height 22
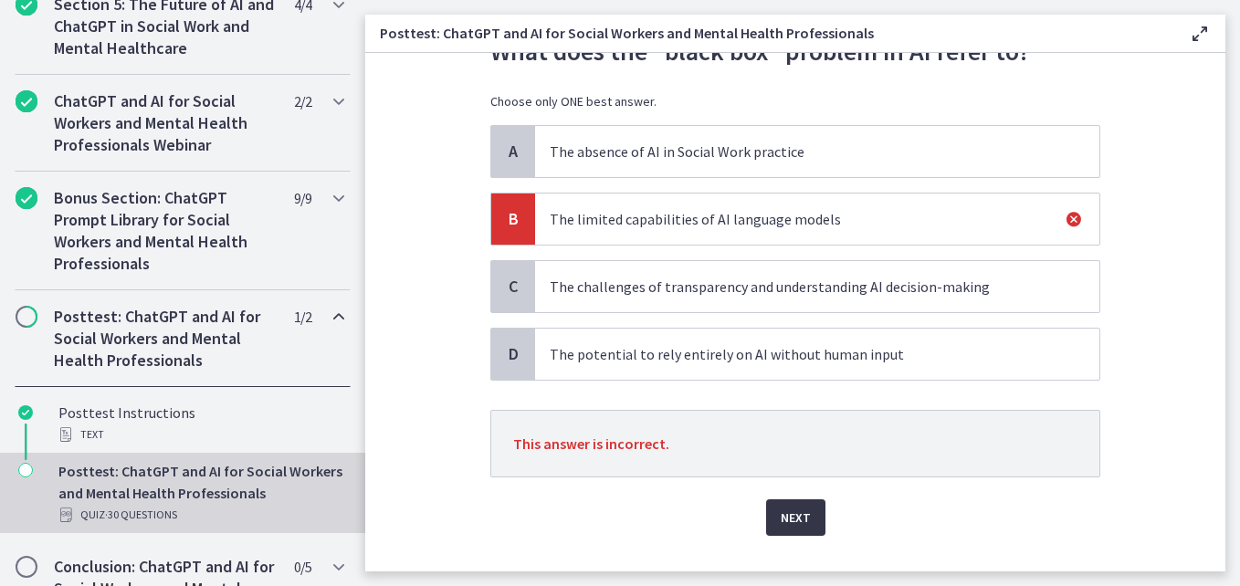
scroll to position [80, 0]
click at [508, 348] on span "D" at bounding box center [513, 353] width 22 height 22
click at [509, 350] on span "D" at bounding box center [513, 353] width 22 height 22
click at [505, 281] on span "C" at bounding box center [513, 286] width 22 height 22
click at [781, 524] on span "Next" at bounding box center [796, 517] width 30 height 22
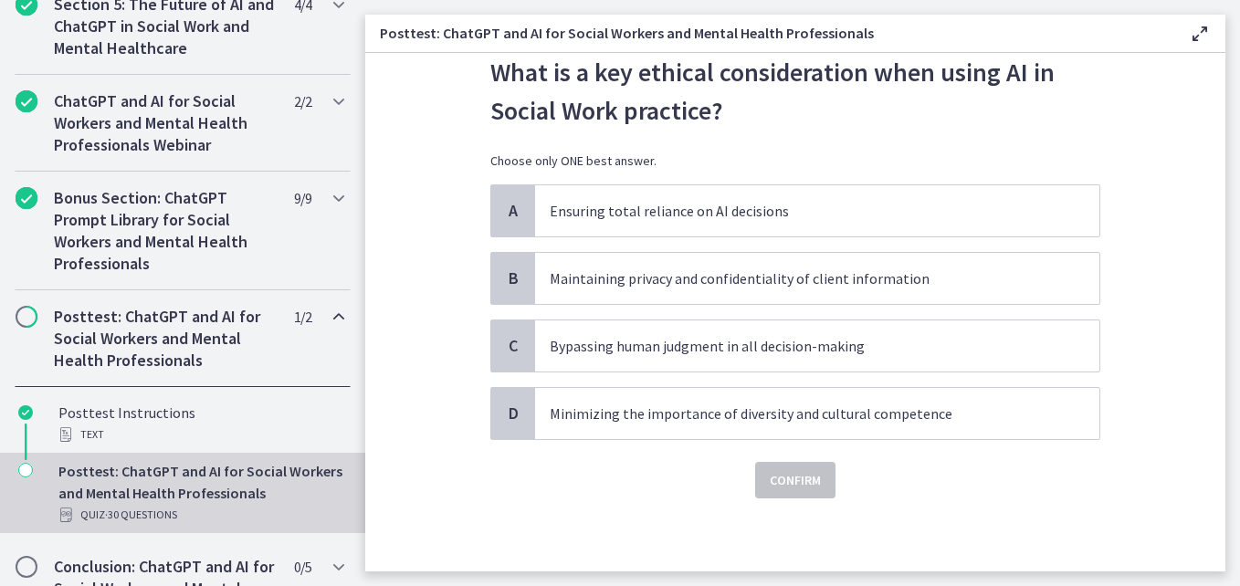
scroll to position [0, 0]
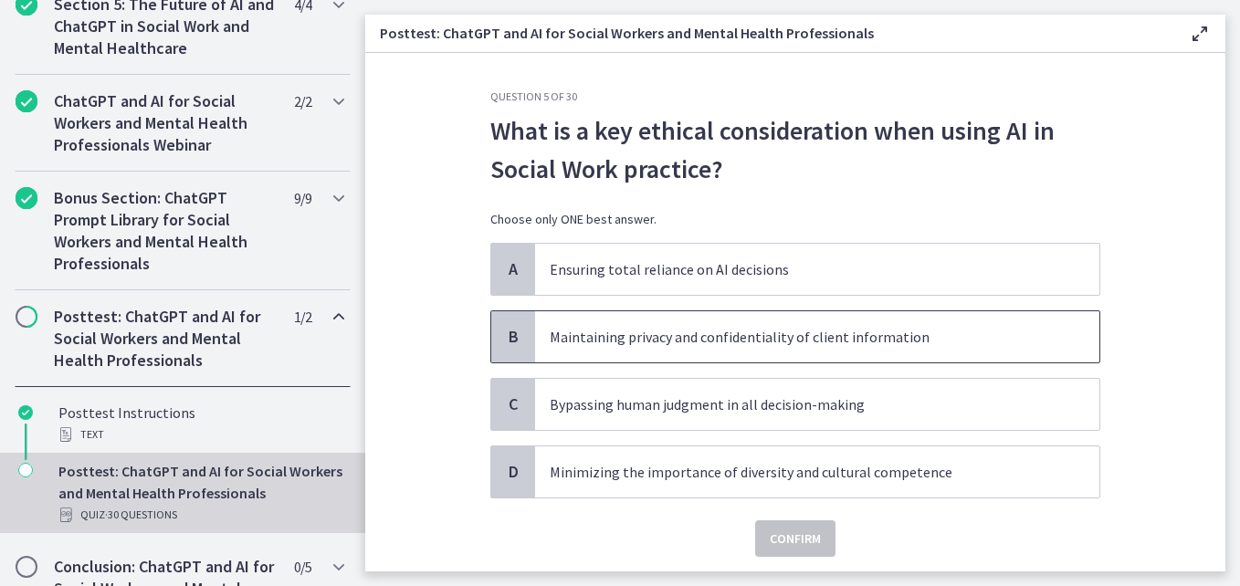
click at [503, 350] on div "B" at bounding box center [513, 336] width 44 height 51
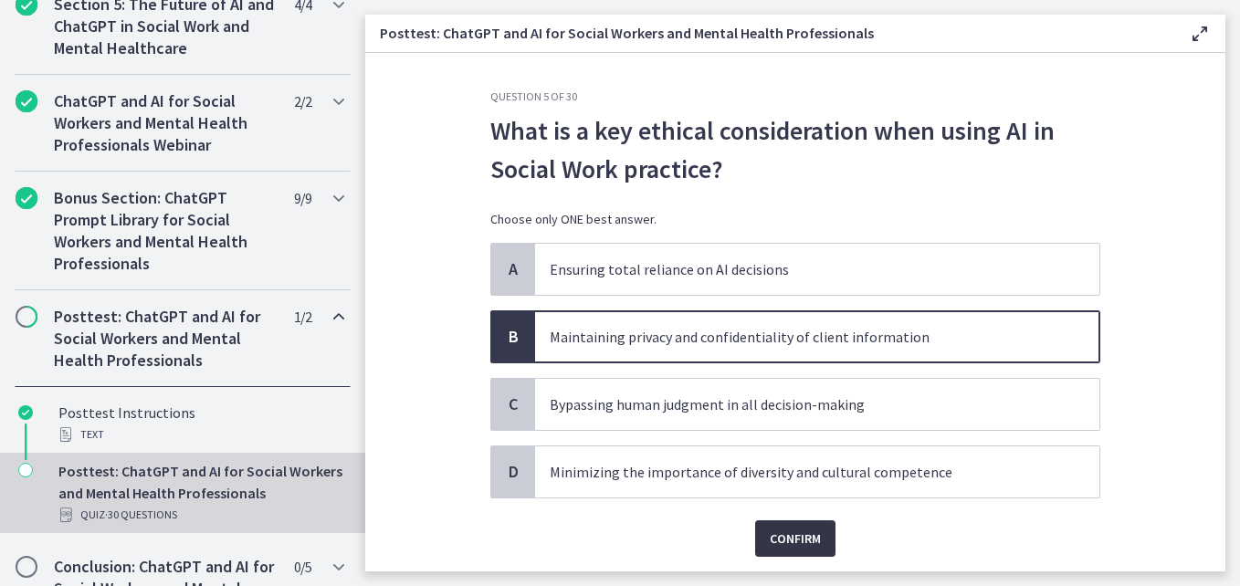
click at [772, 545] on span "Confirm" at bounding box center [795, 539] width 51 height 22
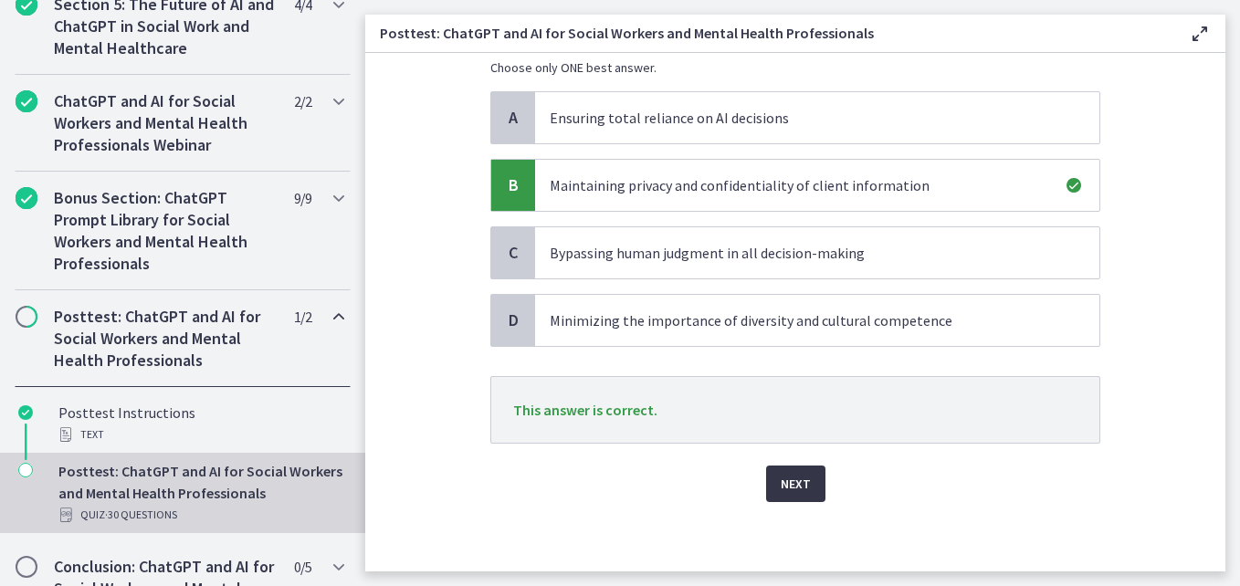
scroll to position [155, 0]
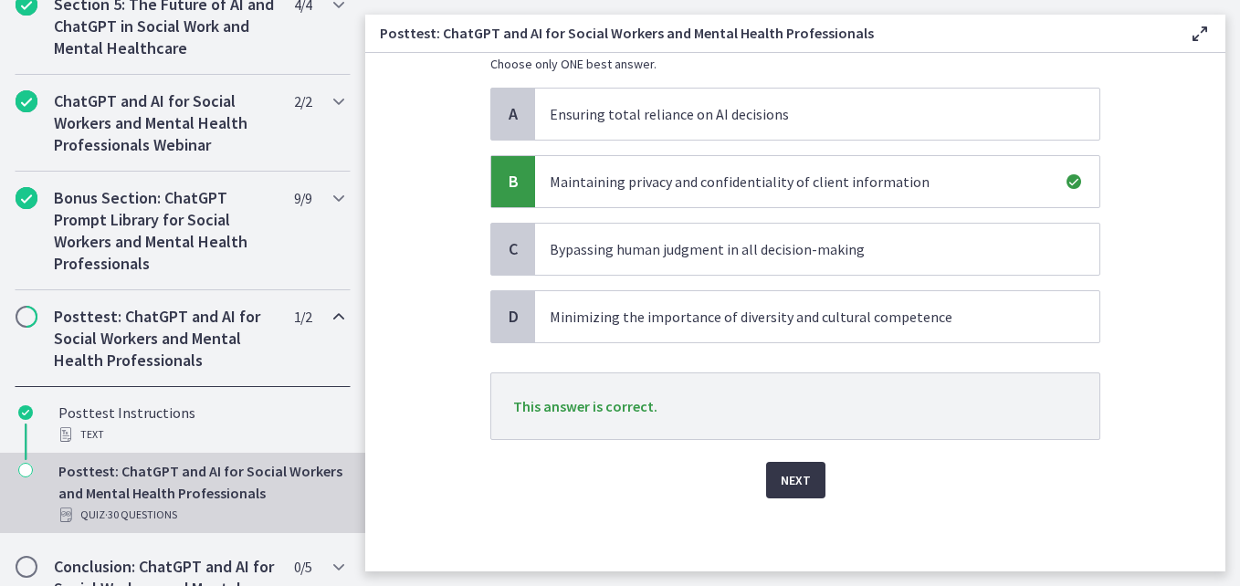
click at [781, 484] on span "Next" at bounding box center [796, 480] width 30 height 22
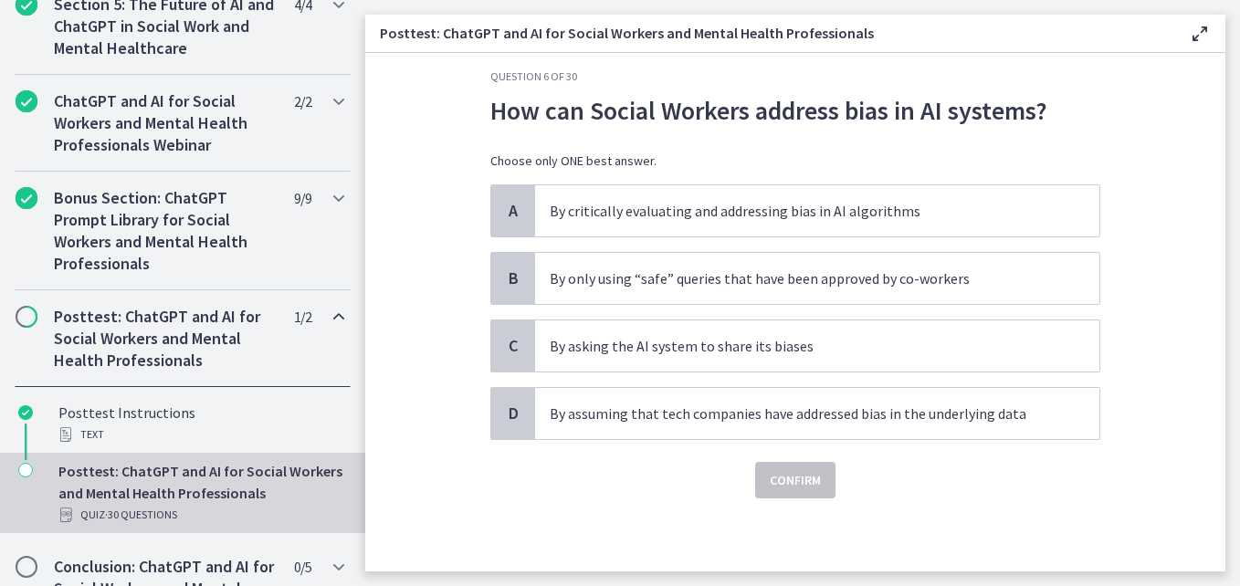
scroll to position [0, 0]
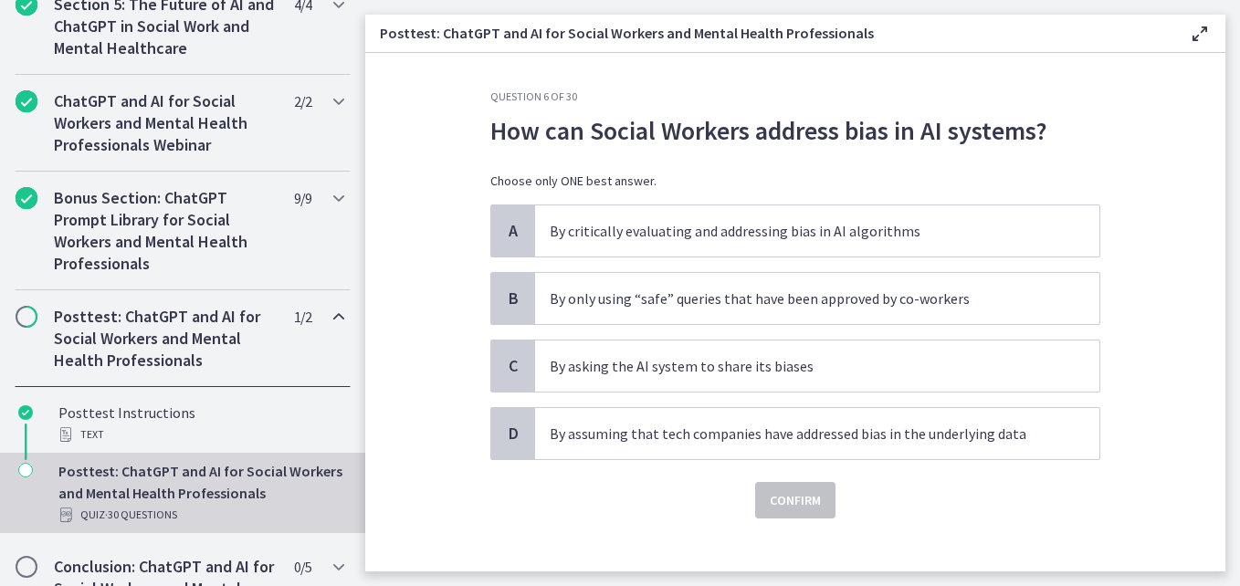
click at [783, 162] on div "How can Social Workers address bias in AI systems? Choose only ONE best answer." at bounding box center [795, 157] width 610 height 93
click at [510, 237] on span "A" at bounding box center [513, 231] width 22 height 22
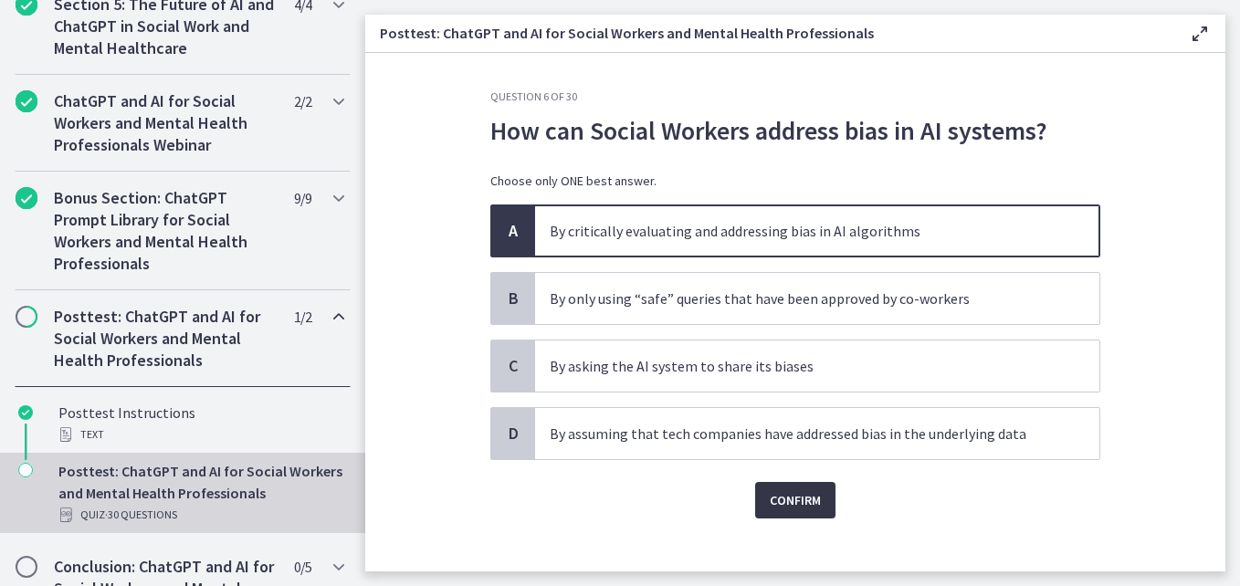
click at [778, 498] on span "Confirm" at bounding box center [795, 501] width 51 height 22
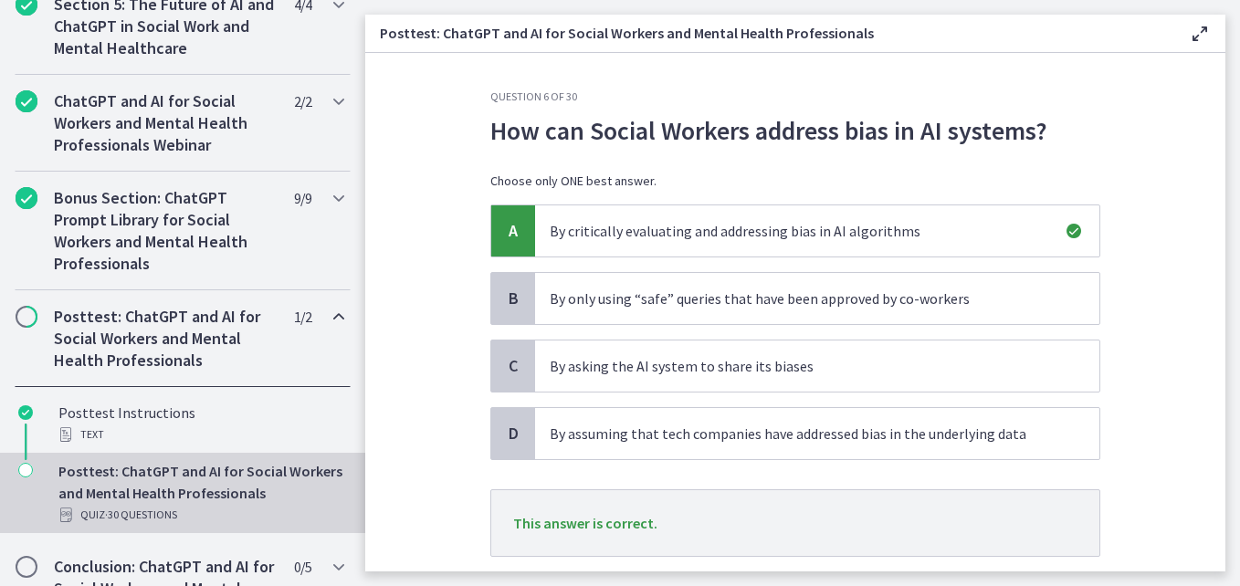
scroll to position [117, 0]
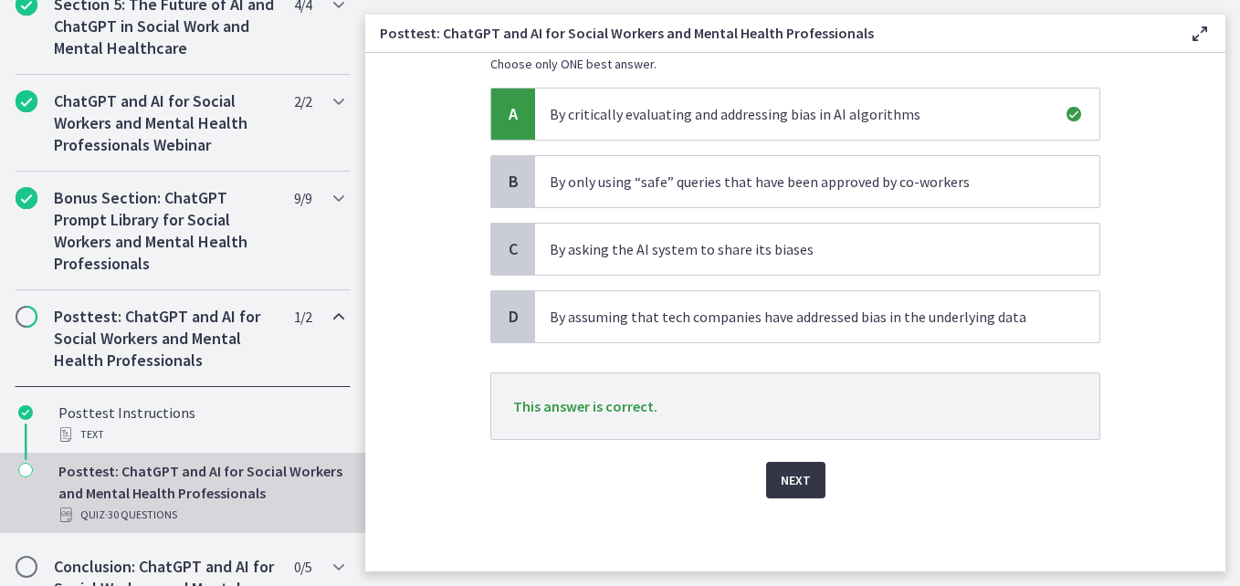
drag, startPoint x: 795, startPoint y: 467, endPoint x: 789, endPoint y: 492, distance: 26.2
click at [789, 492] on button "Next" at bounding box center [795, 480] width 59 height 37
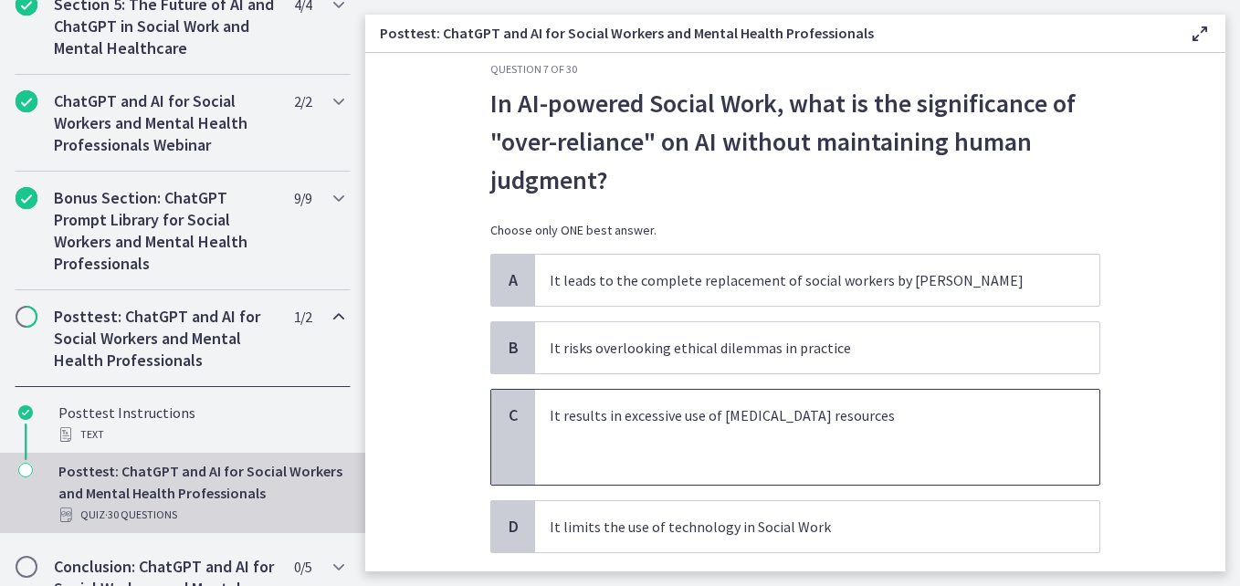
scroll to position [42, 0]
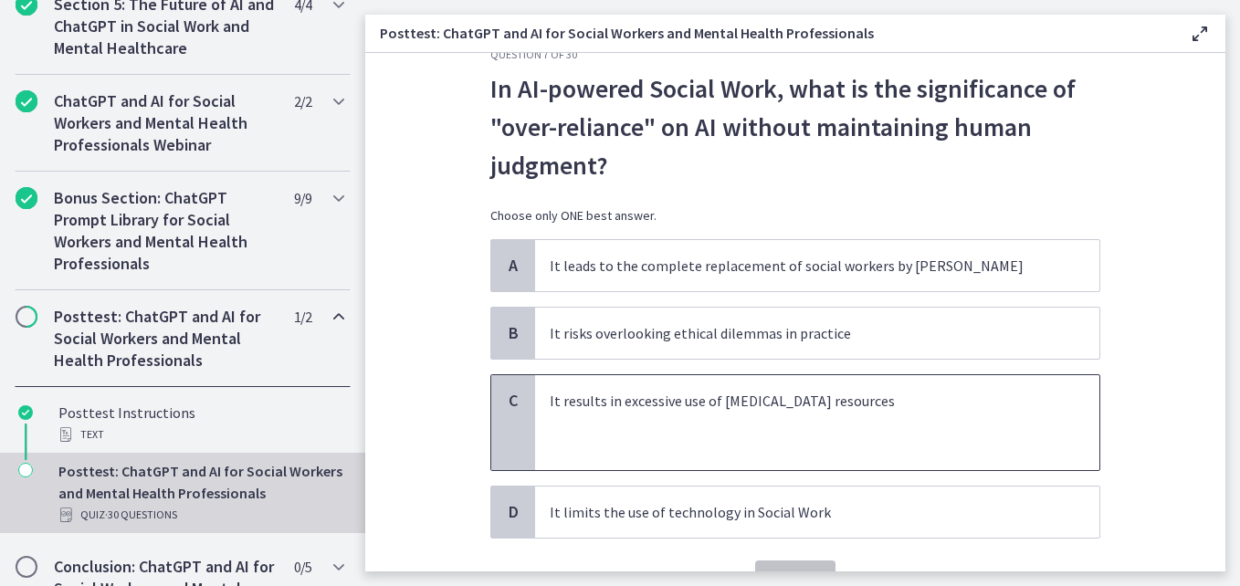
click at [516, 439] on div "C" at bounding box center [513, 422] width 44 height 95
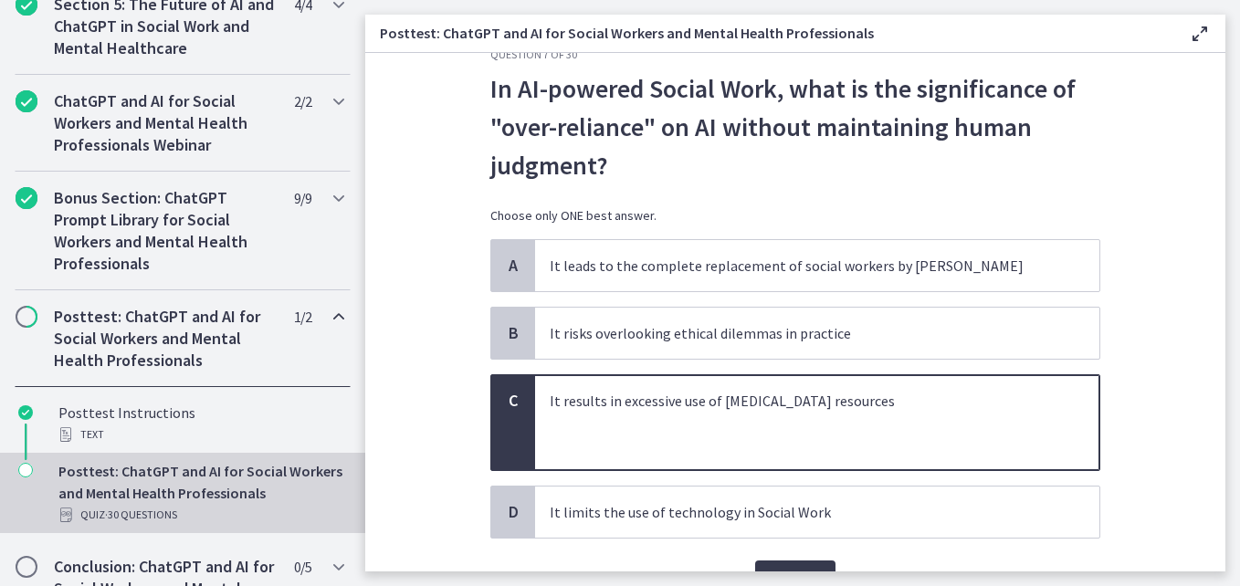
scroll to position [141, 0]
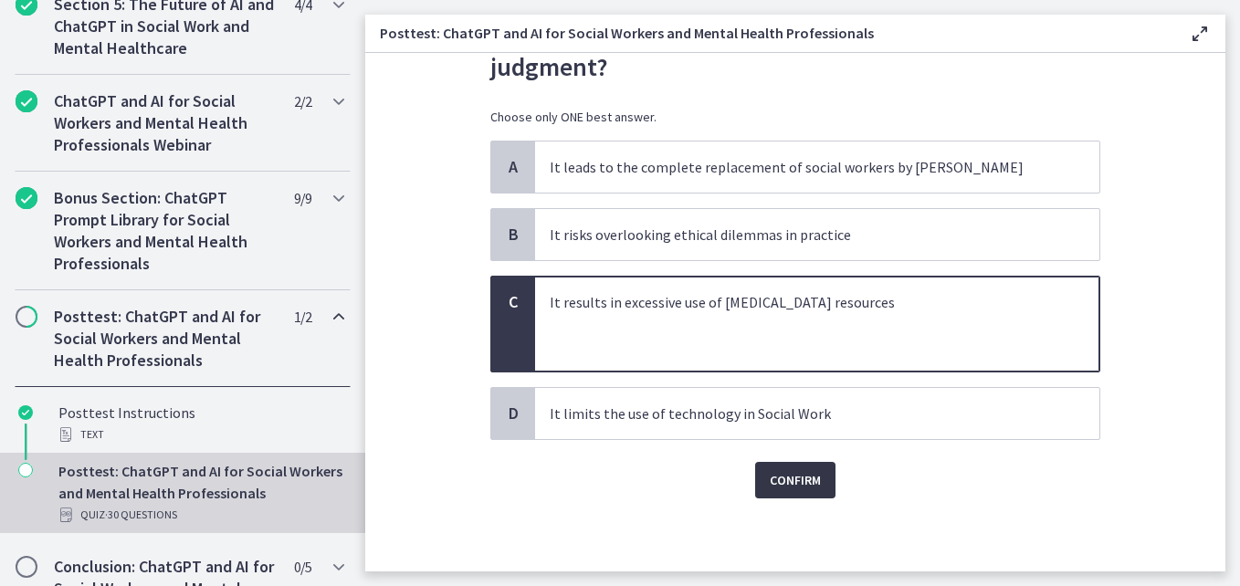
drag, startPoint x: 806, startPoint y: 479, endPoint x: 794, endPoint y: 482, distance: 13.3
click at [794, 482] on span "Confirm" at bounding box center [795, 480] width 51 height 22
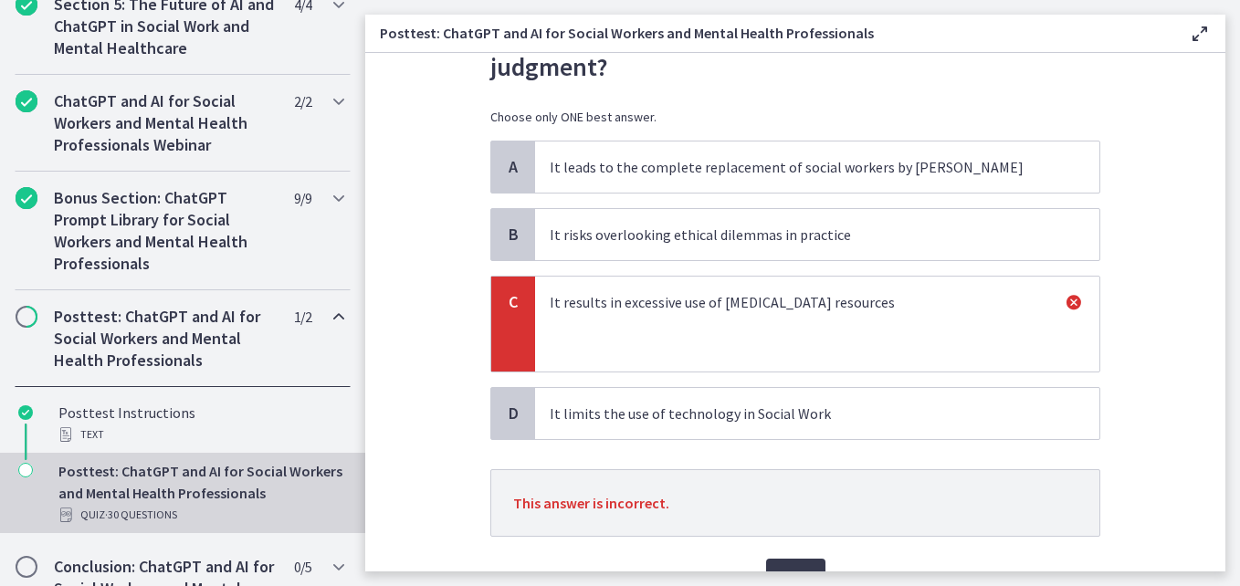
scroll to position [237, 0]
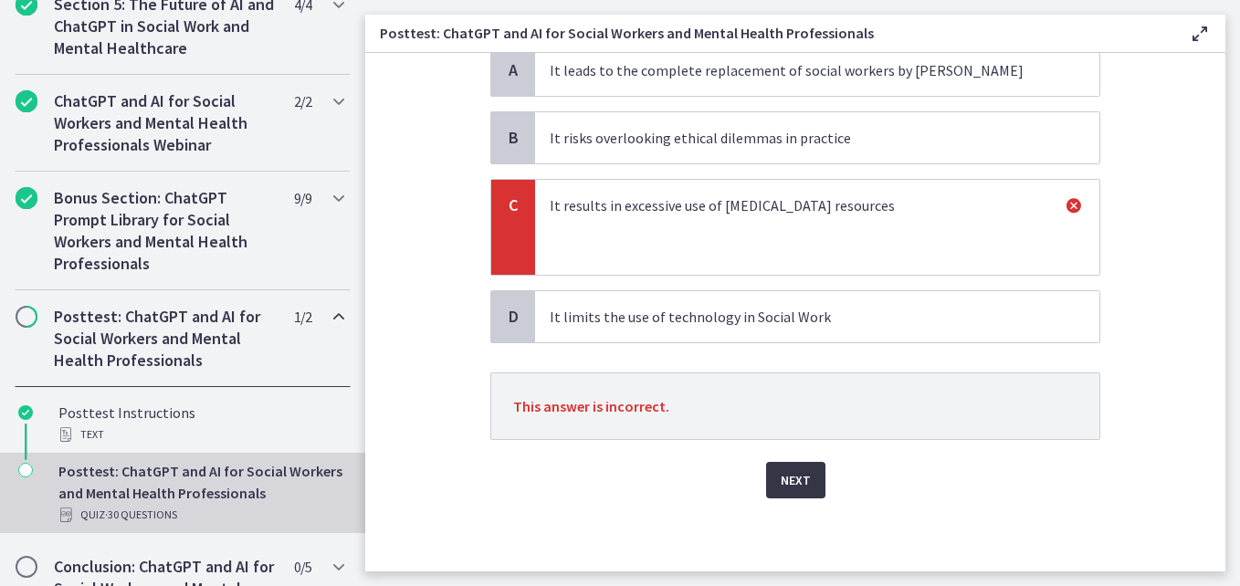
click at [796, 478] on span "Next" at bounding box center [796, 480] width 30 height 22
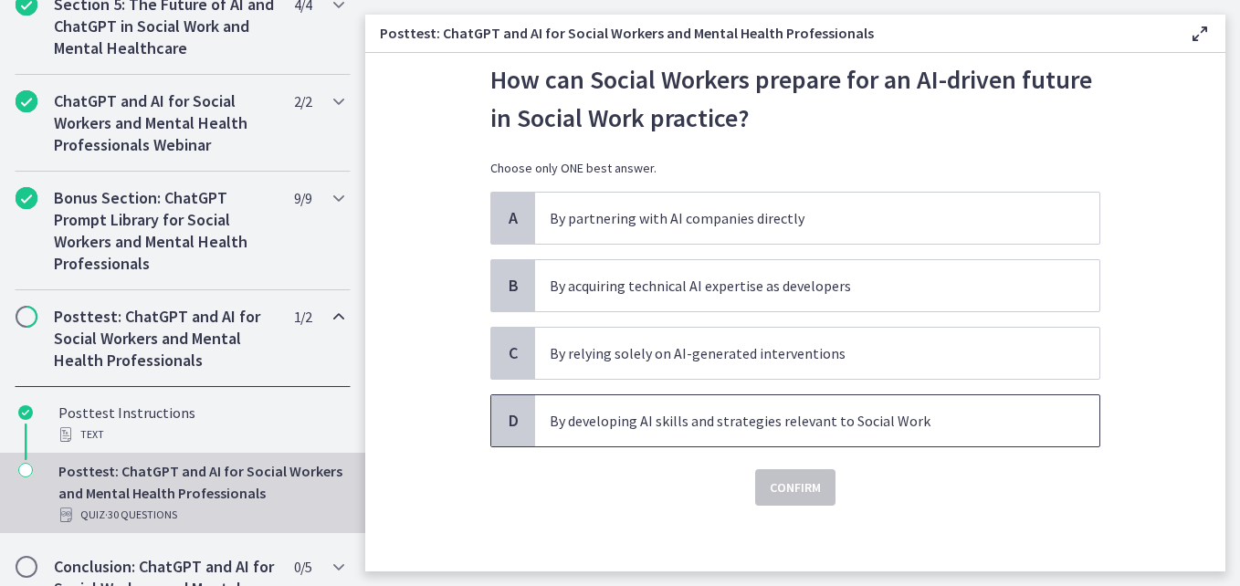
scroll to position [58, 0]
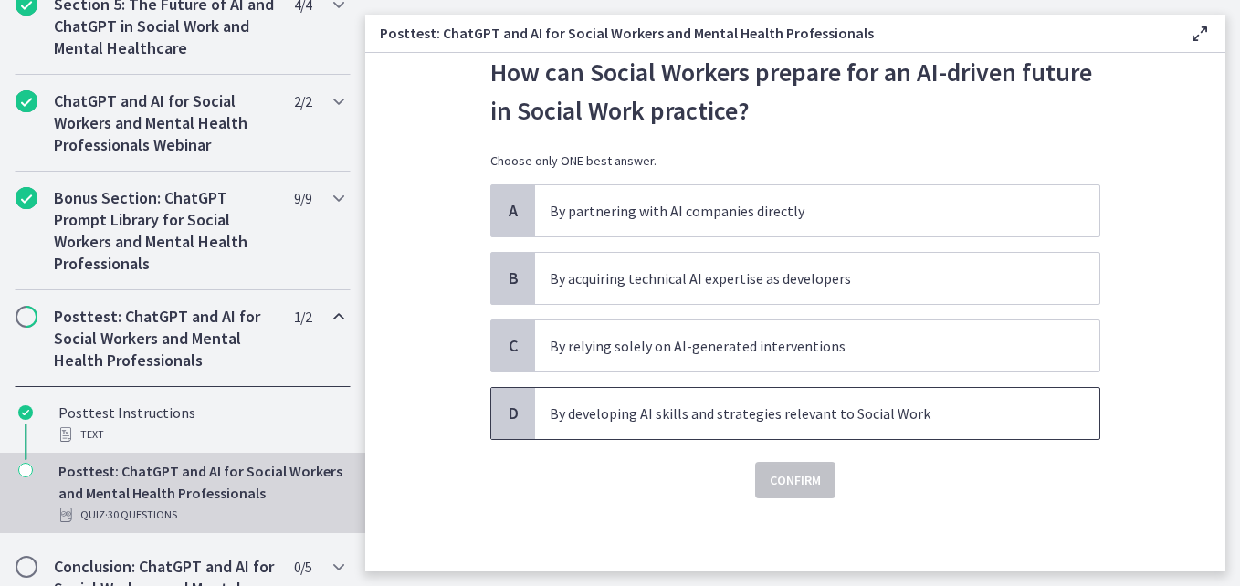
click at [512, 417] on span "D" at bounding box center [513, 414] width 22 height 22
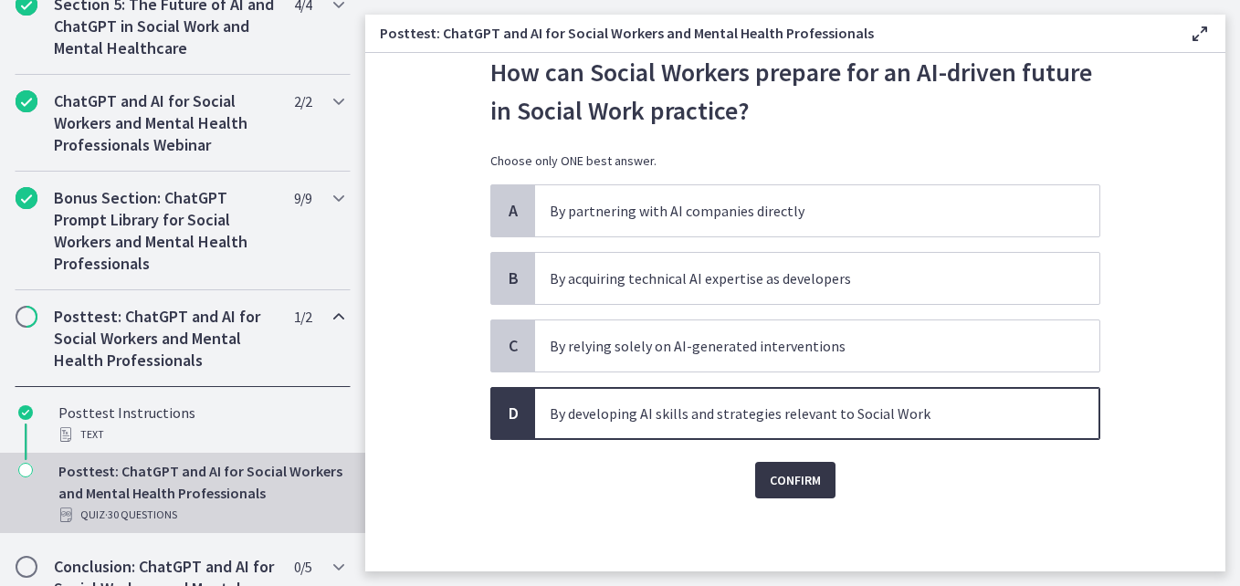
click at [784, 479] on span "Confirm" at bounding box center [795, 480] width 51 height 22
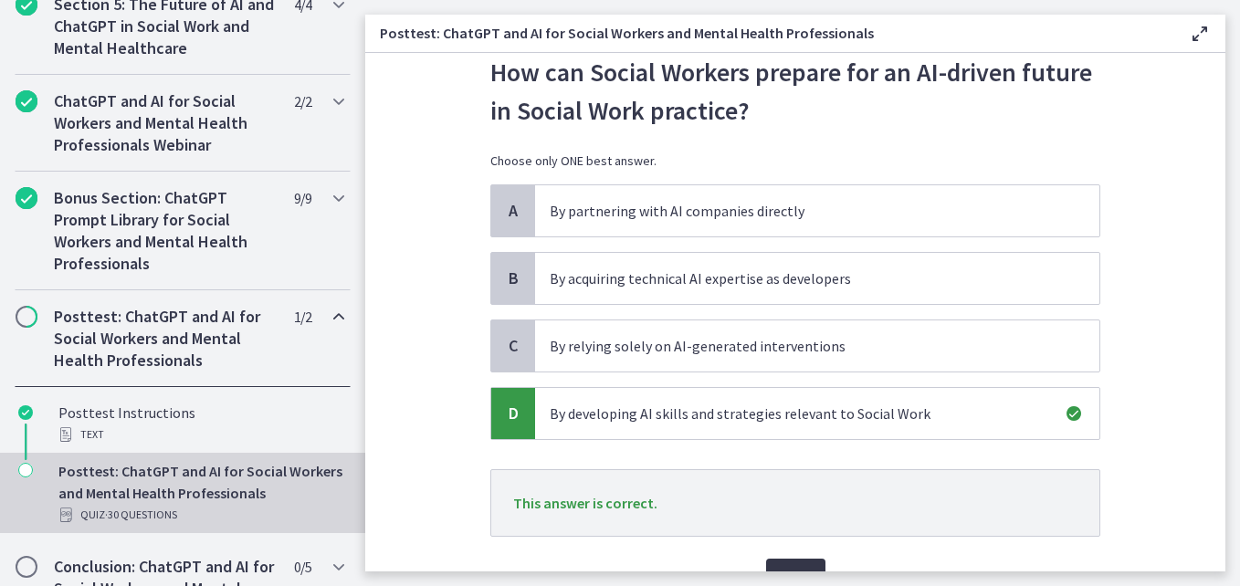
scroll to position [155, 0]
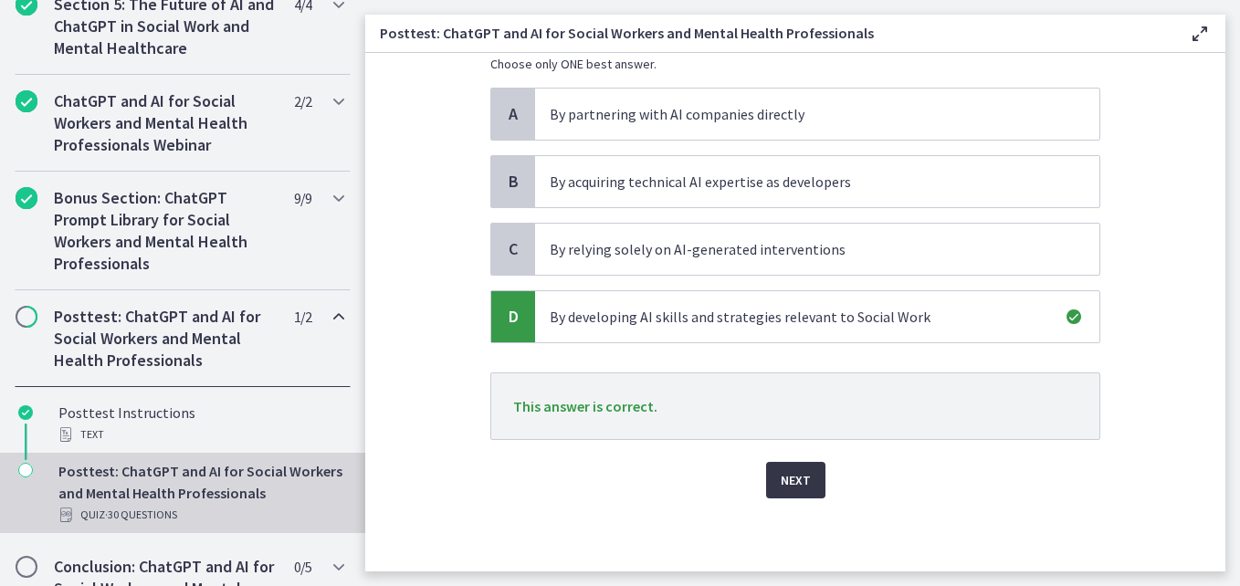
click at [784, 479] on span "Next" at bounding box center [796, 480] width 30 height 22
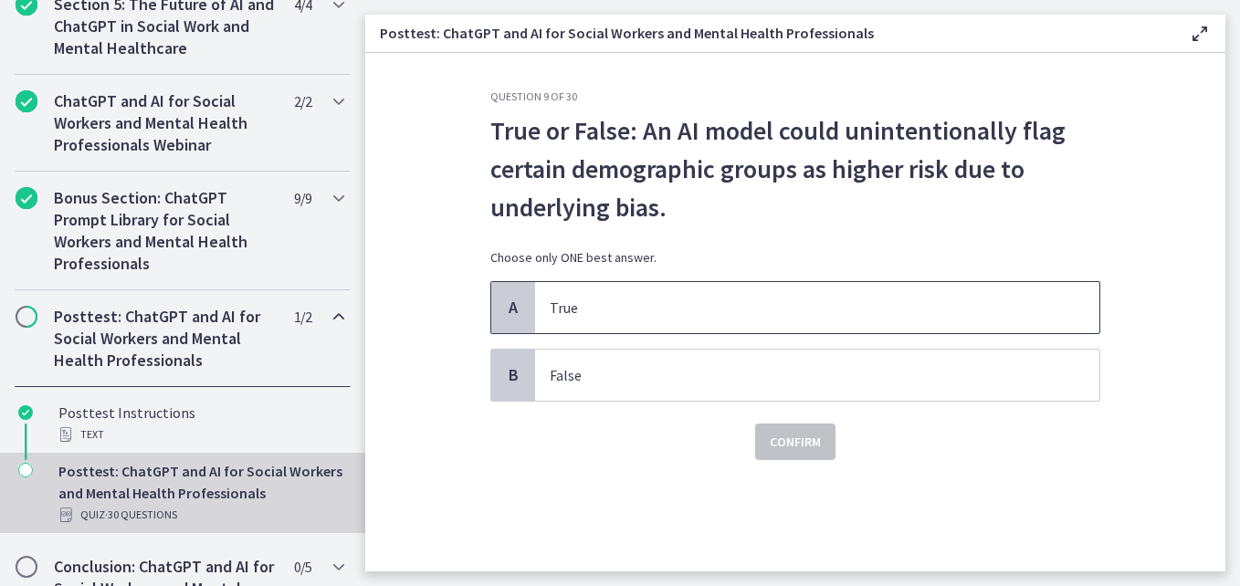
click at [519, 301] on span "A" at bounding box center [513, 308] width 22 height 22
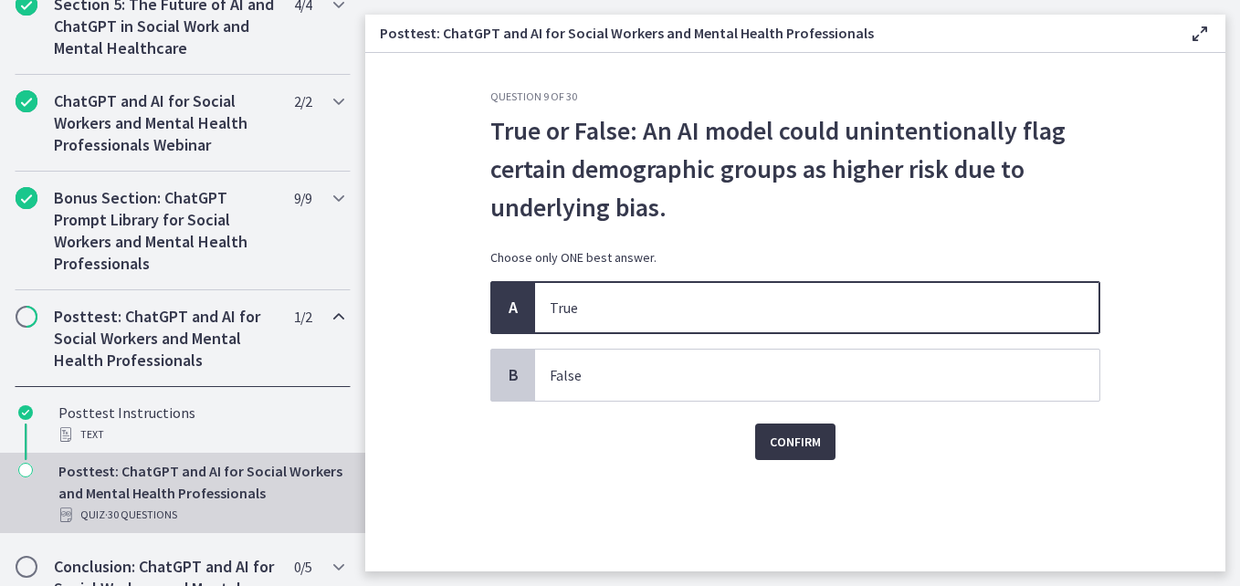
click at [791, 437] on span "Confirm" at bounding box center [795, 442] width 51 height 22
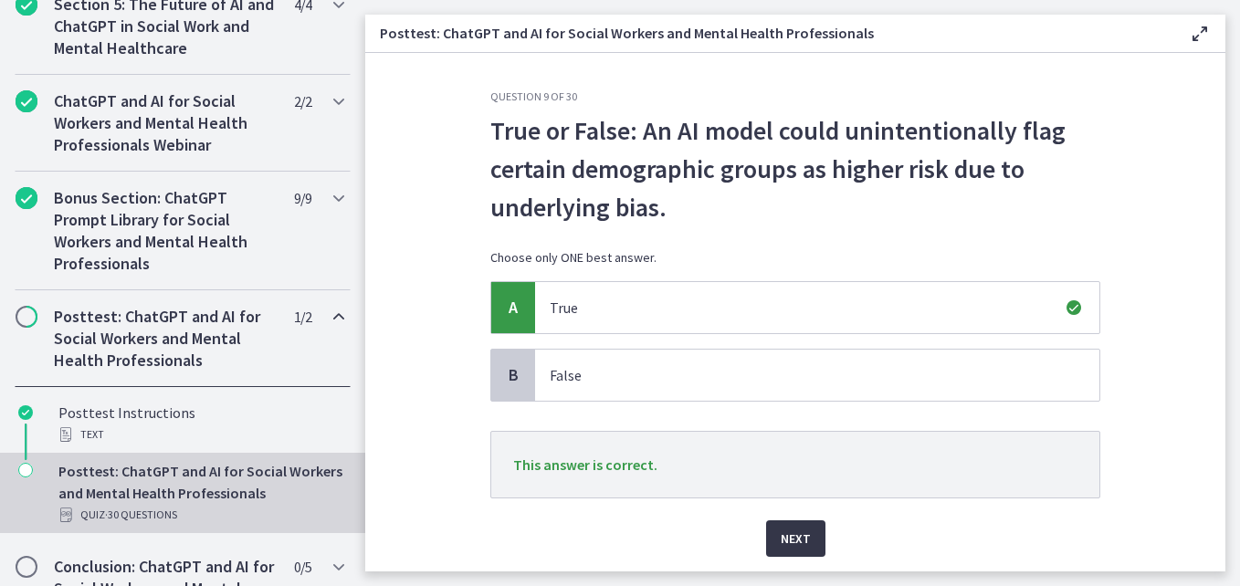
click at [803, 532] on span "Next" at bounding box center [796, 539] width 30 height 22
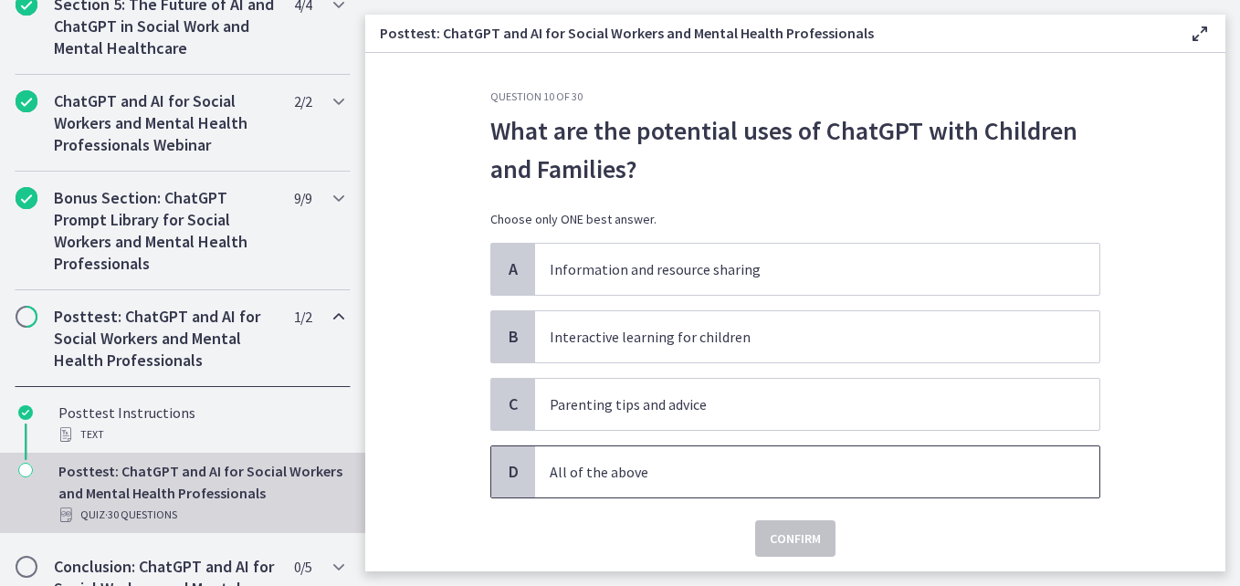
click at [517, 479] on span "D" at bounding box center [513, 472] width 22 height 22
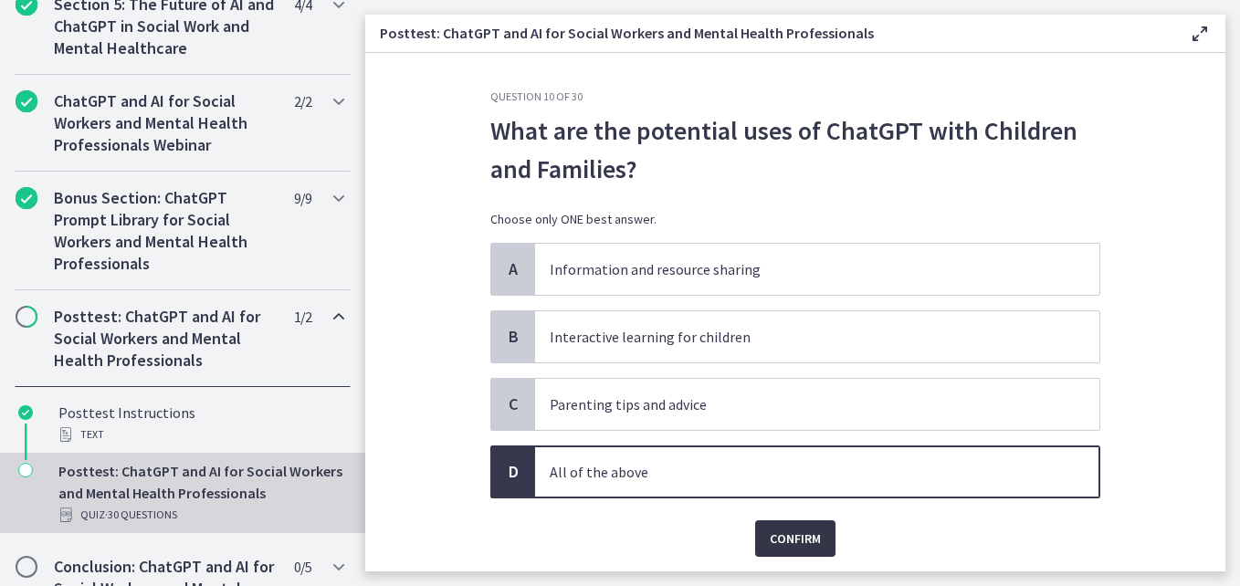
click at [788, 535] on span "Confirm" at bounding box center [795, 539] width 51 height 22
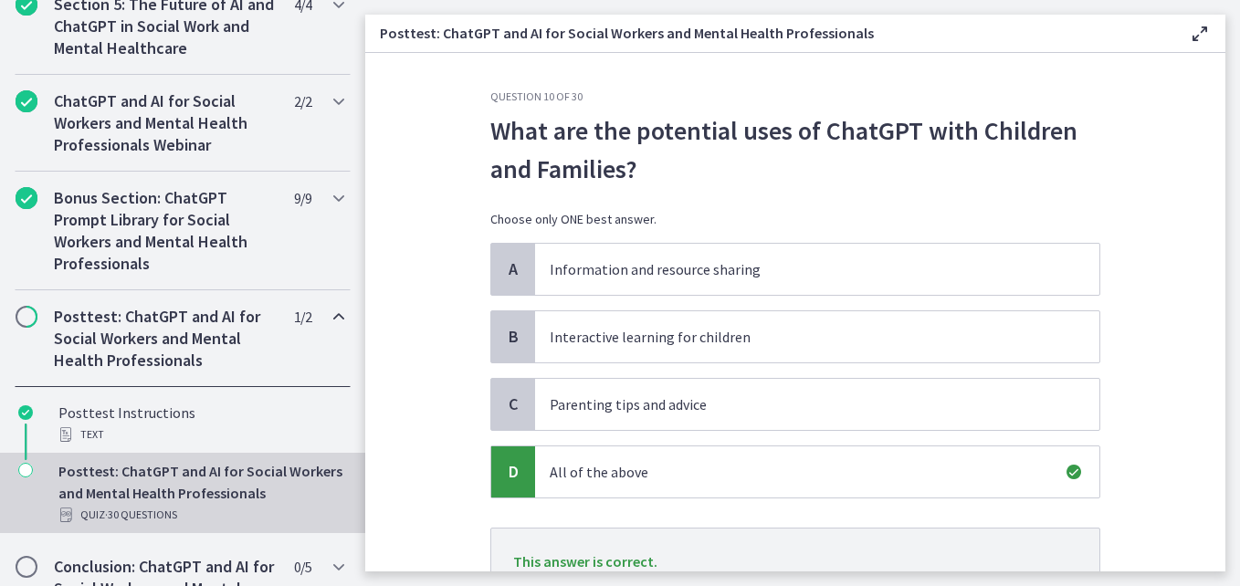
scroll to position [155, 0]
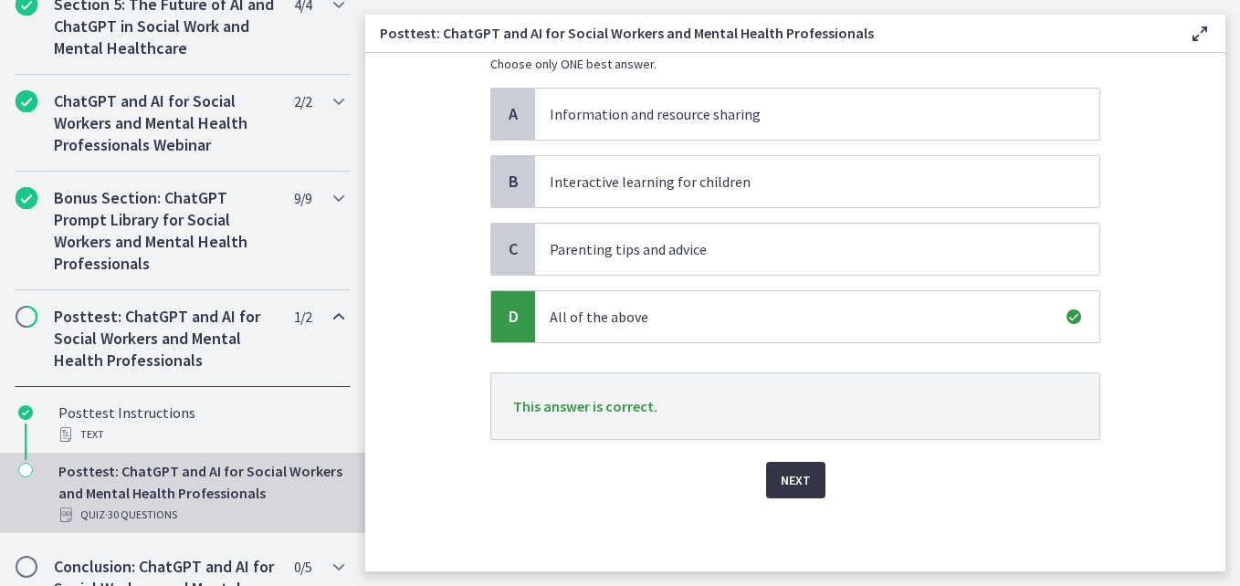
click at [788, 483] on span "Next" at bounding box center [796, 480] width 30 height 22
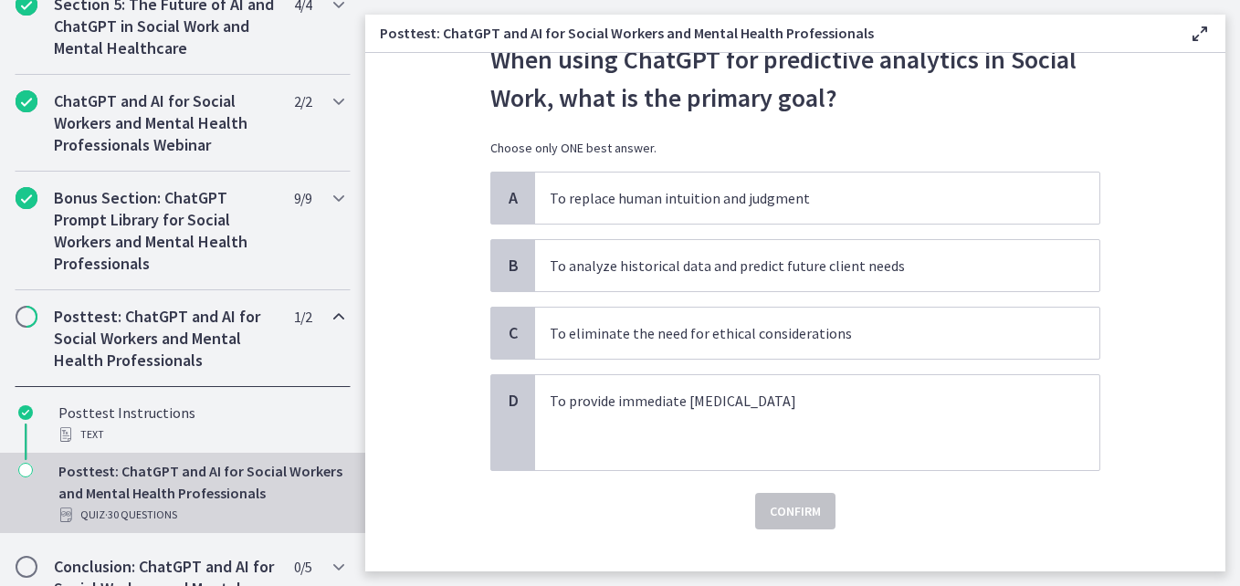
scroll to position [72, 0]
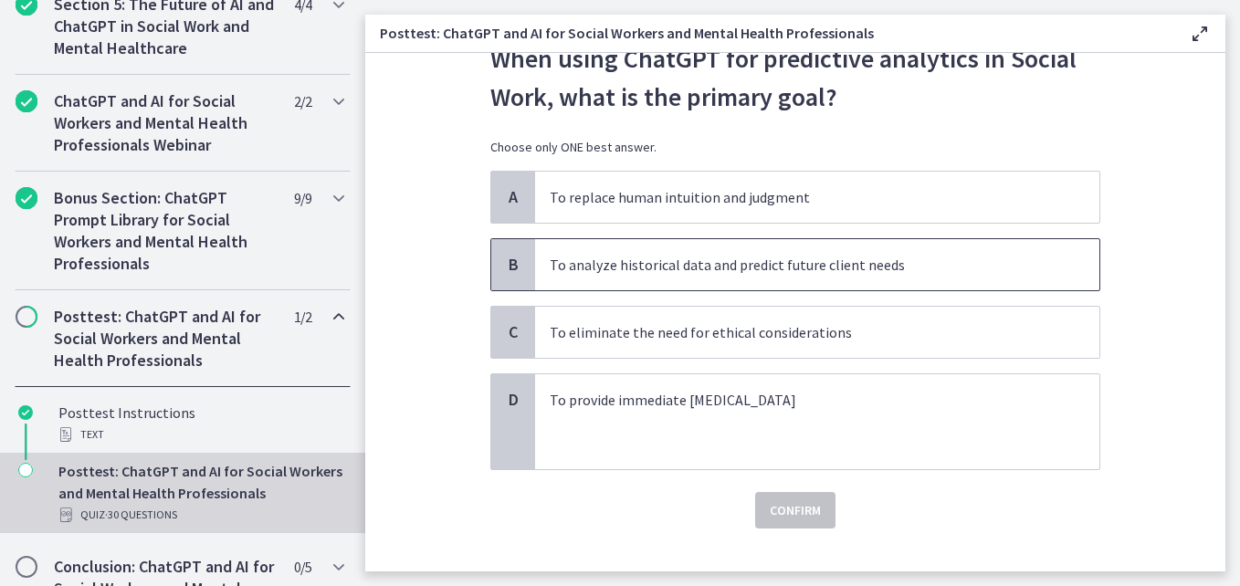
click at [507, 279] on div "B" at bounding box center [513, 264] width 44 height 51
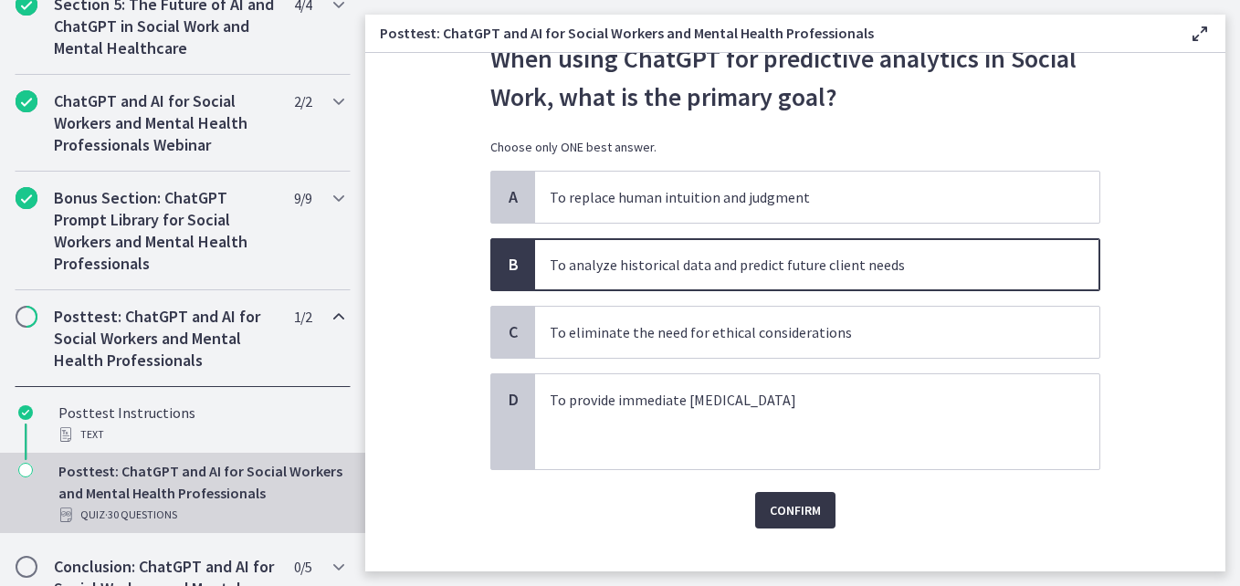
click at [793, 516] on span "Confirm" at bounding box center [795, 511] width 51 height 22
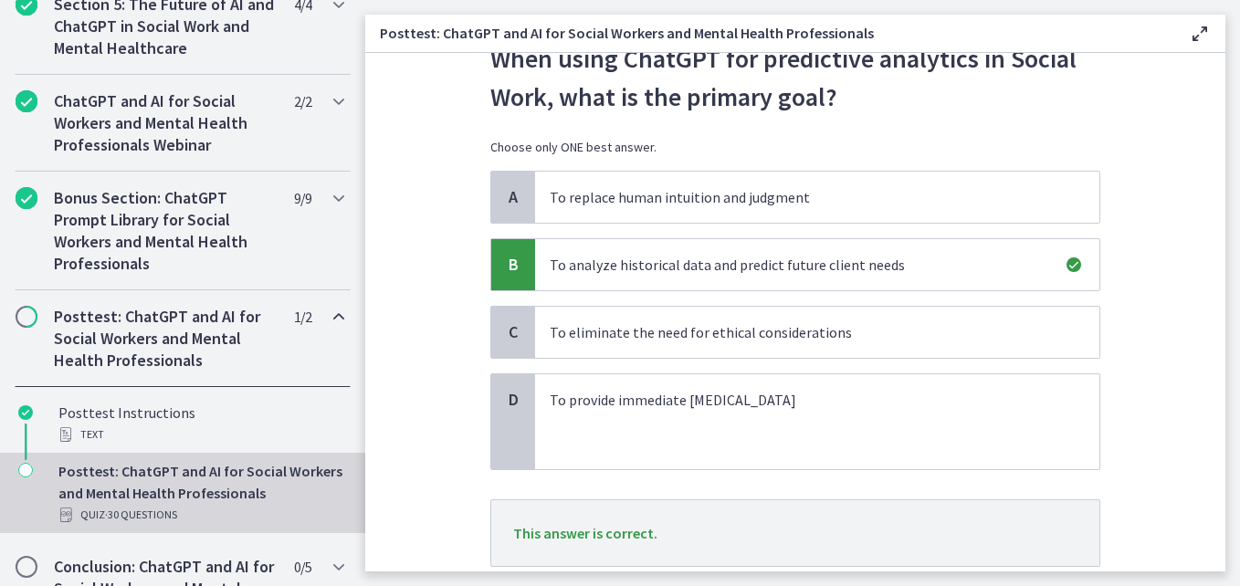
scroll to position [199, 0]
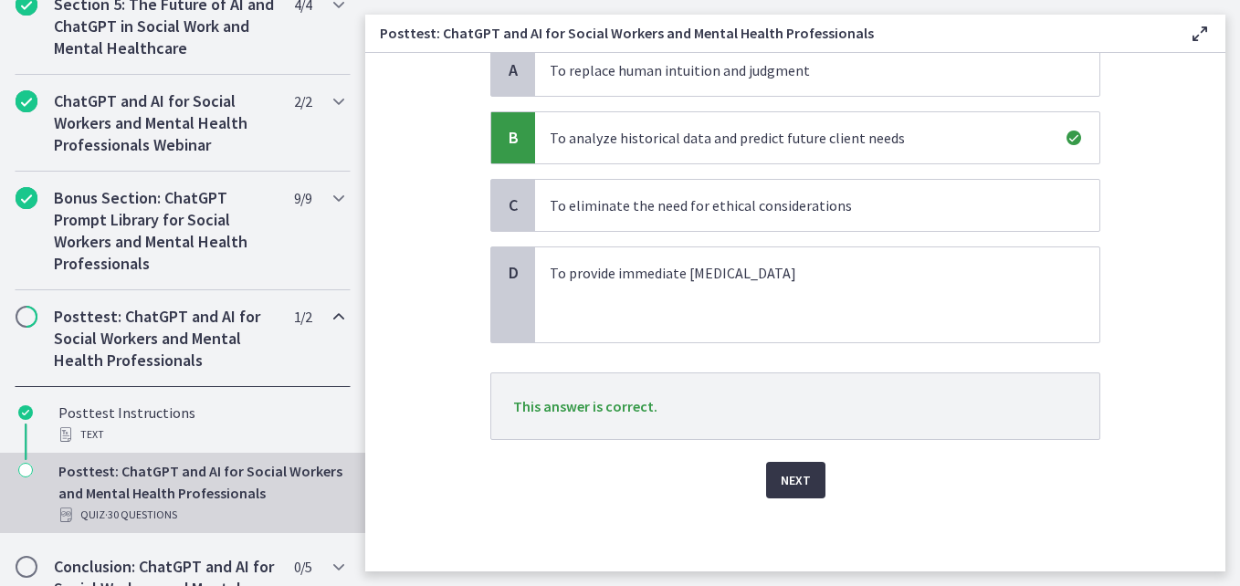
click at [789, 483] on span "Next" at bounding box center [796, 480] width 30 height 22
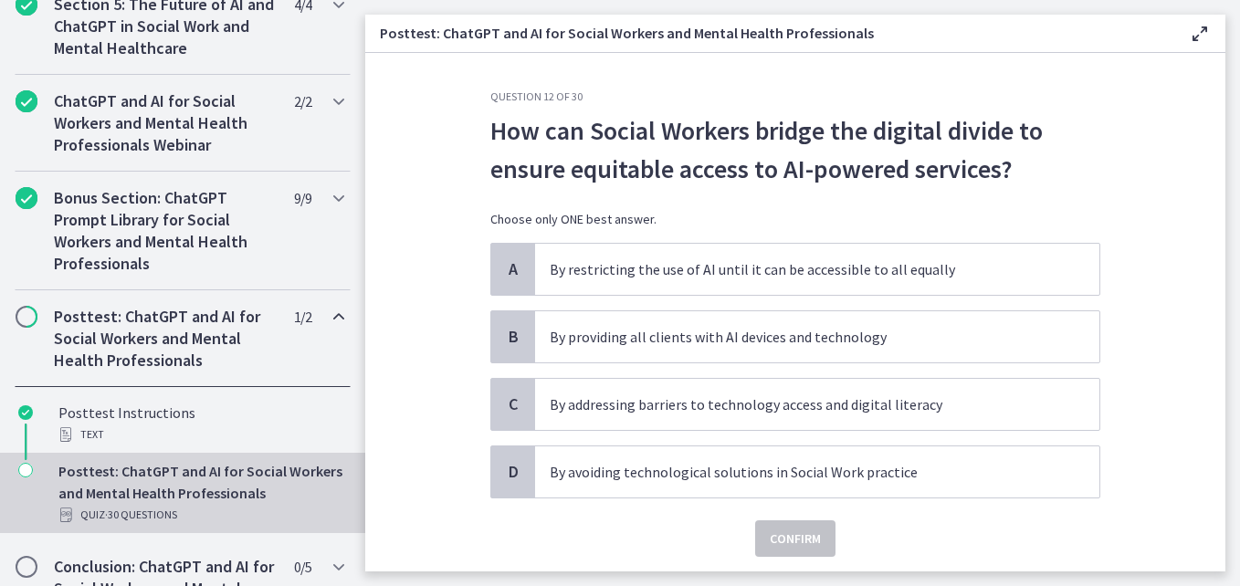
scroll to position [58, 0]
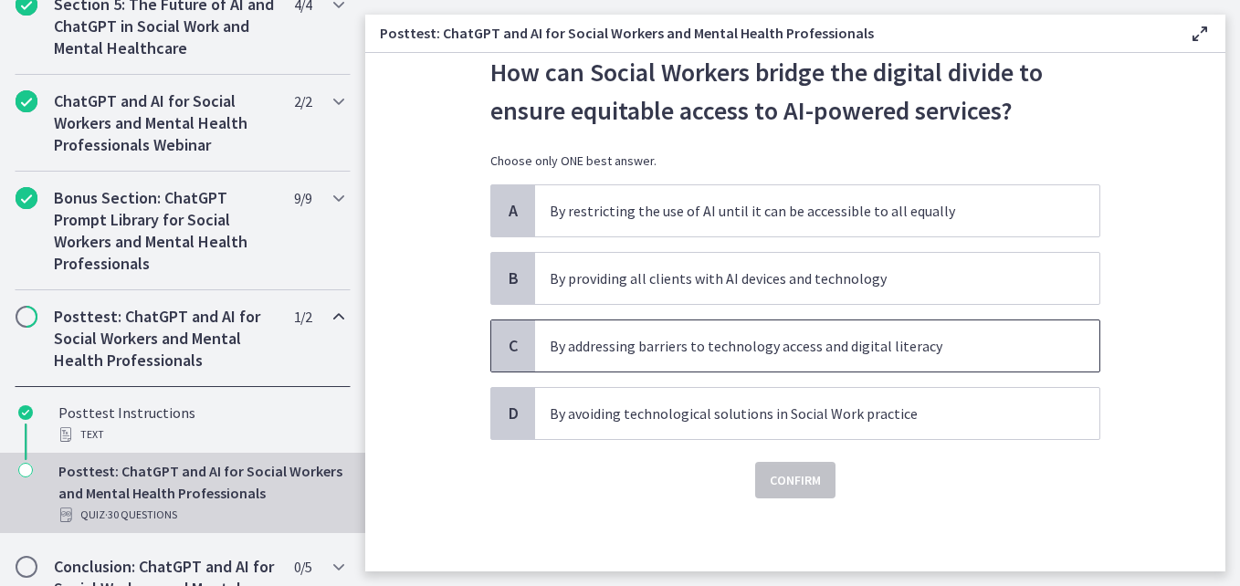
click at [504, 338] on span "C" at bounding box center [513, 346] width 22 height 22
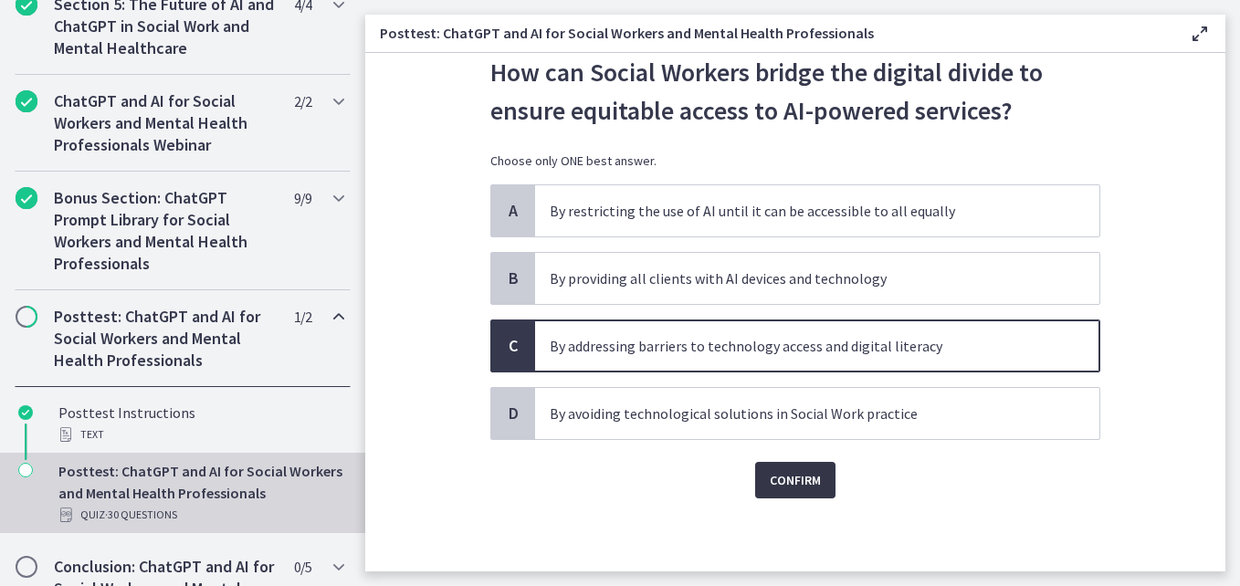
click at [776, 471] on span "Confirm" at bounding box center [795, 480] width 51 height 22
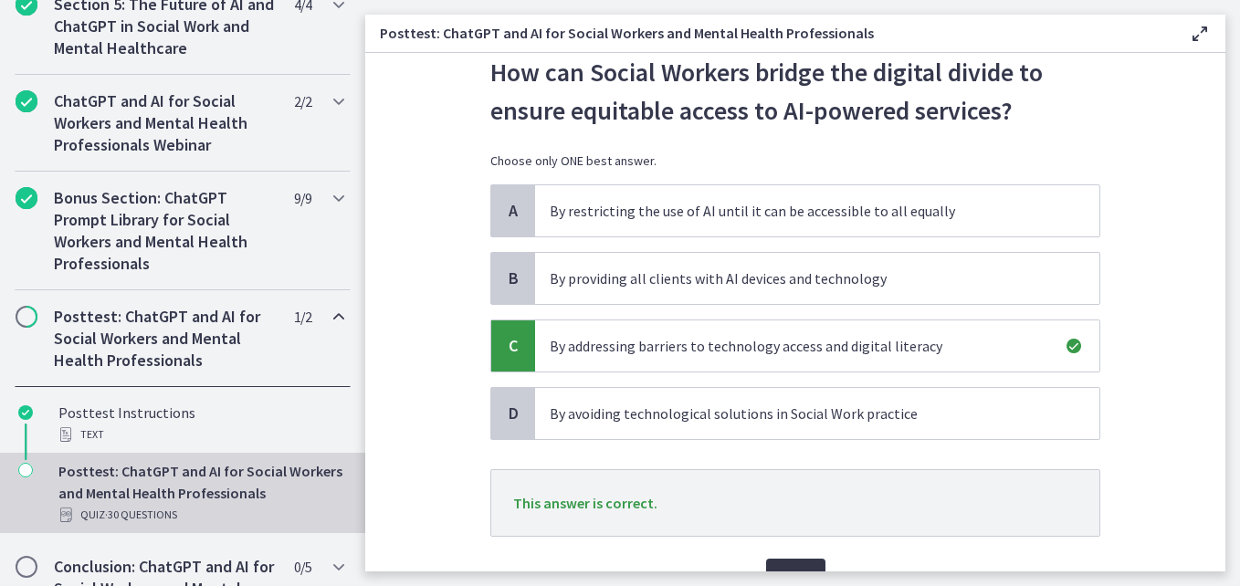
scroll to position [155, 0]
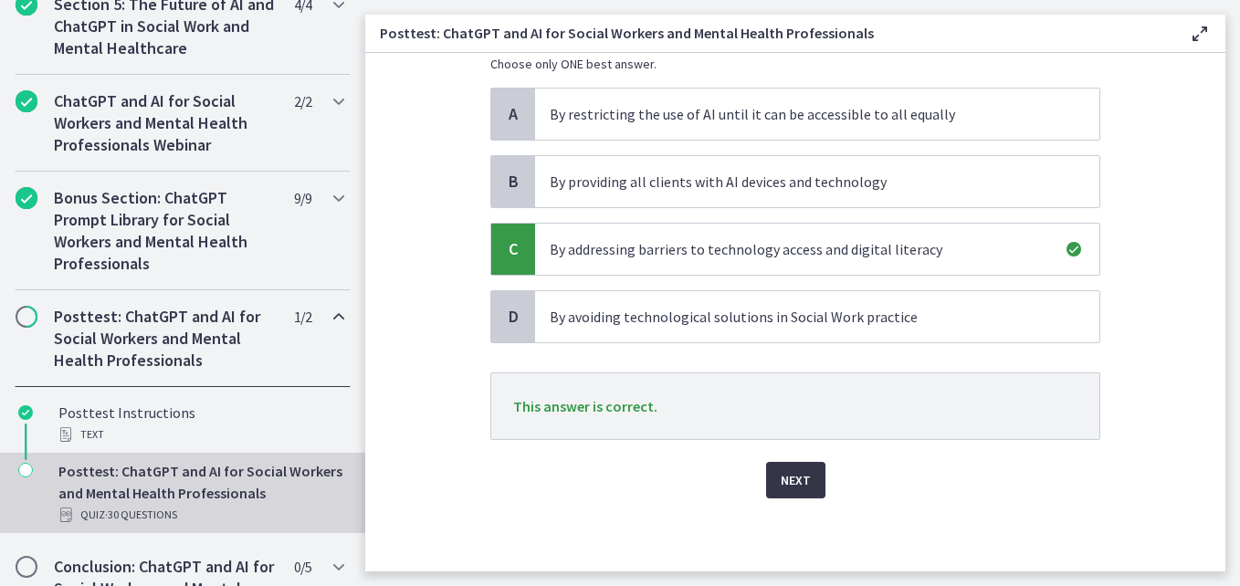
click at [788, 492] on button "Next" at bounding box center [795, 480] width 59 height 37
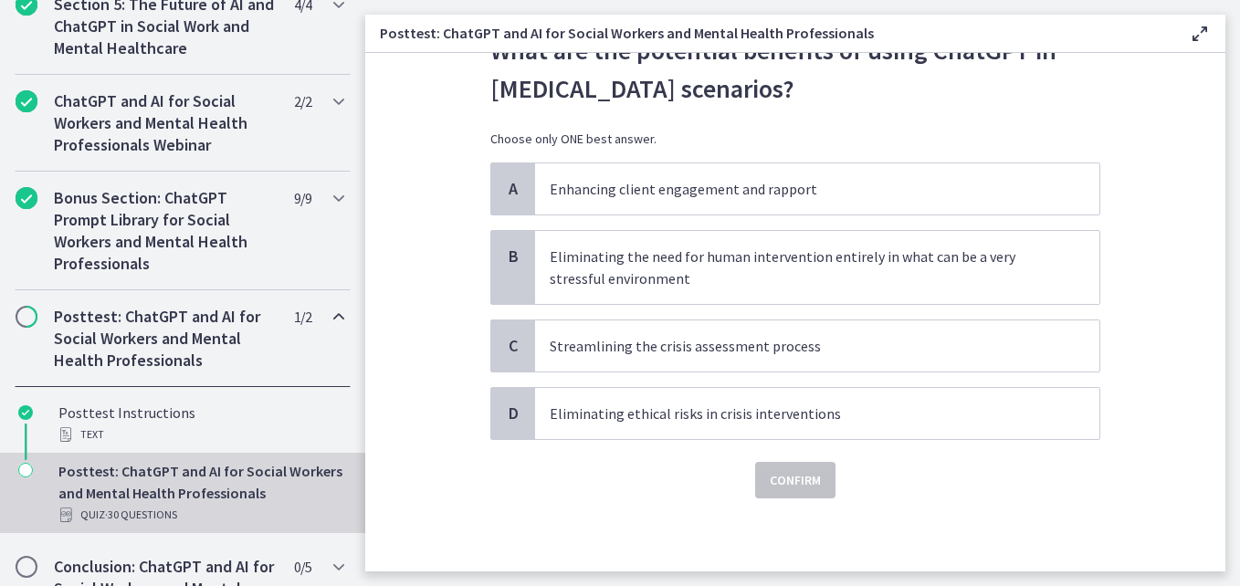
scroll to position [0, 0]
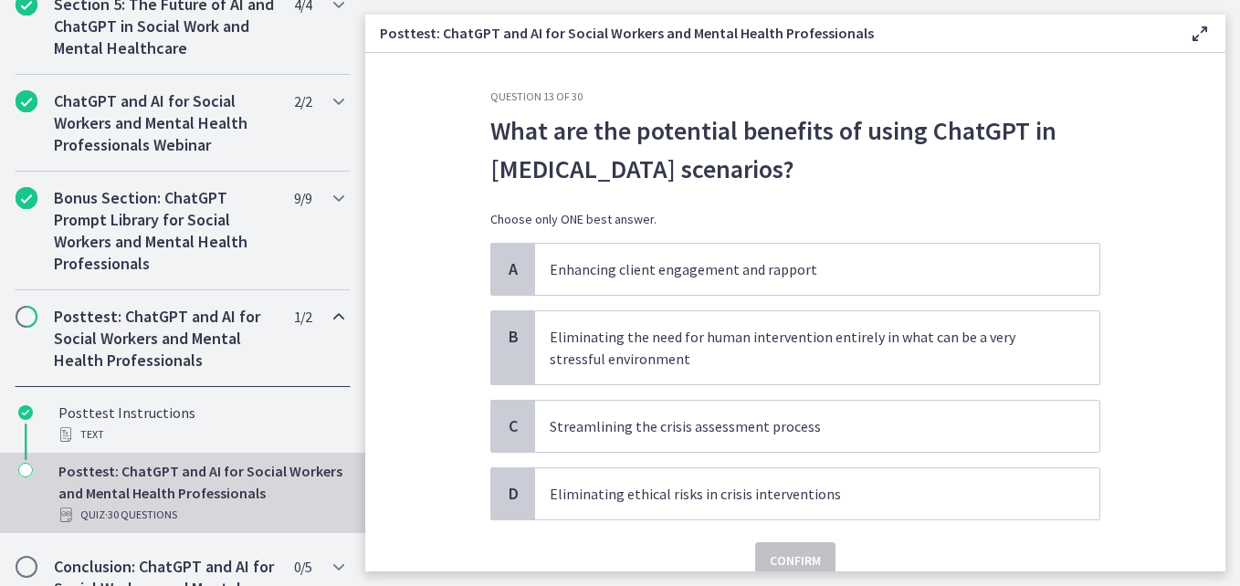
click at [549, 298] on div "A Enhancing client engagement and rapport B Eliminating the need for human inte…" at bounding box center [795, 382] width 610 height 278
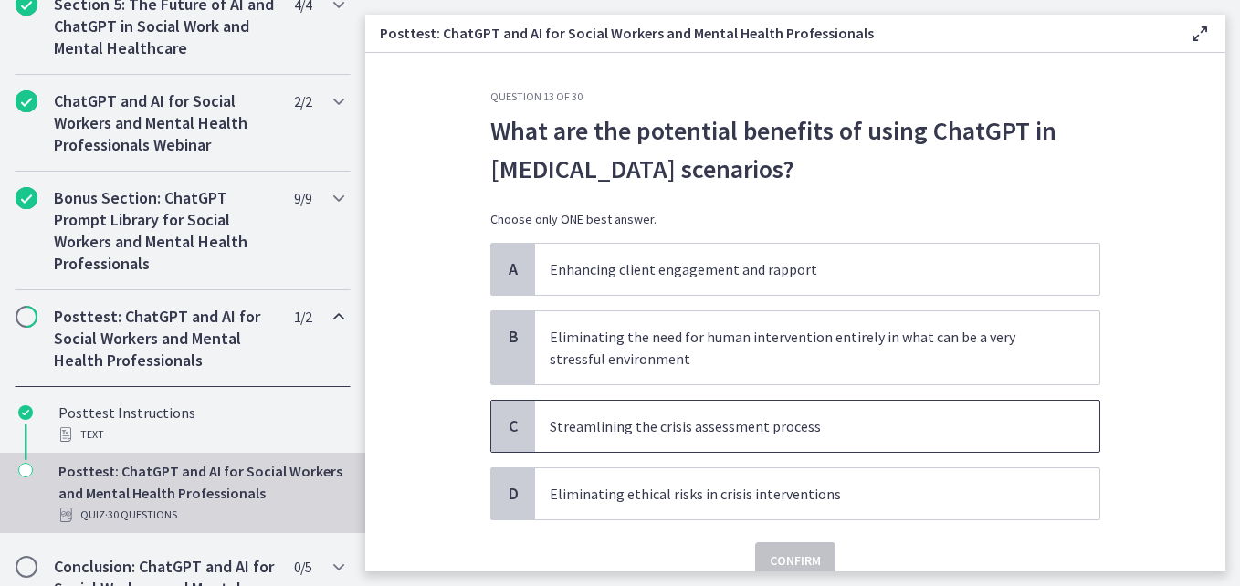
click at [521, 424] on div "C" at bounding box center [513, 426] width 44 height 51
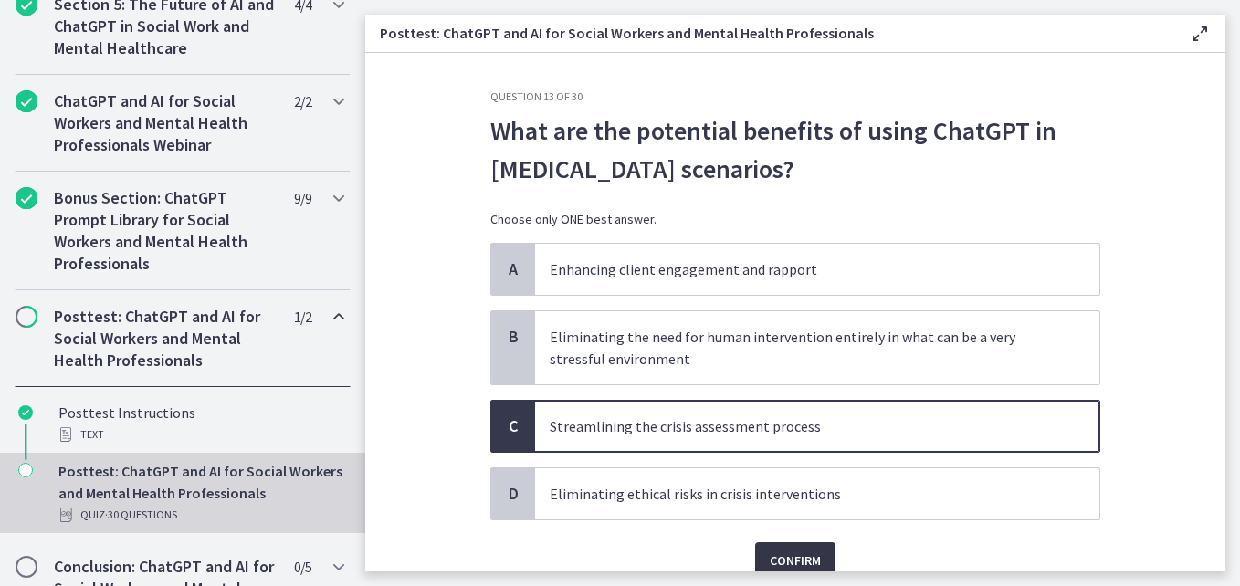
click at [779, 553] on span "Confirm" at bounding box center [795, 561] width 51 height 22
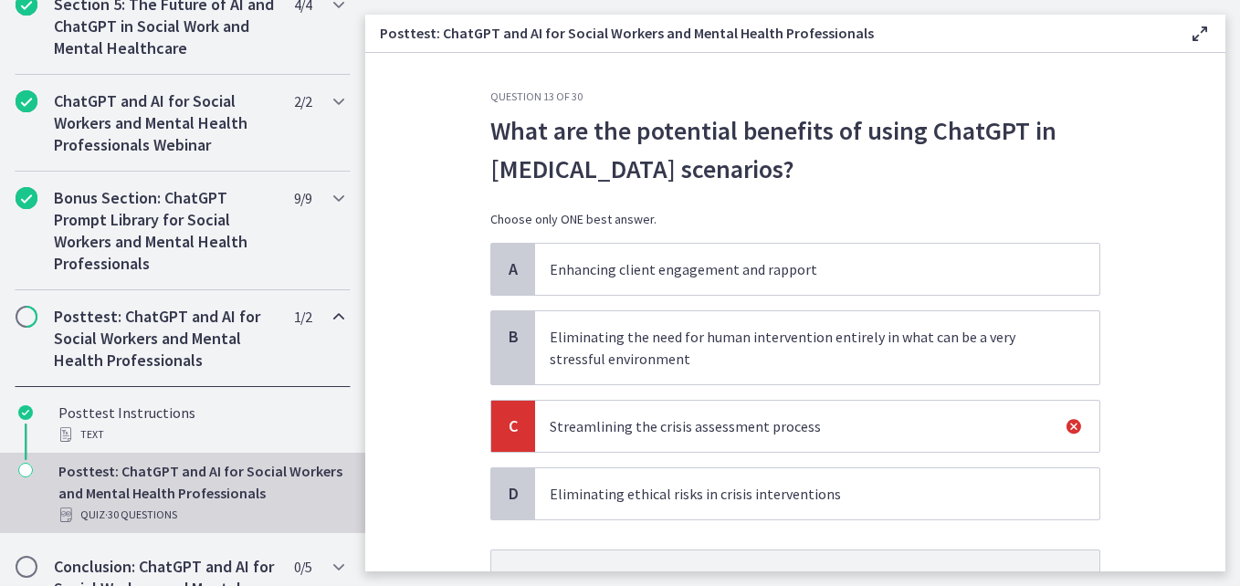
scroll to position [177, 0]
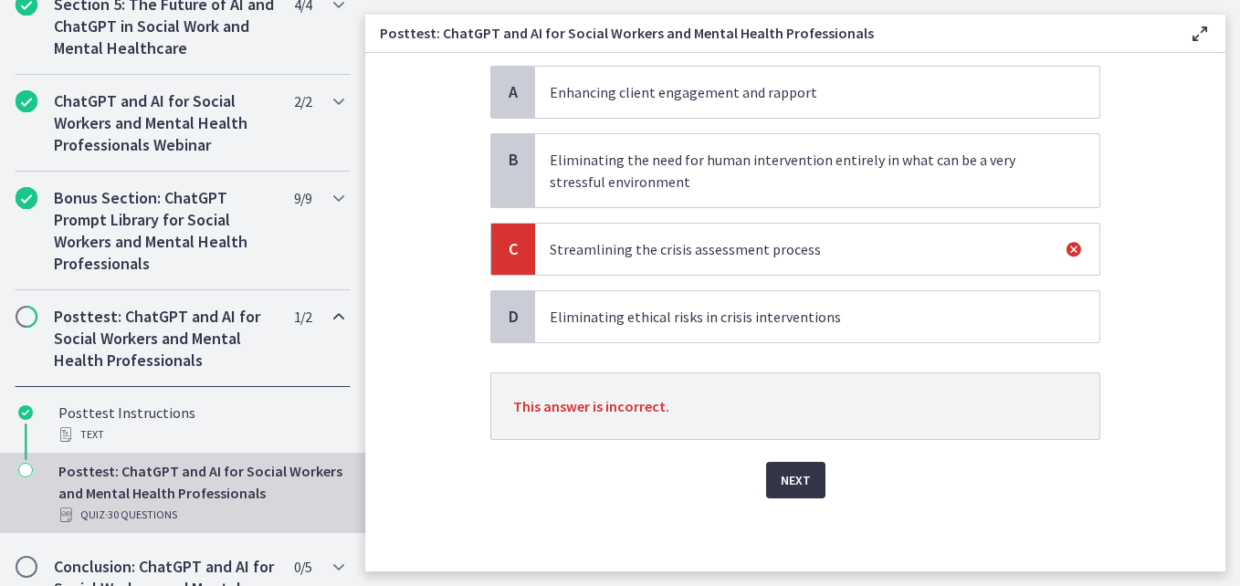
click at [785, 489] on span "Next" at bounding box center [796, 480] width 30 height 22
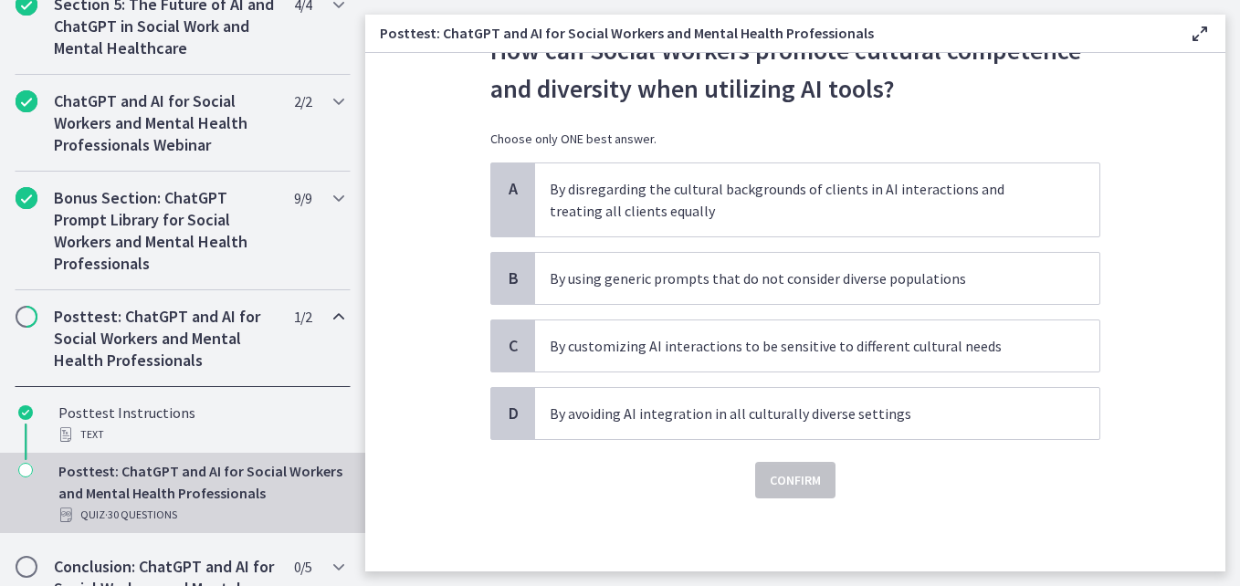
scroll to position [0, 0]
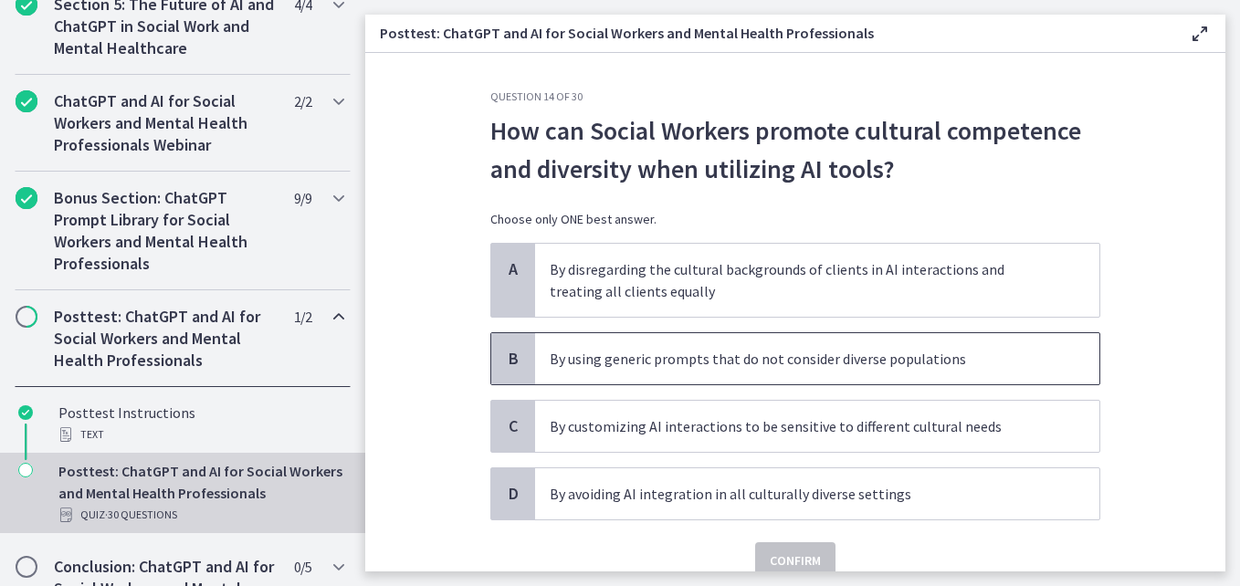
click at [511, 365] on span "B" at bounding box center [513, 359] width 22 height 22
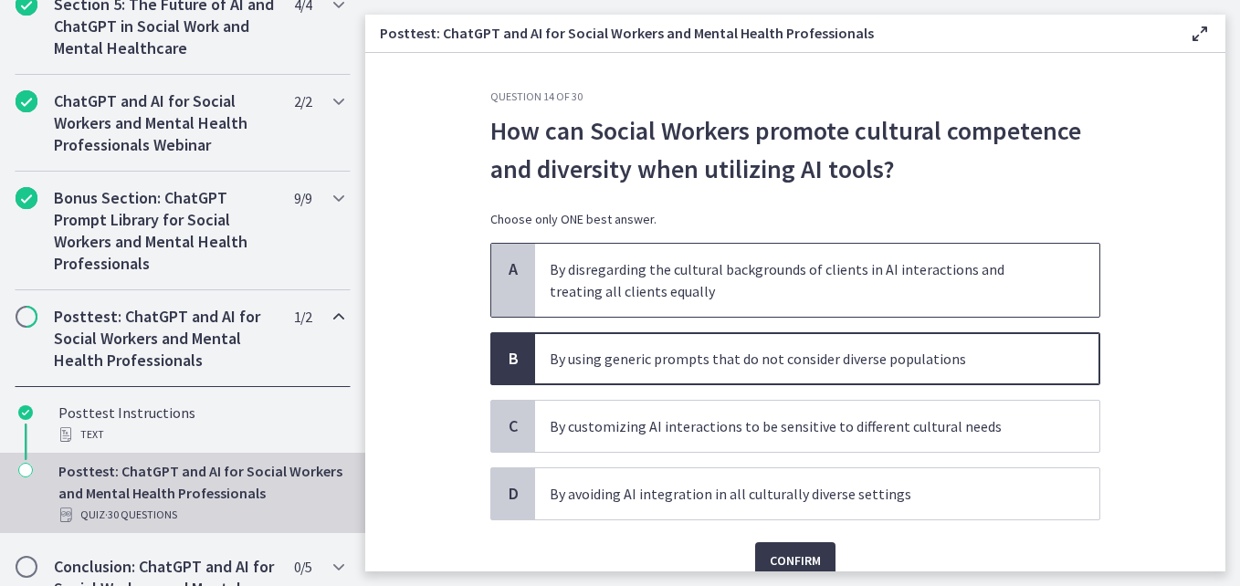
click at [502, 268] on span "A" at bounding box center [513, 269] width 22 height 22
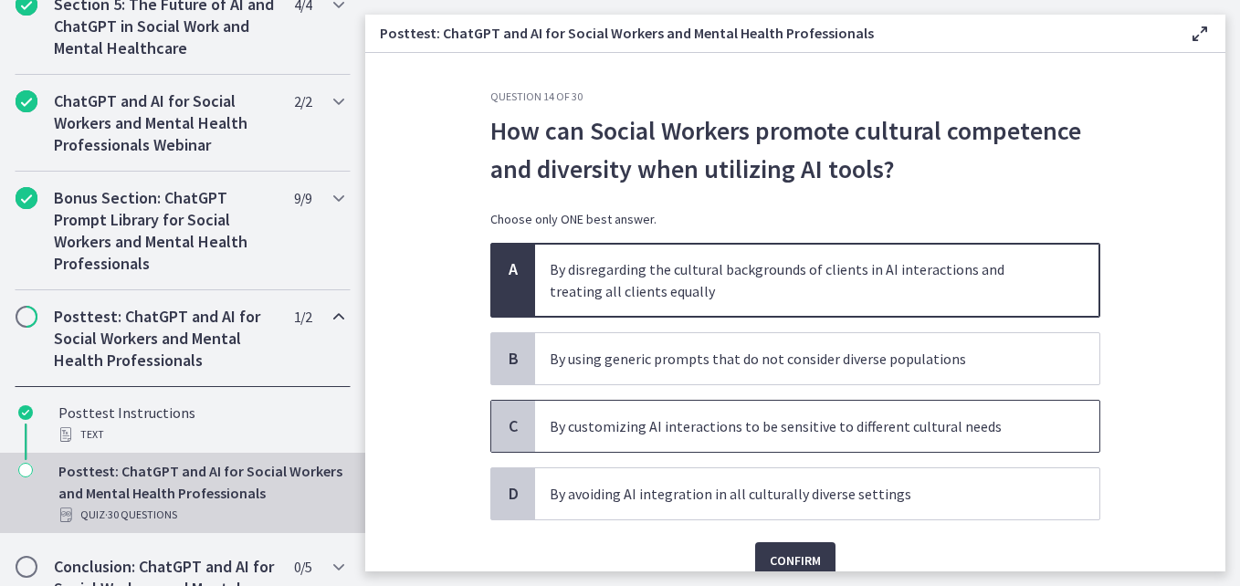
click at [518, 417] on div "C" at bounding box center [513, 426] width 44 height 51
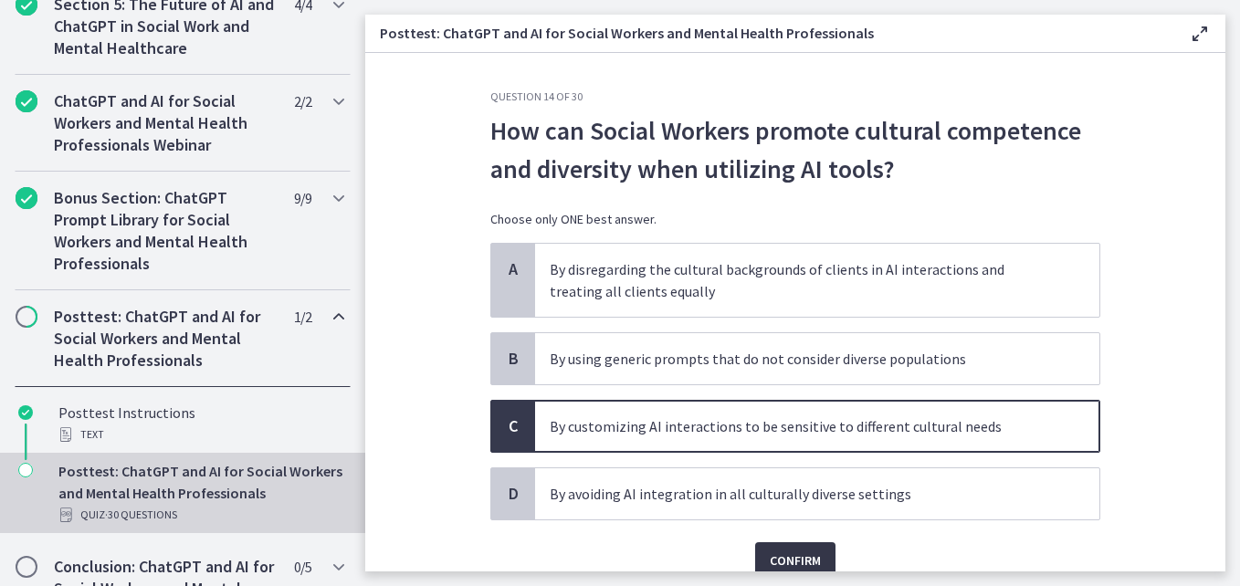
click at [794, 558] on span "Confirm" at bounding box center [795, 561] width 51 height 22
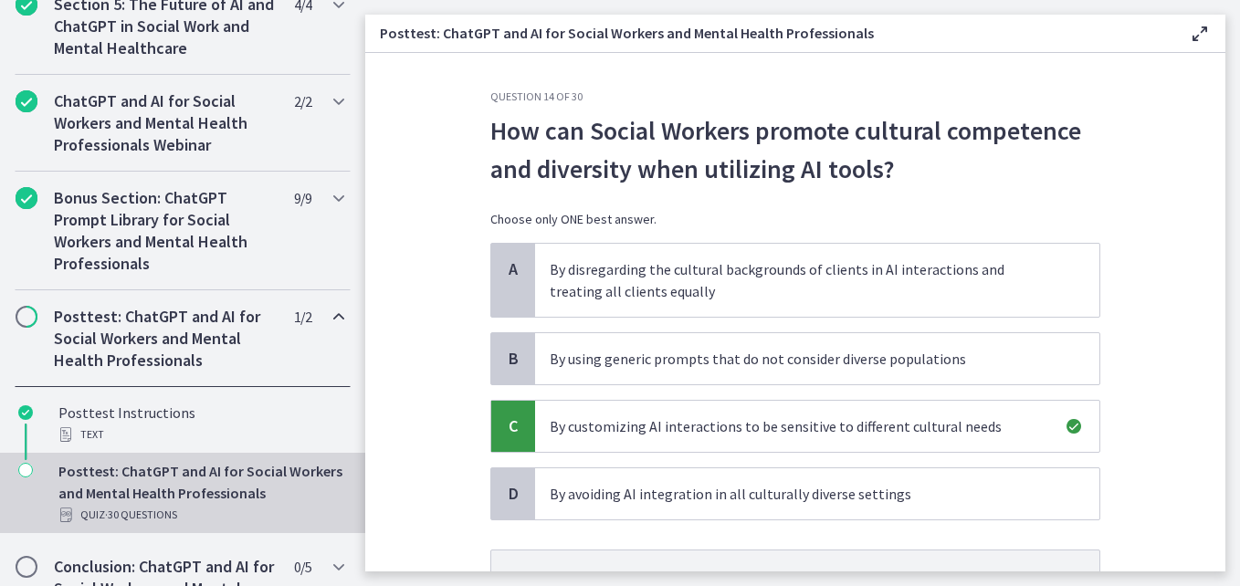
scroll to position [177, 0]
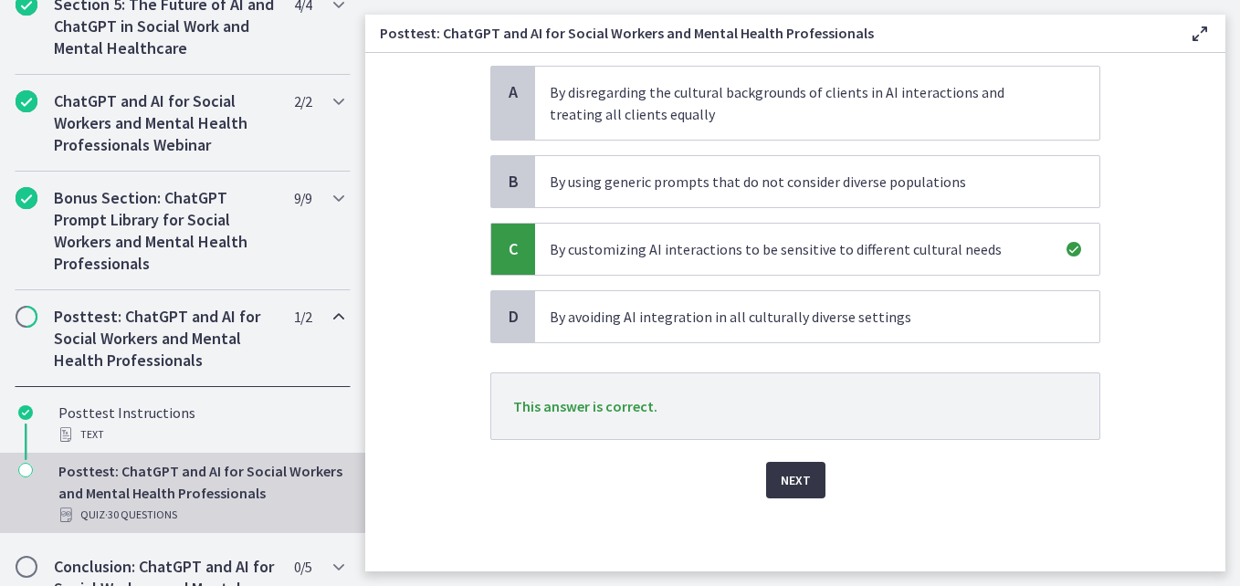
click at [784, 484] on span "Next" at bounding box center [796, 480] width 30 height 22
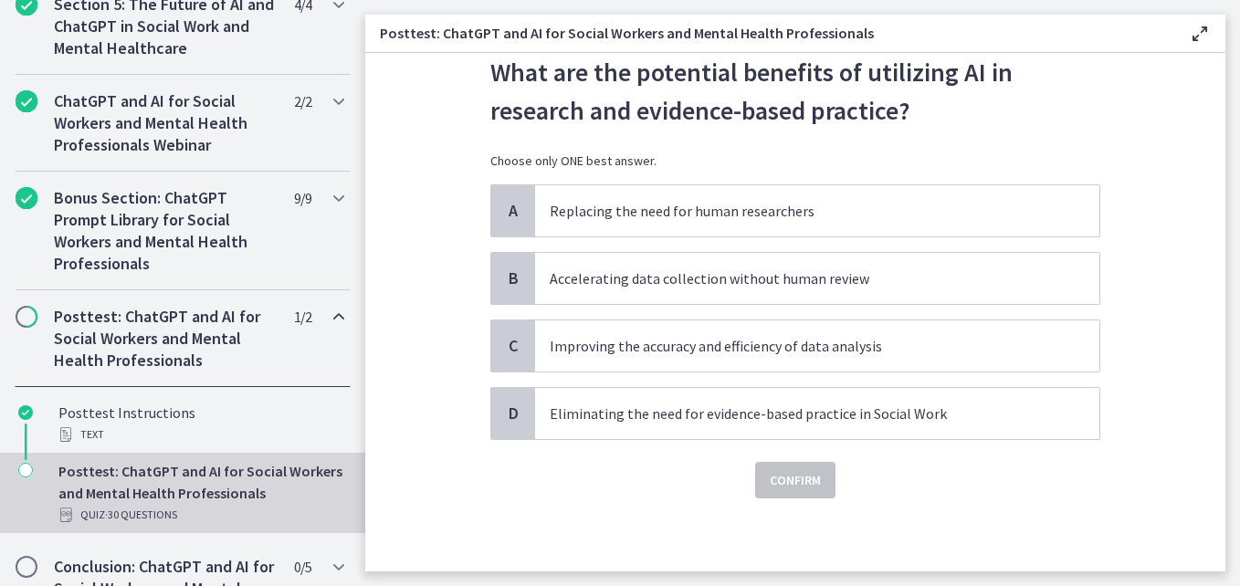
scroll to position [0, 0]
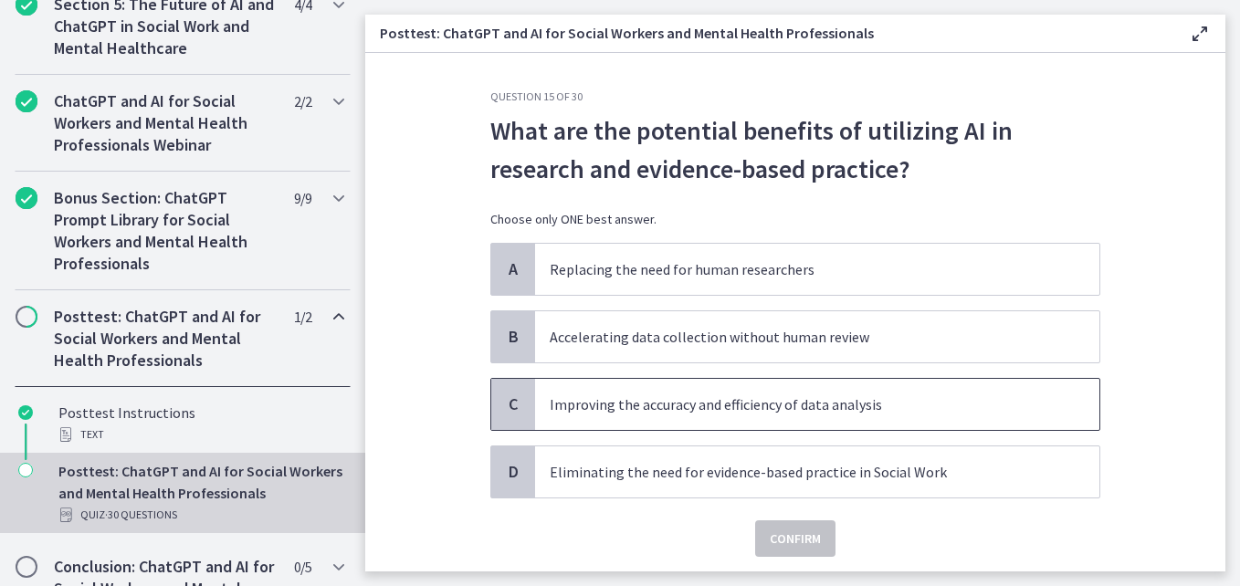
click at [502, 404] on span "C" at bounding box center [513, 405] width 22 height 22
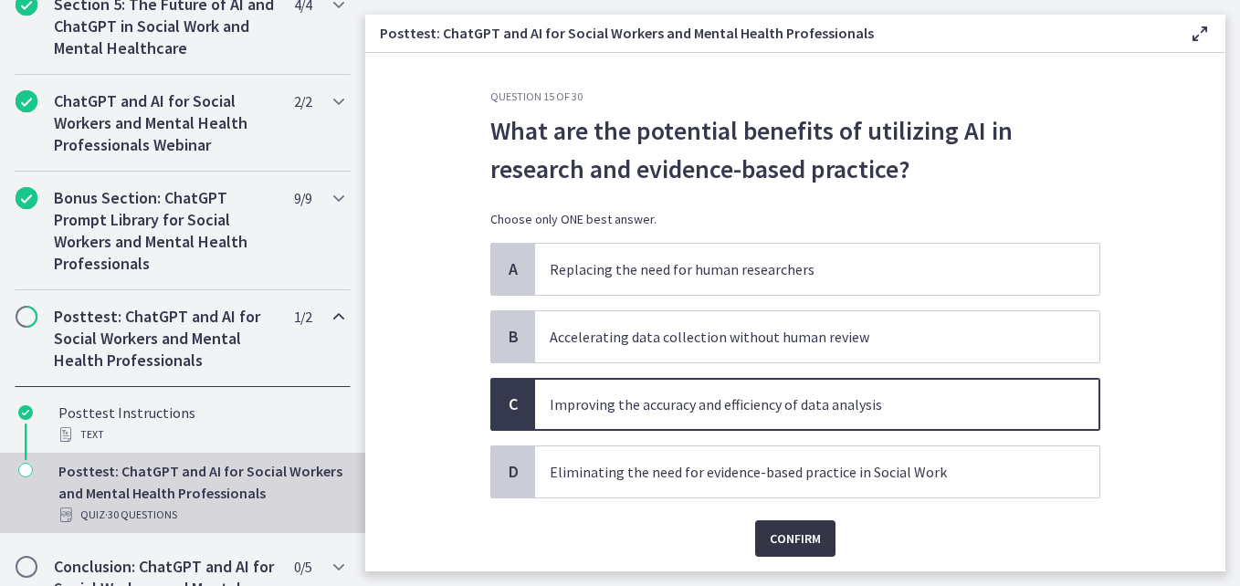
click at [772, 530] on span "Confirm" at bounding box center [795, 539] width 51 height 22
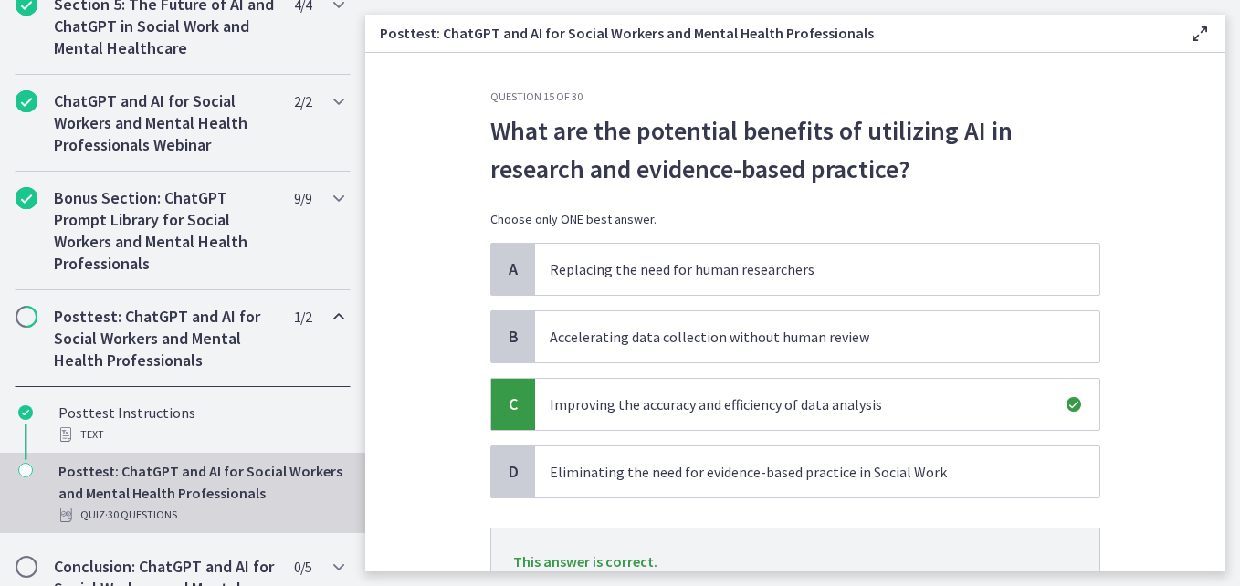
scroll to position [155, 0]
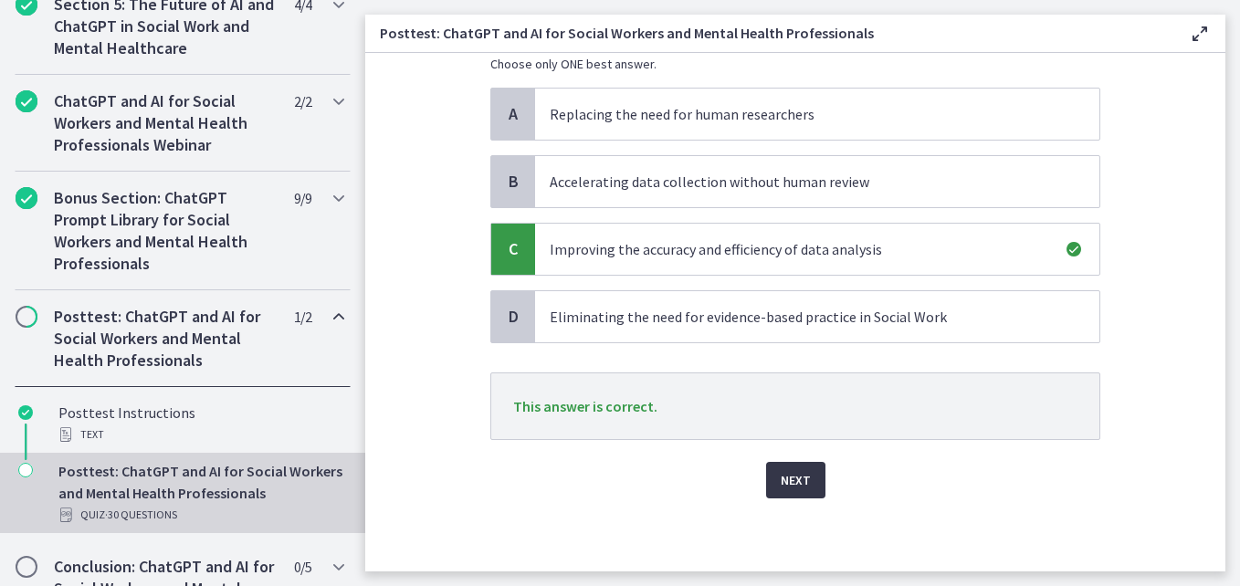
click at [788, 486] on span "Next" at bounding box center [796, 480] width 30 height 22
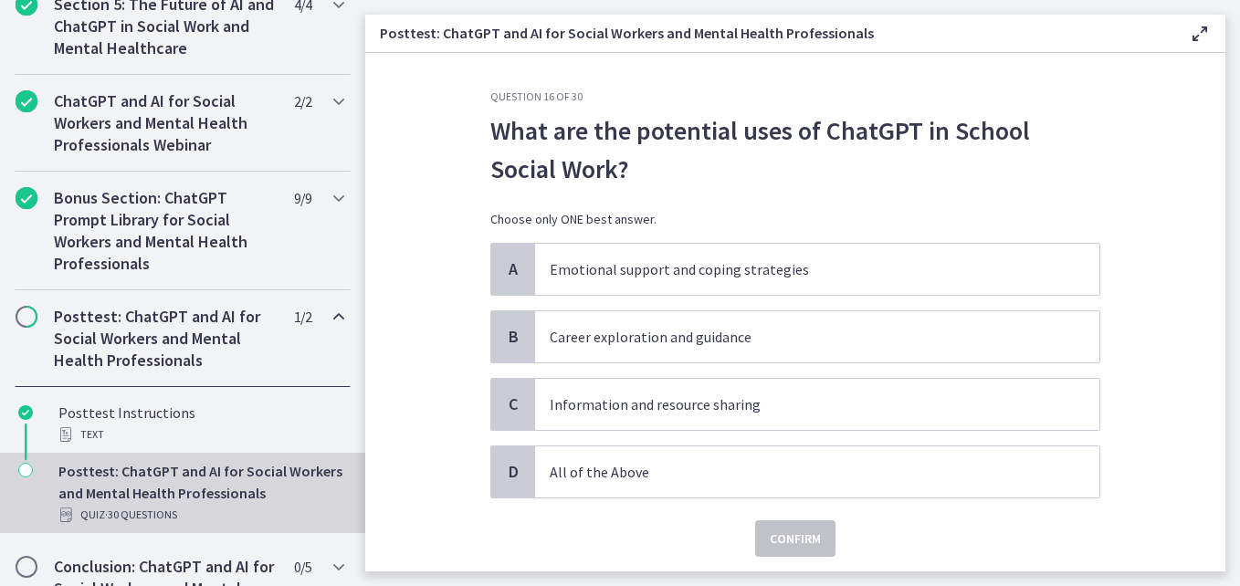
scroll to position [58, 0]
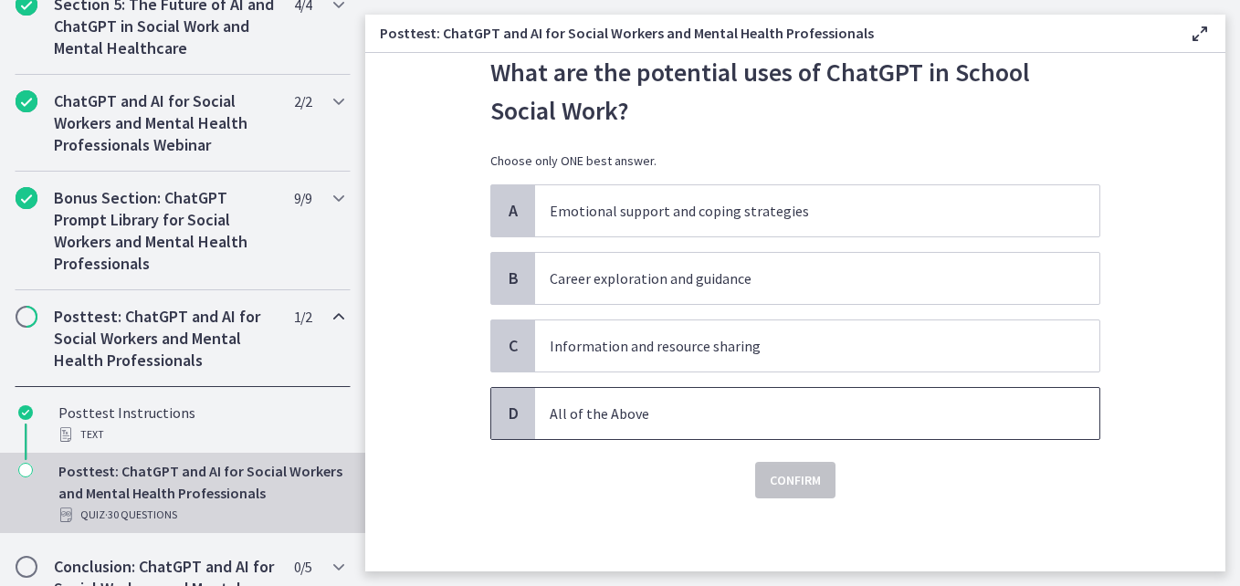
click at [511, 419] on span "D" at bounding box center [513, 414] width 22 height 22
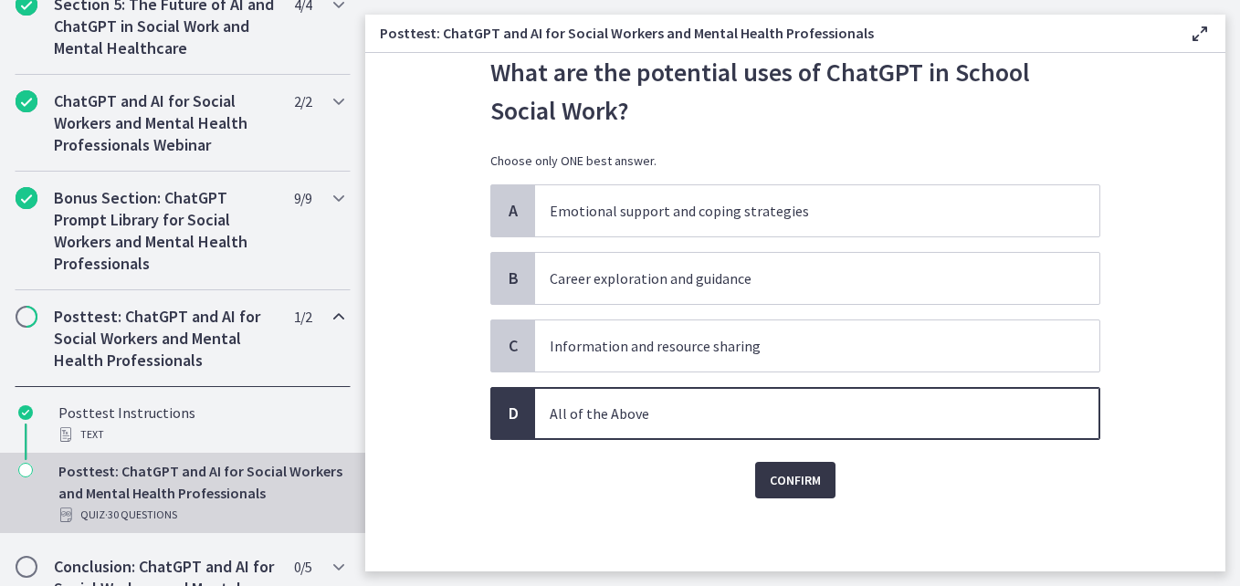
click at [792, 489] on span "Confirm" at bounding box center [795, 480] width 51 height 22
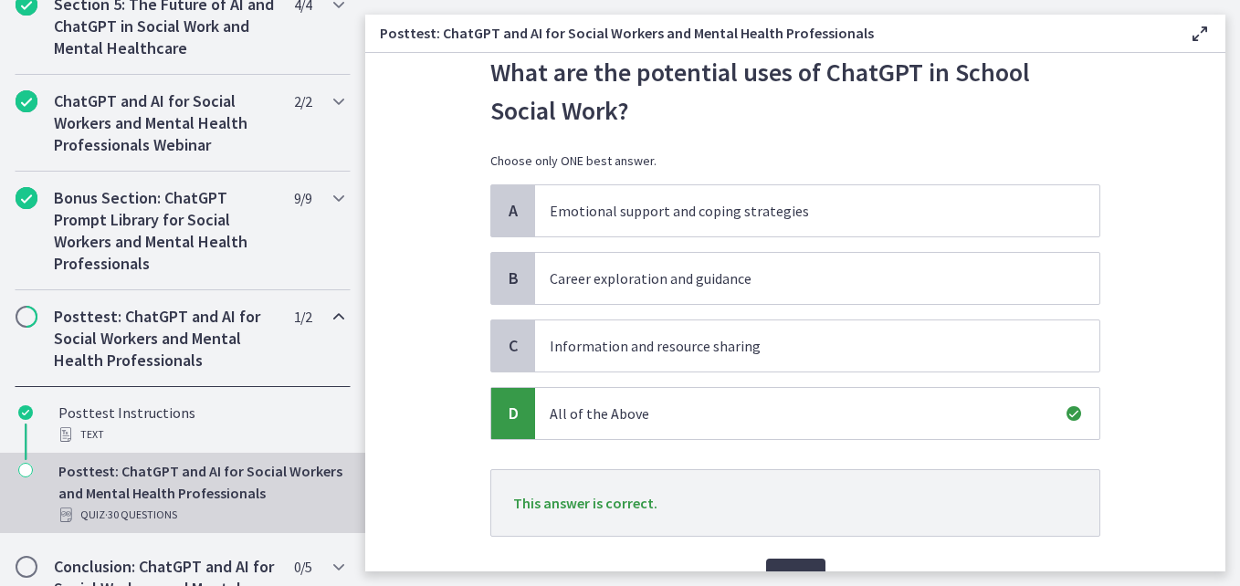
scroll to position [155, 0]
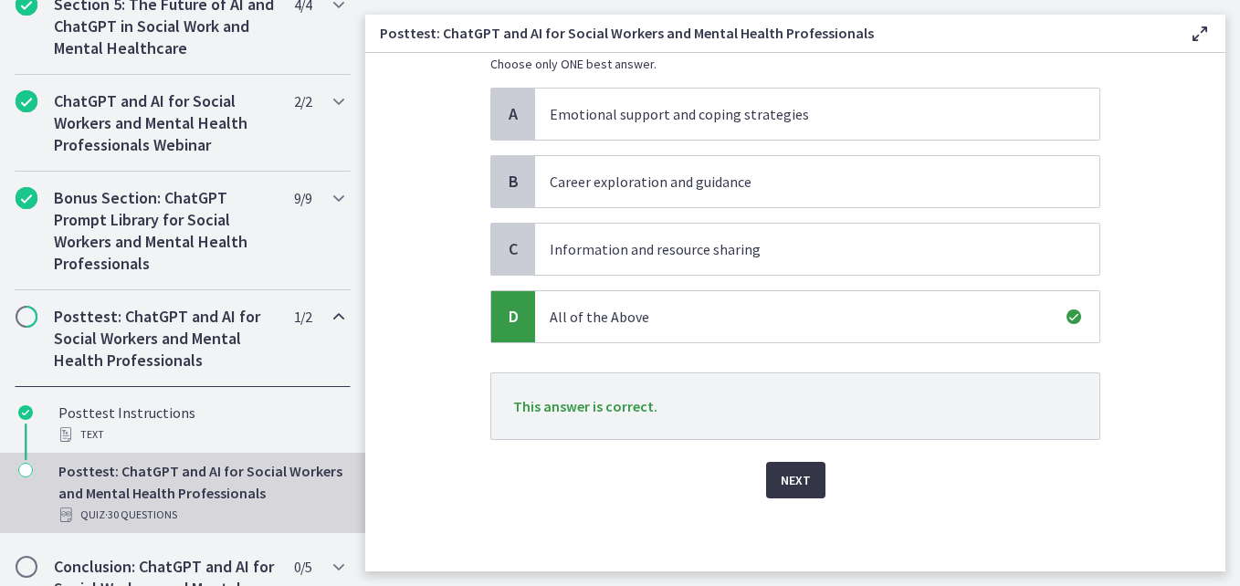
click at [786, 480] on span "Next" at bounding box center [796, 480] width 30 height 22
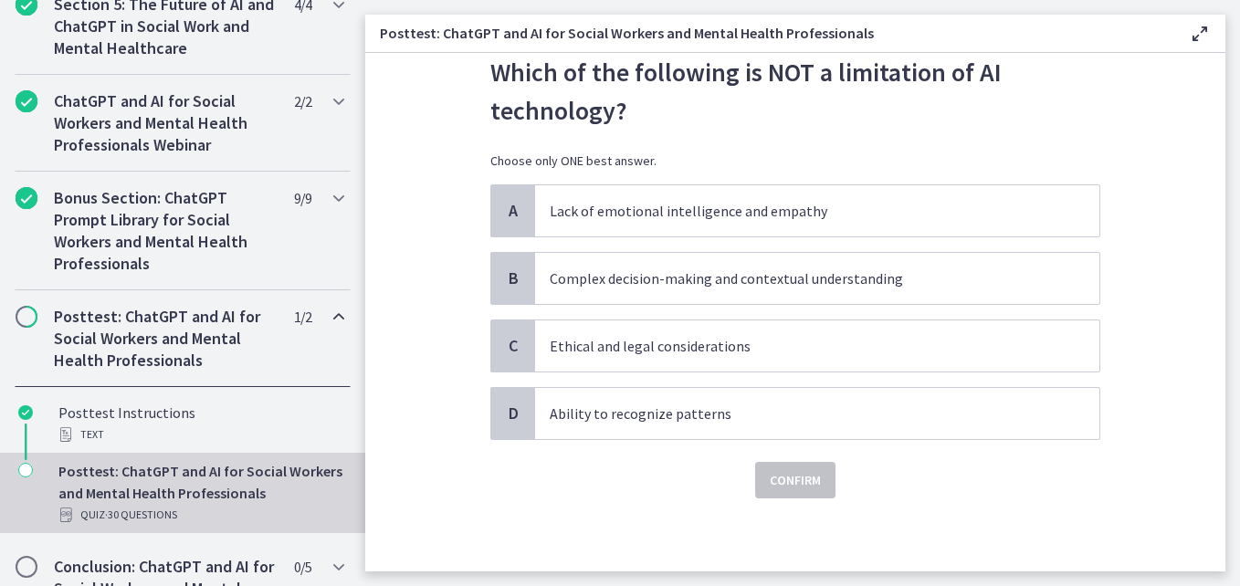
scroll to position [0, 0]
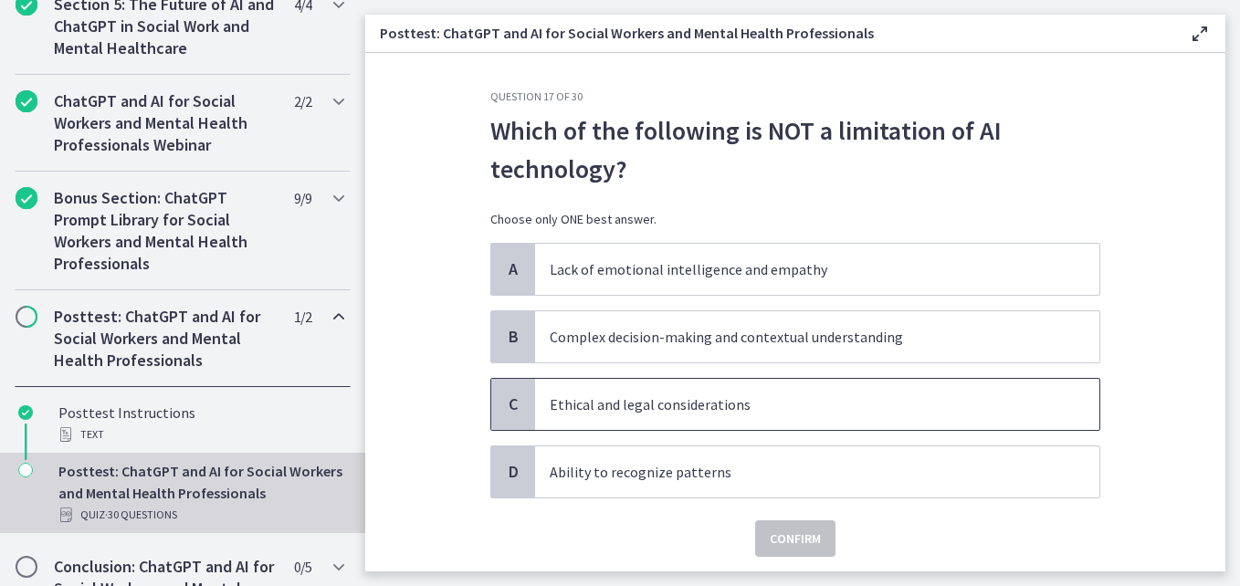
click at [502, 406] on span "C" at bounding box center [513, 405] width 22 height 22
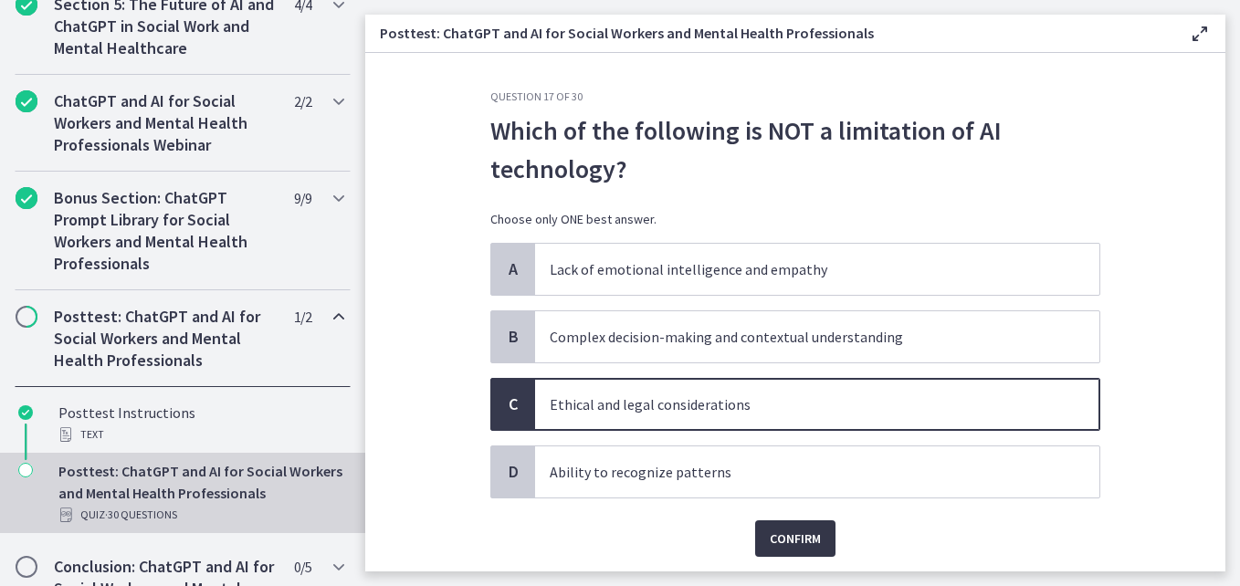
click at [800, 533] on span "Confirm" at bounding box center [795, 539] width 51 height 22
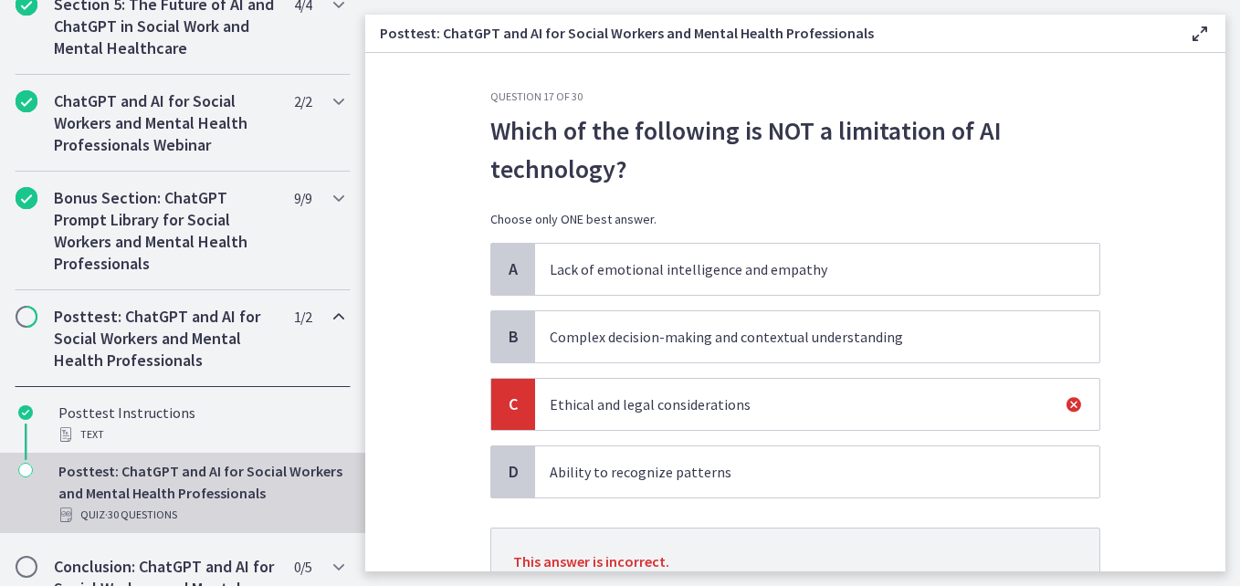
drag, startPoint x: 800, startPoint y: 533, endPoint x: 752, endPoint y: 494, distance: 62.3
click at [752, 494] on span "Ability to recognize patterns" at bounding box center [817, 472] width 564 height 51
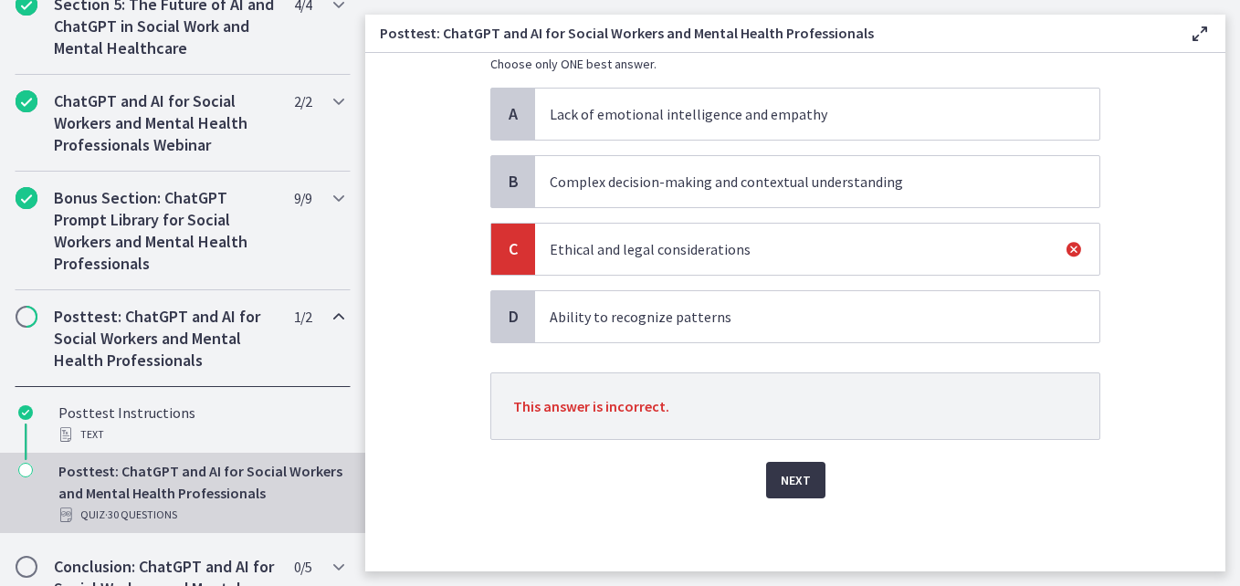
click at [782, 477] on span "Next" at bounding box center [796, 480] width 30 height 22
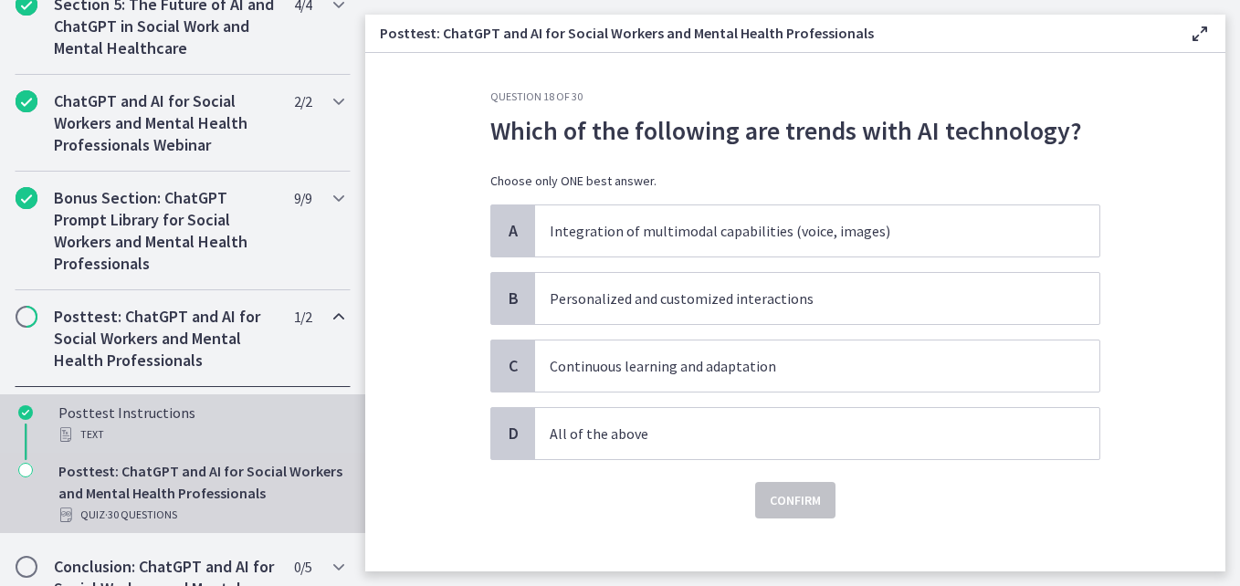
scroll to position [974, 0]
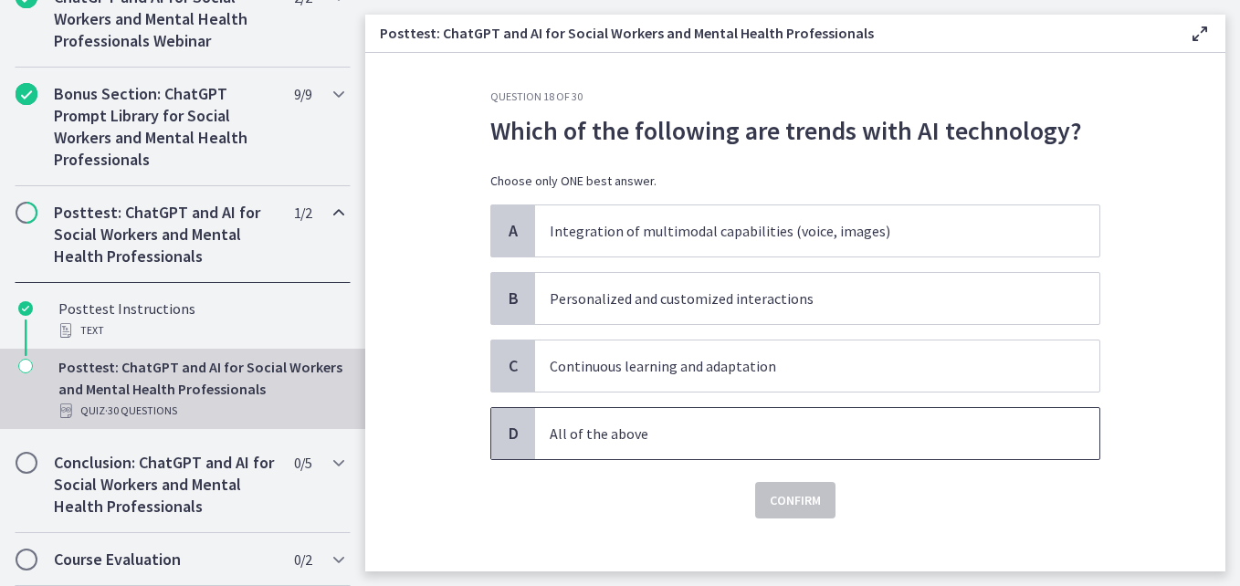
click at [511, 439] on span "D" at bounding box center [513, 434] width 22 height 22
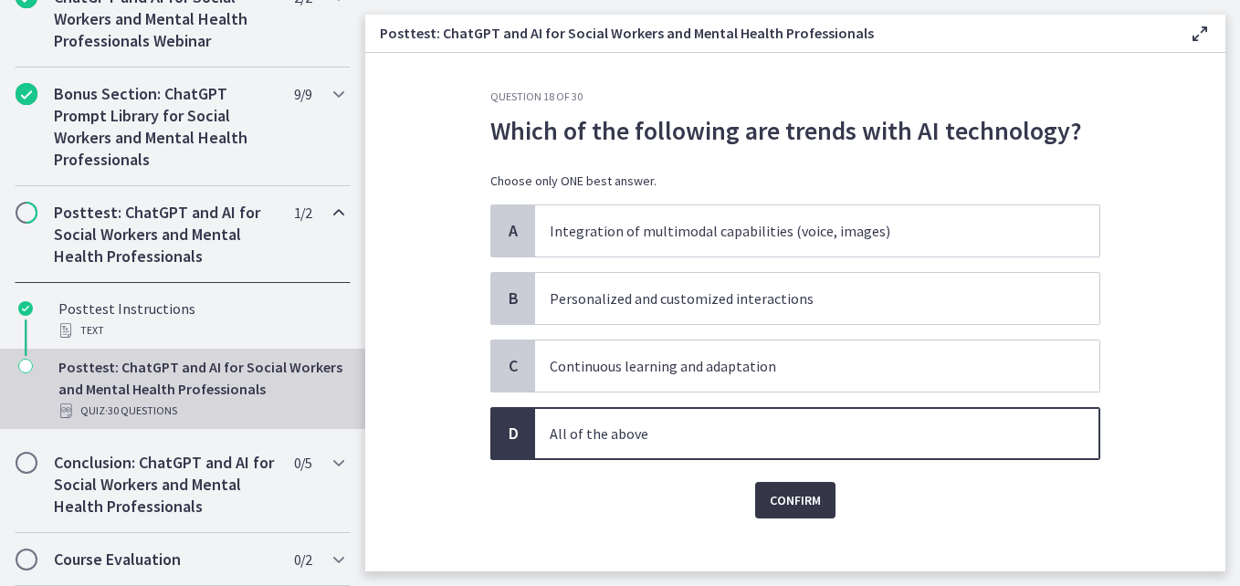
click at [797, 513] on button "Confirm" at bounding box center [795, 500] width 80 height 37
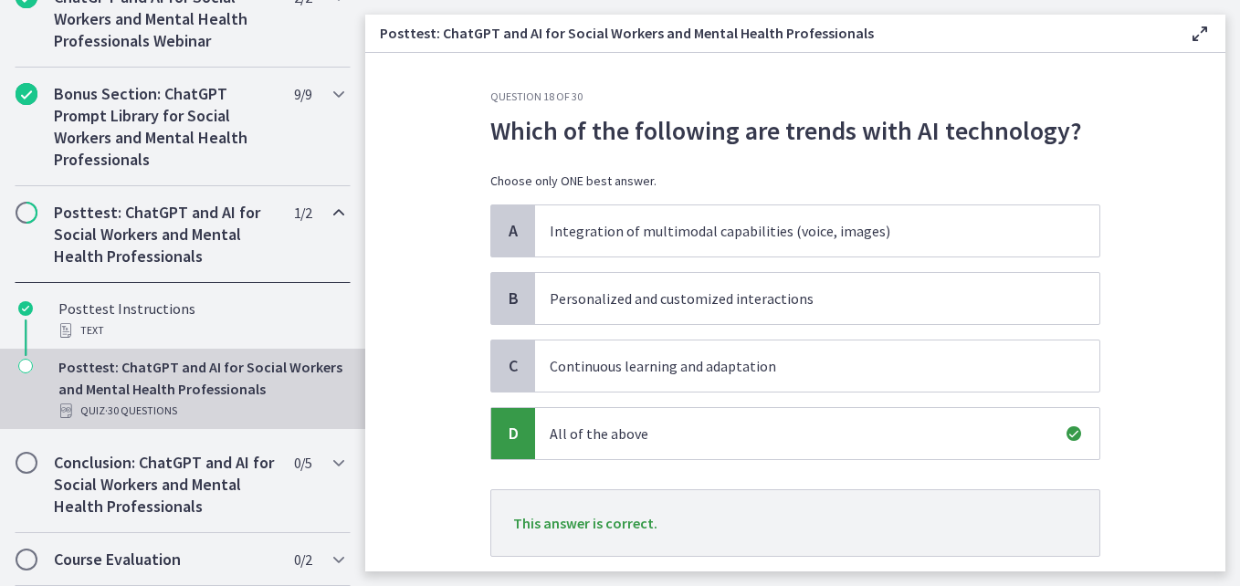
scroll to position [117, 0]
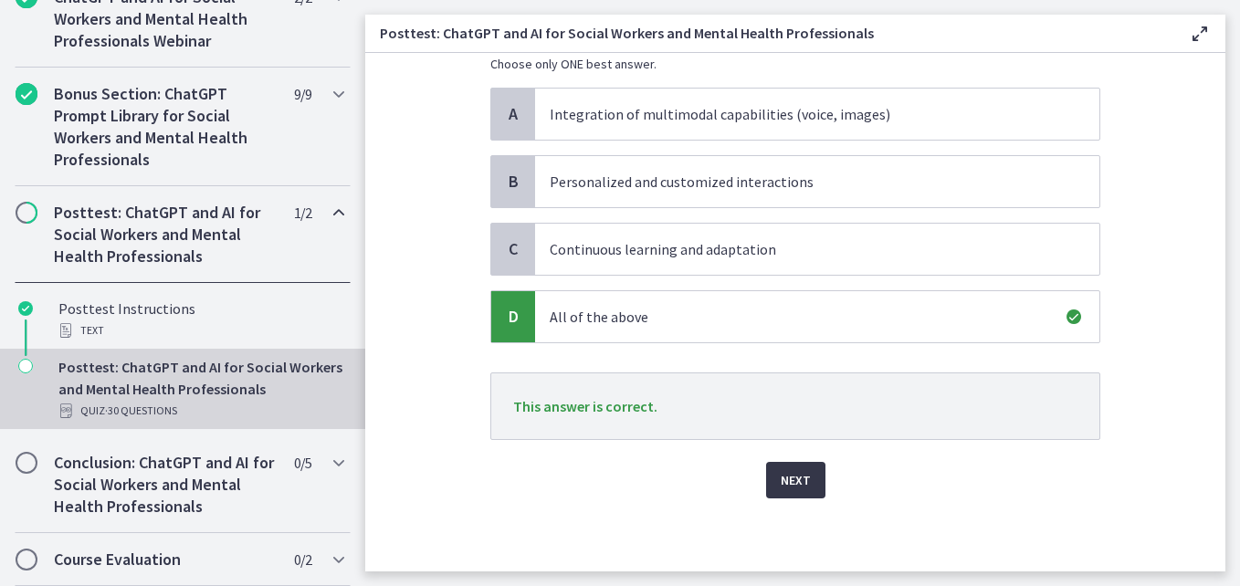
click at [784, 484] on span "Next" at bounding box center [796, 480] width 30 height 22
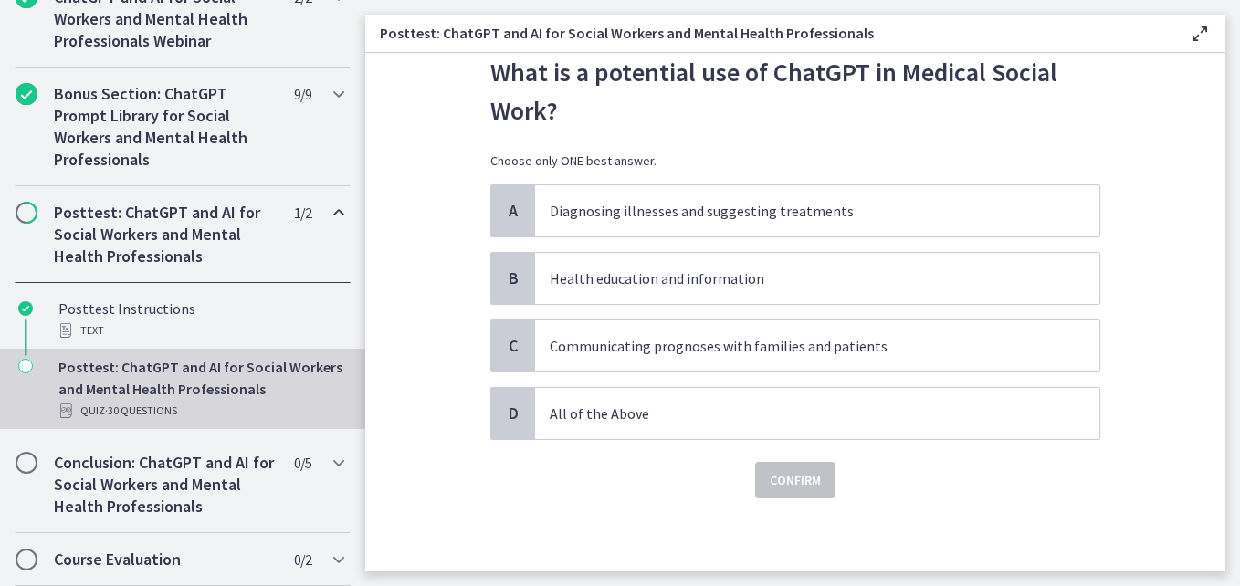
scroll to position [0, 0]
